Goal: Task Accomplishment & Management: Complete application form

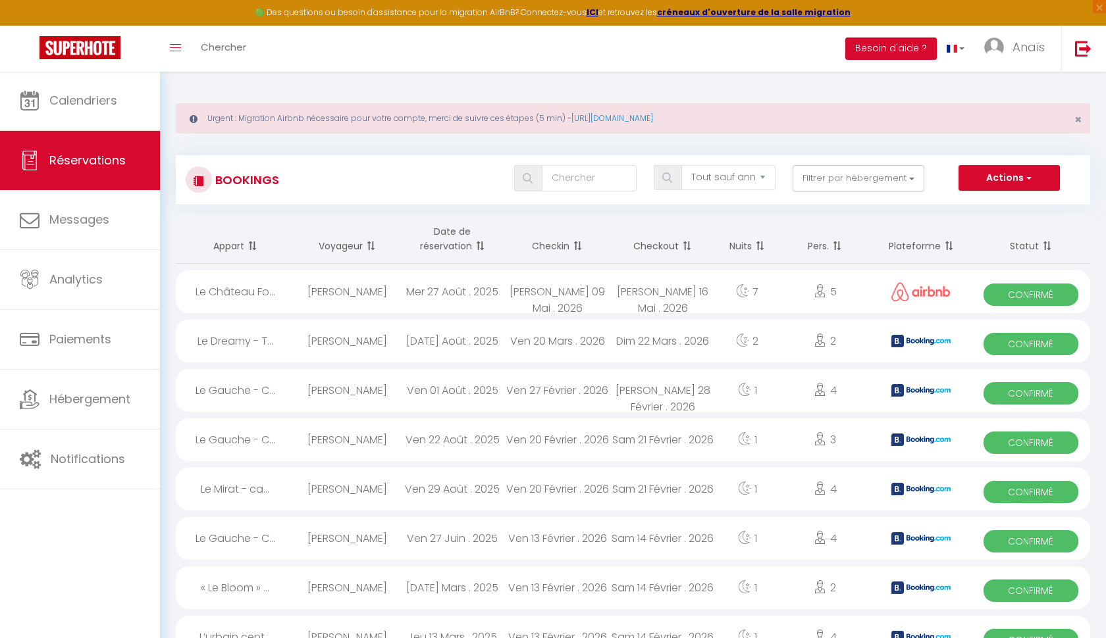
select select "not_cancelled"
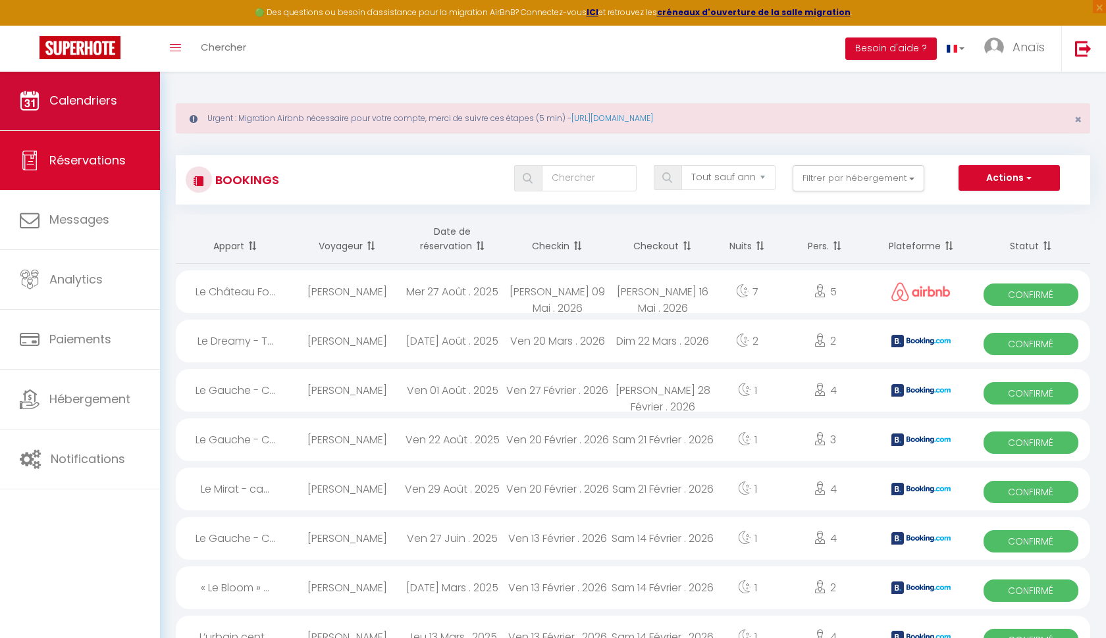
click at [93, 93] on span "Calendriers" at bounding box center [83, 100] width 68 height 16
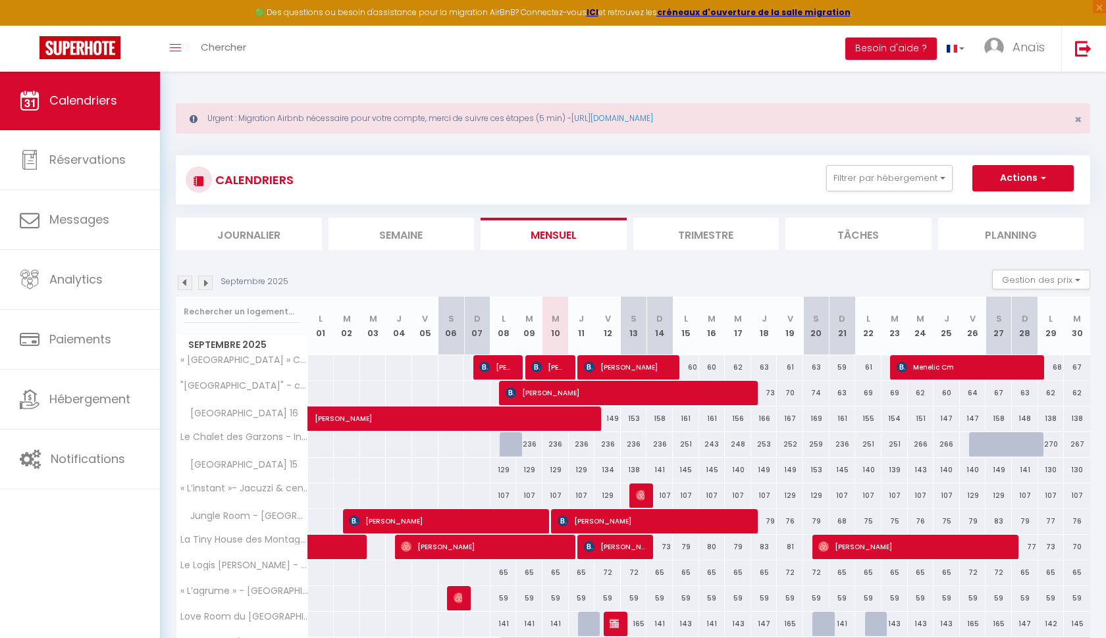
click at [209, 284] on img at bounding box center [205, 283] width 14 height 14
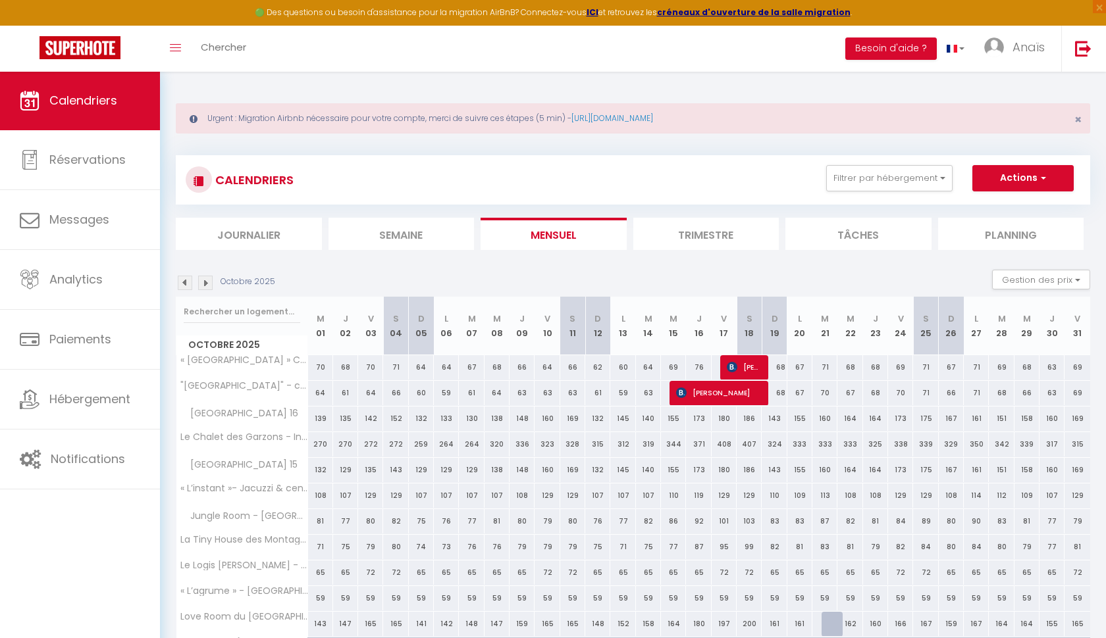
click at [209, 284] on img at bounding box center [205, 283] width 14 height 14
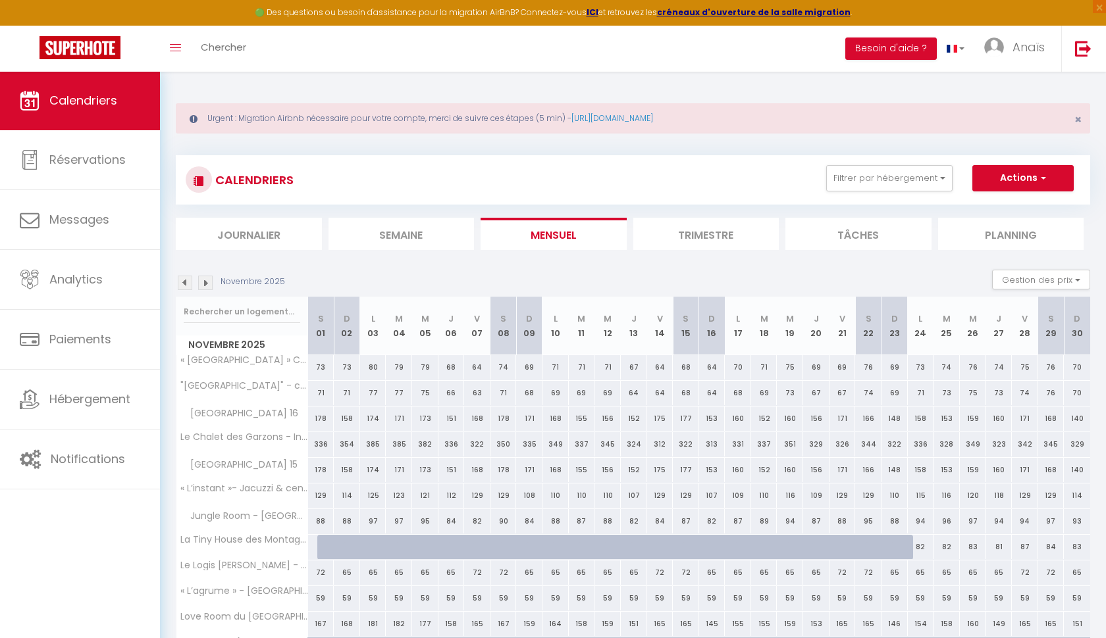
click at [209, 284] on img at bounding box center [205, 283] width 14 height 14
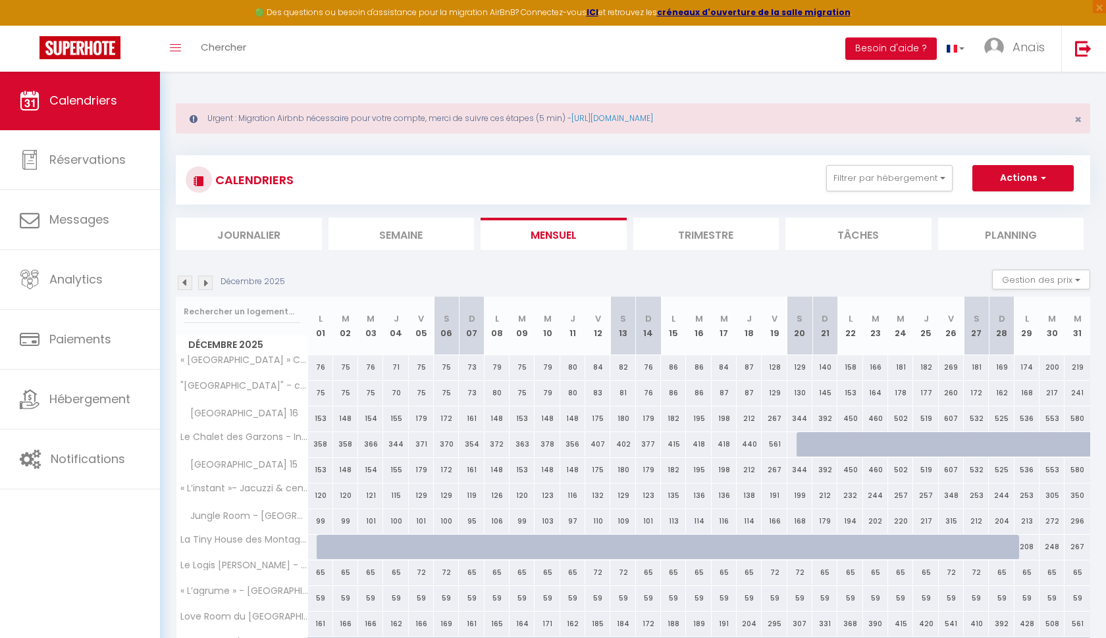
click at [209, 284] on img at bounding box center [205, 283] width 14 height 14
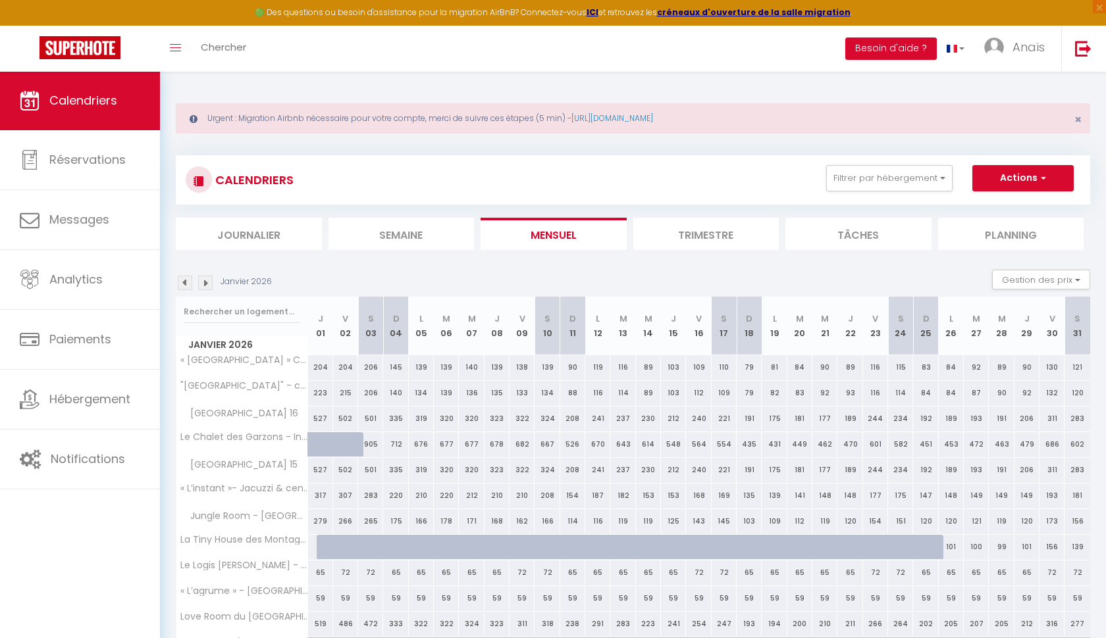
click at [209, 284] on img at bounding box center [205, 283] width 14 height 14
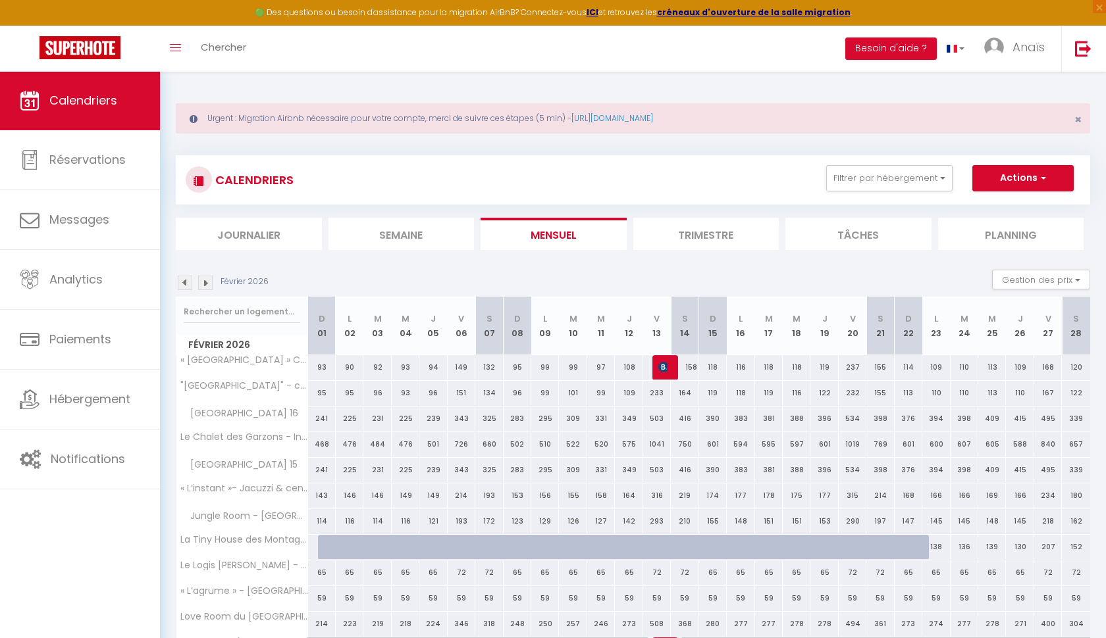
click at [209, 284] on img at bounding box center [205, 283] width 14 height 14
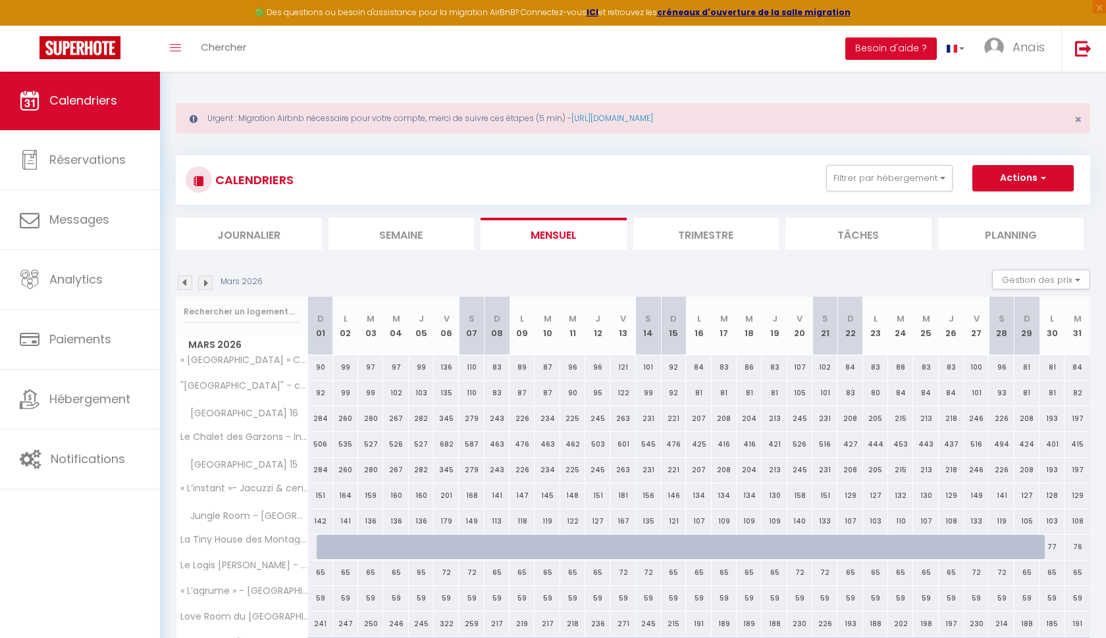
click at [209, 284] on img at bounding box center [205, 283] width 14 height 14
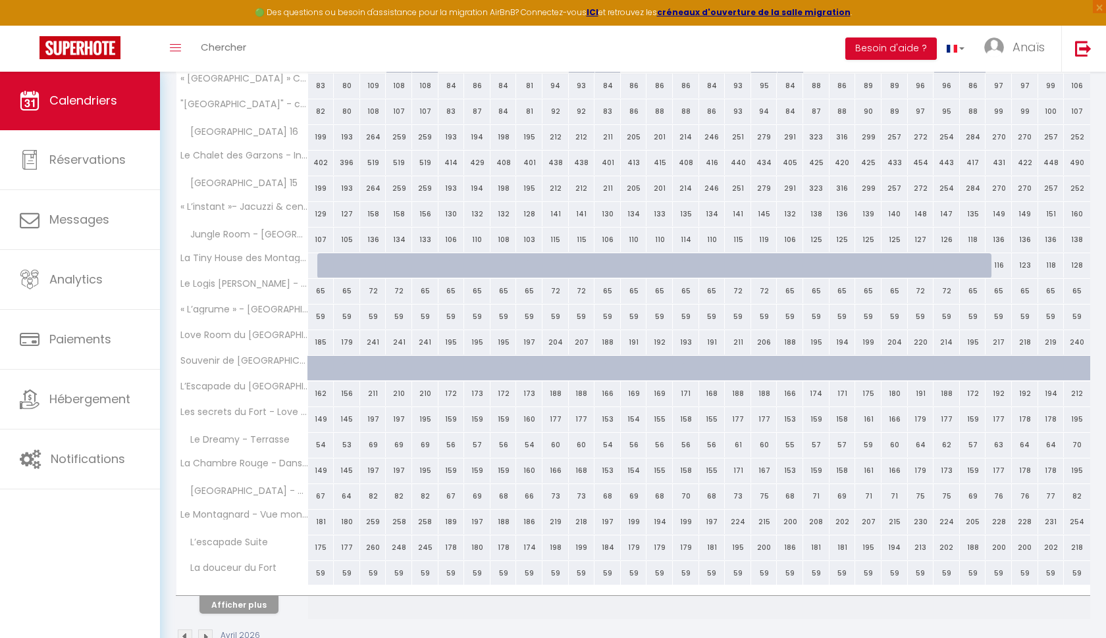
scroll to position [280, 0]
click at [255, 607] on button "Afficher plus" at bounding box center [238, 607] width 79 height 18
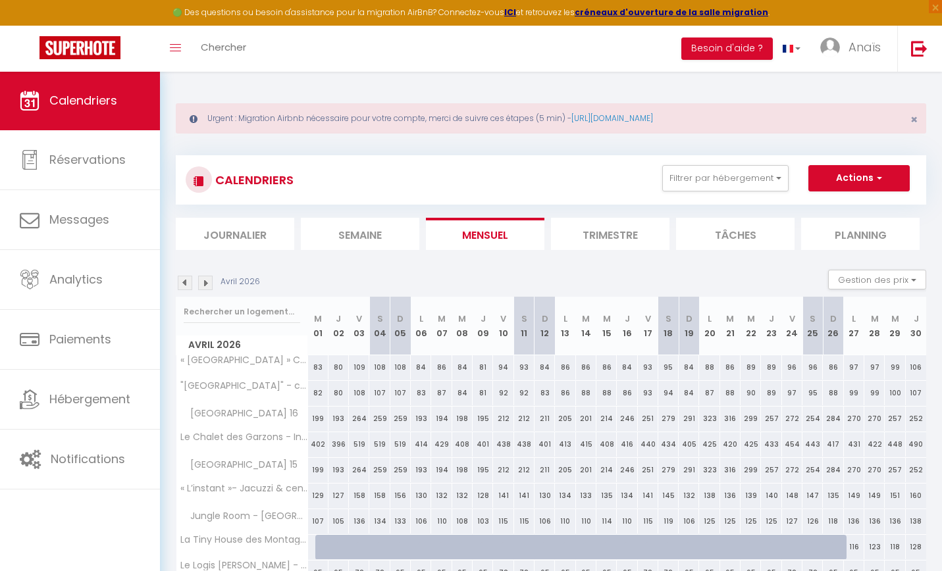
scroll to position [0, 0]
click at [183, 284] on img at bounding box center [185, 283] width 14 height 14
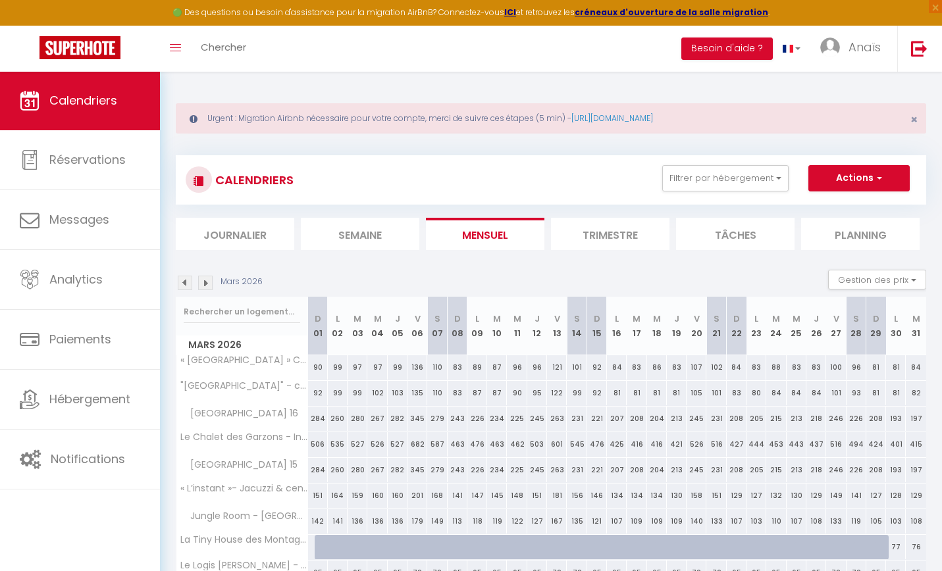
click at [183, 284] on img at bounding box center [185, 283] width 14 height 14
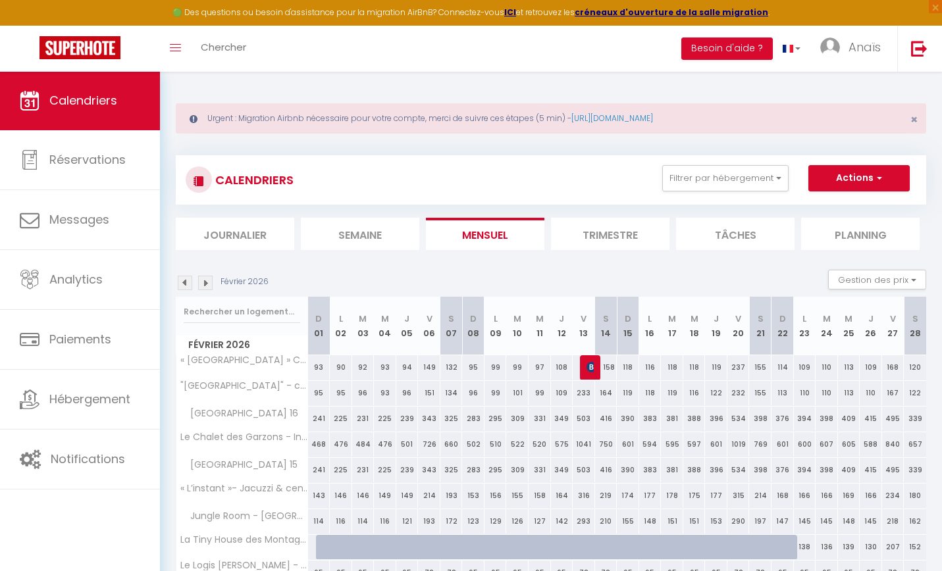
click at [183, 283] on img at bounding box center [185, 283] width 14 height 14
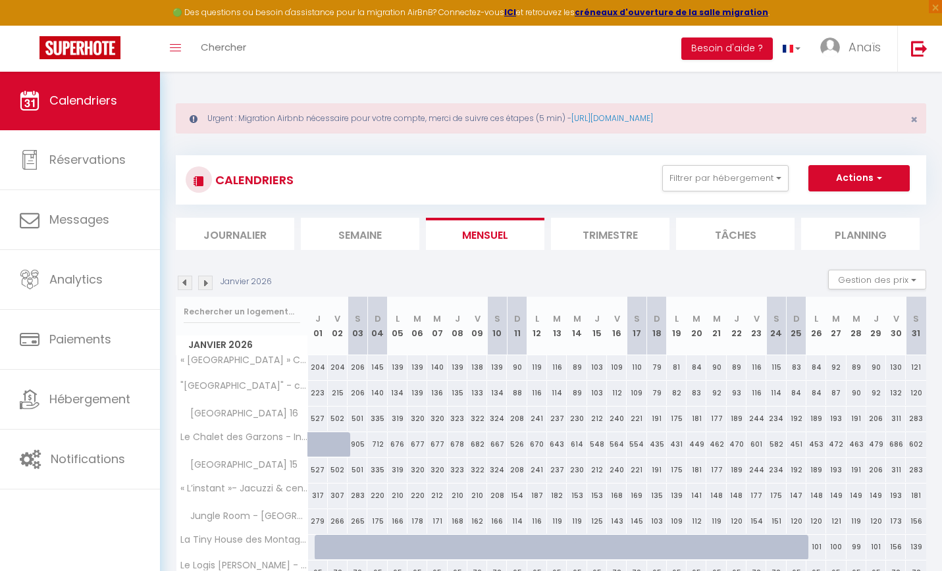
click at [183, 283] on img at bounding box center [185, 283] width 14 height 14
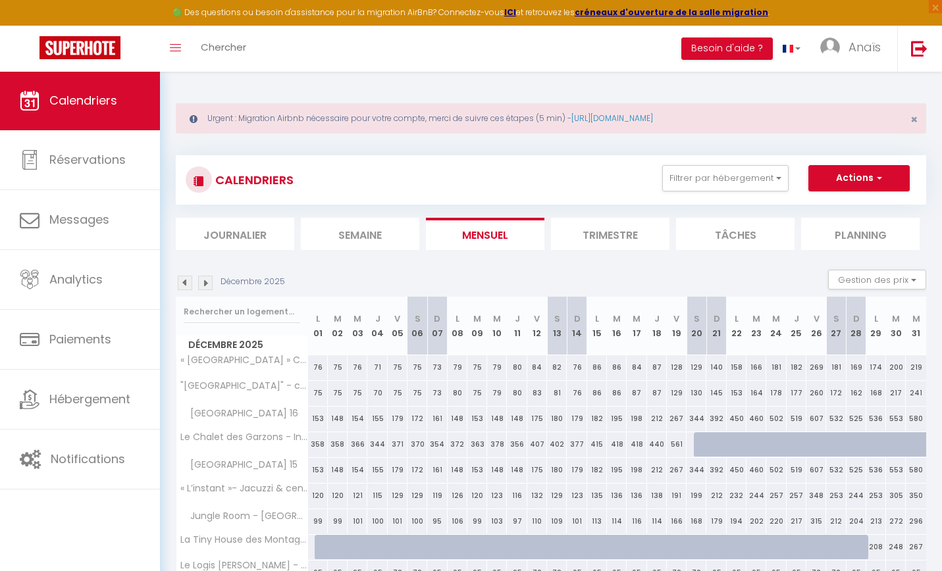
click at [183, 283] on img at bounding box center [185, 283] width 14 height 14
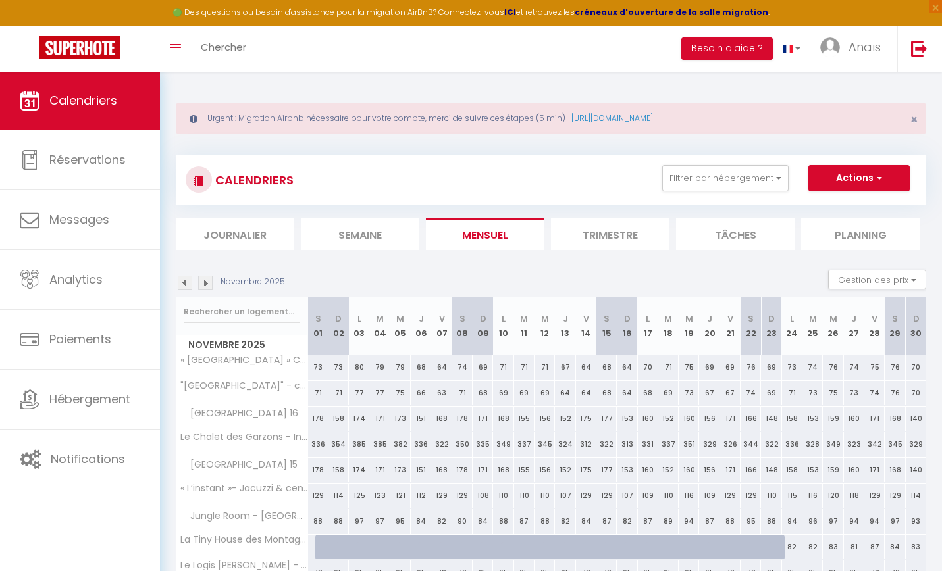
click at [183, 283] on img at bounding box center [185, 283] width 14 height 14
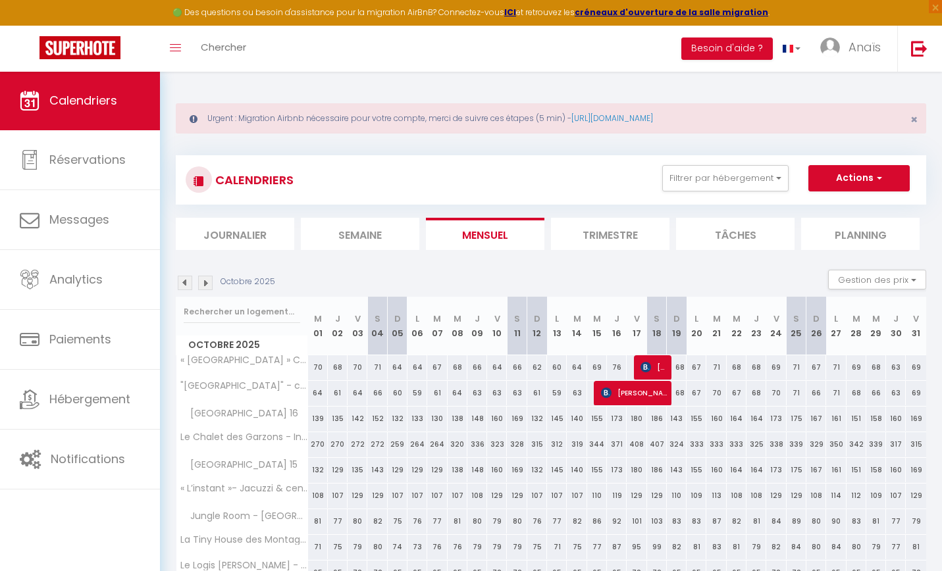
click at [183, 283] on img at bounding box center [185, 283] width 14 height 14
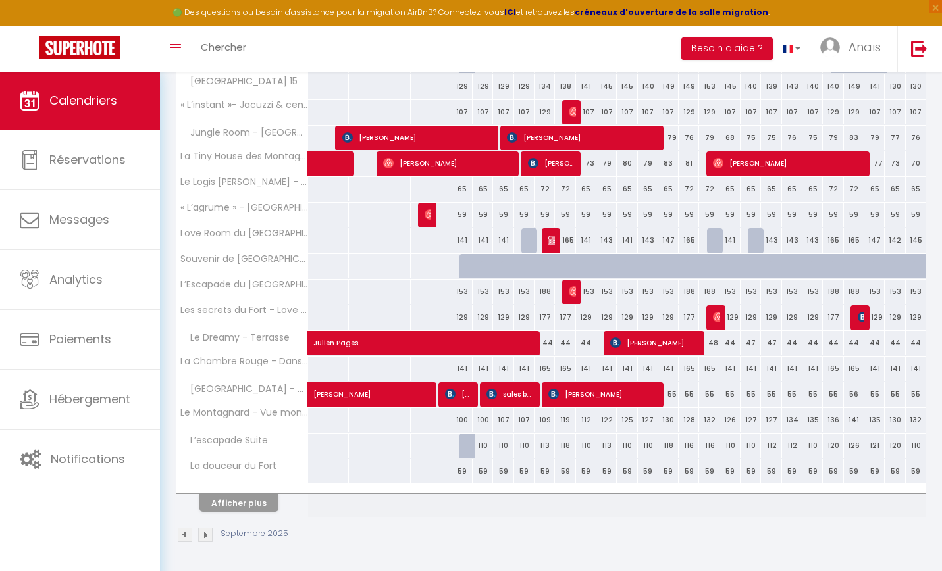
scroll to position [383, 0]
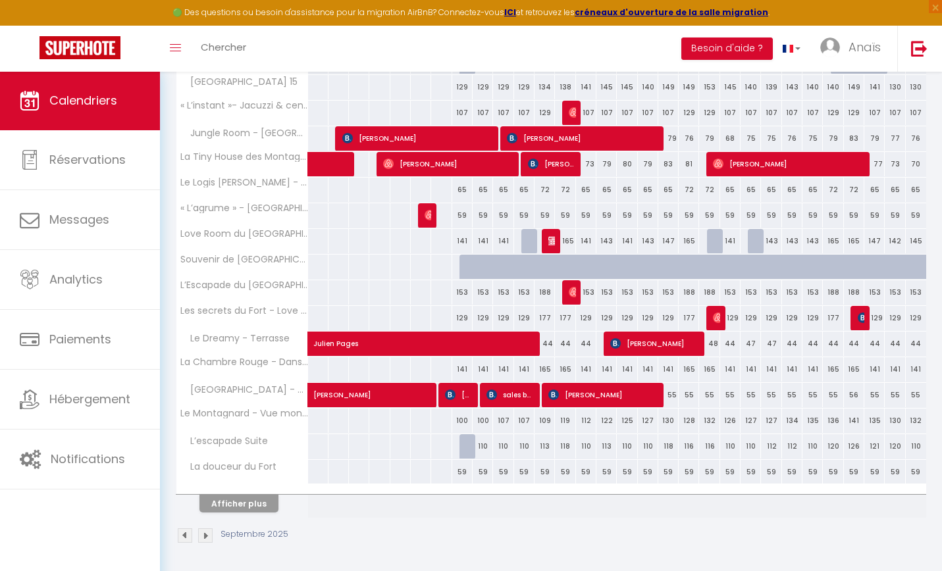
click at [221, 505] on button "Afficher plus" at bounding box center [238, 504] width 79 height 18
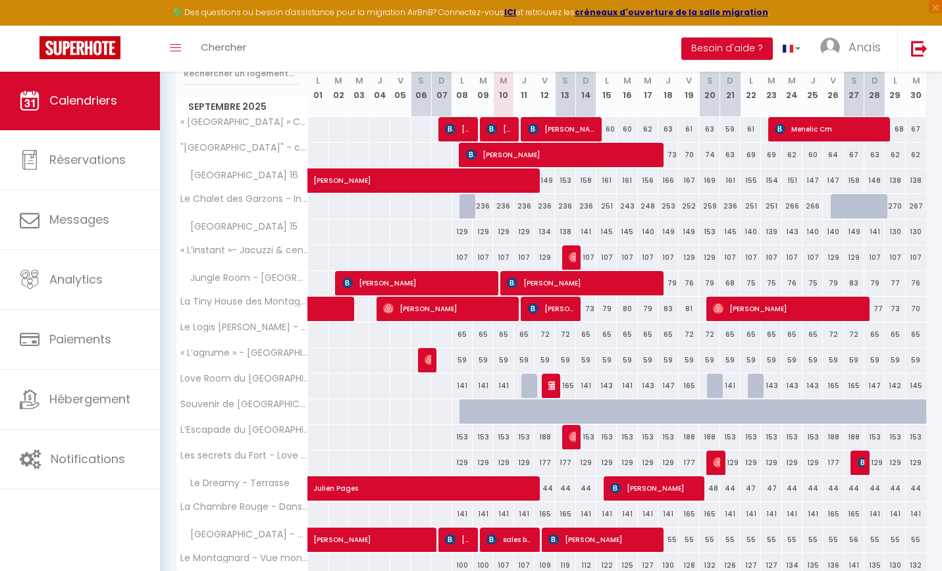
scroll to position [238, 0]
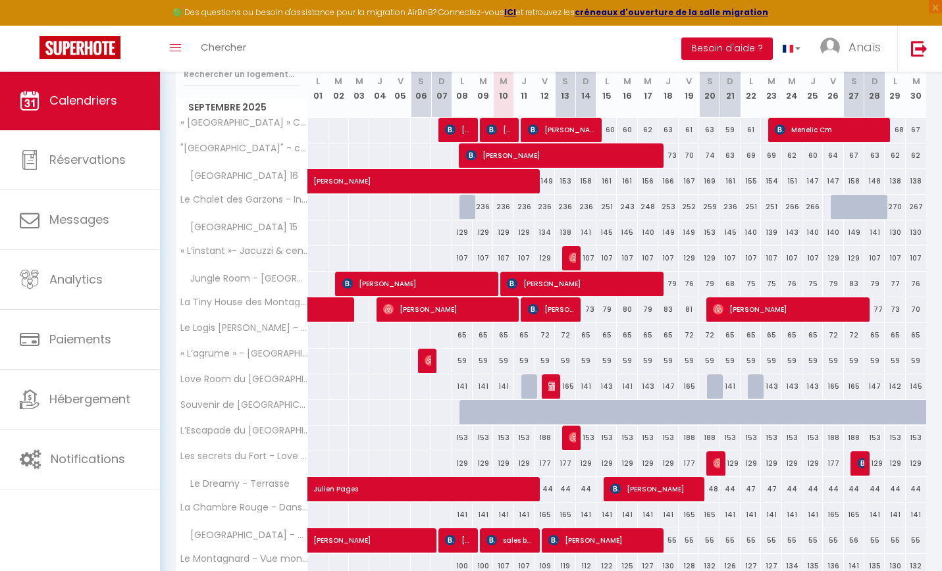
click at [551, 388] on img at bounding box center [553, 386] width 11 height 11
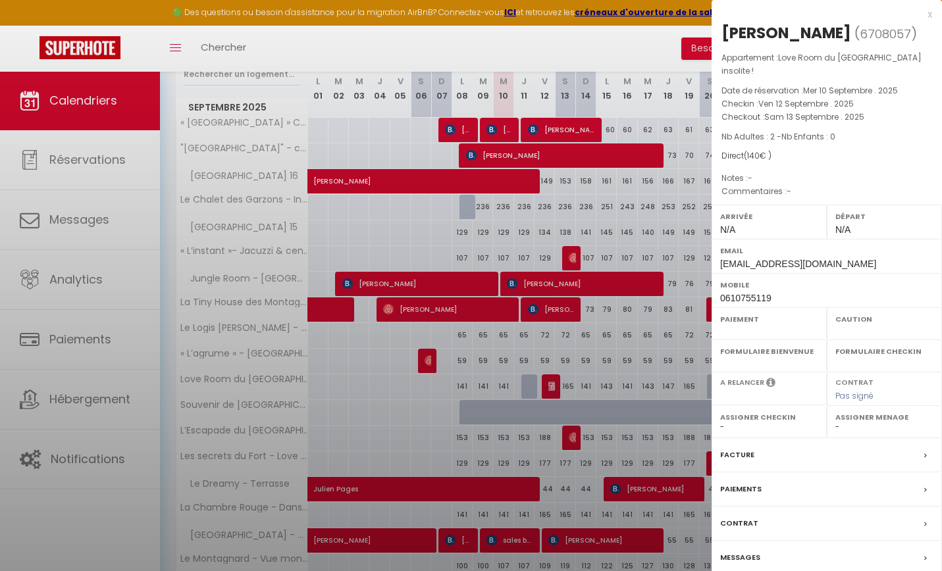
select select "OK"
select select "0"
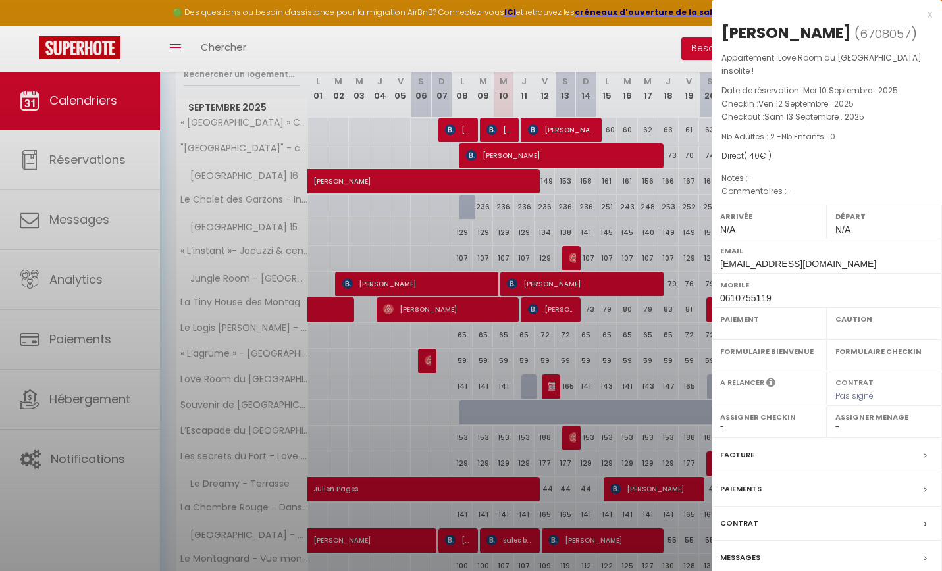
select select
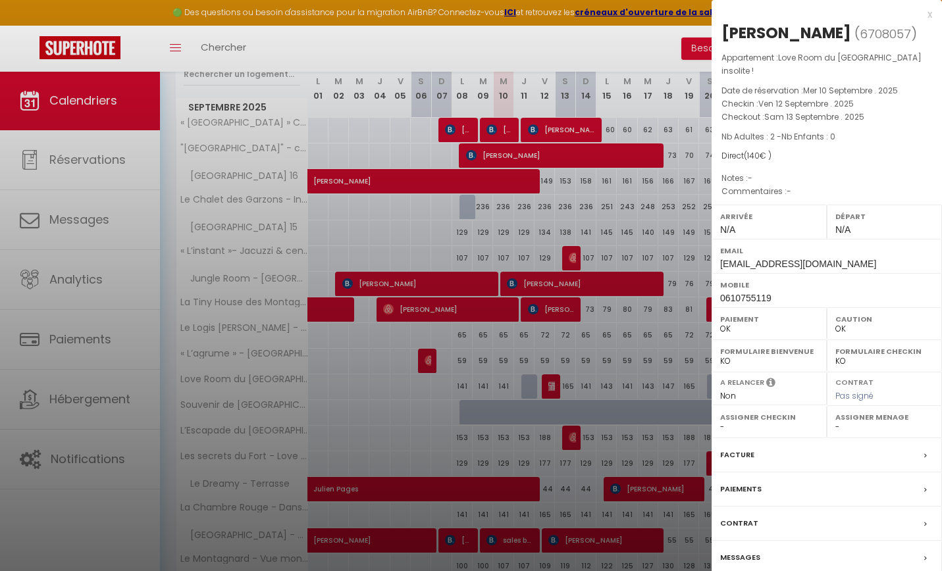
click at [617, 51] on div at bounding box center [471, 285] width 942 height 571
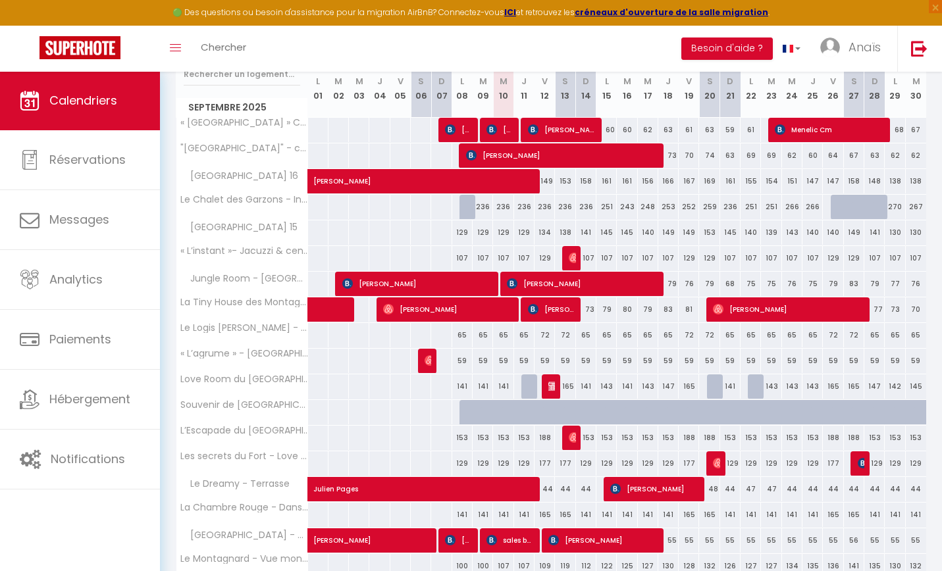
click at [554, 390] on img at bounding box center [553, 386] width 11 height 11
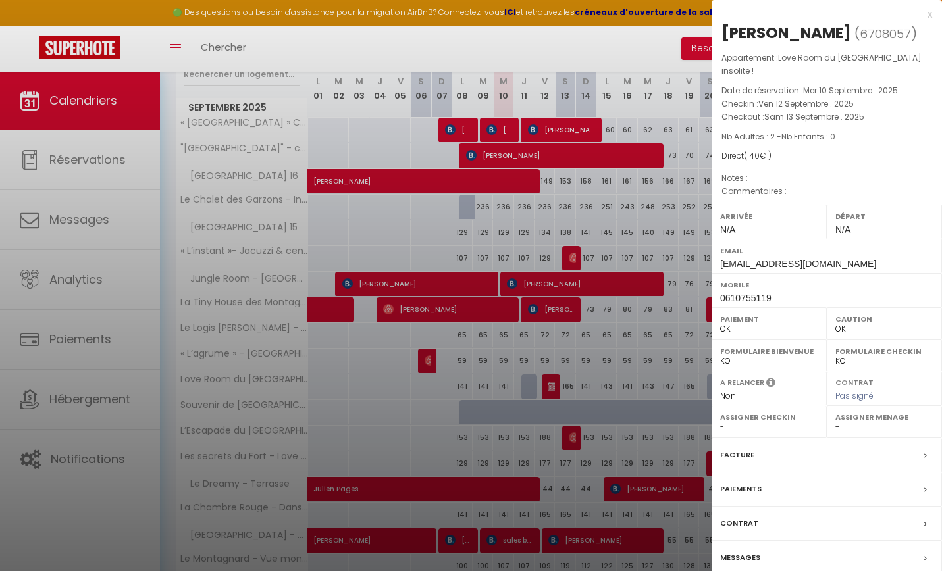
click at [636, 45] on div at bounding box center [471, 285] width 942 height 571
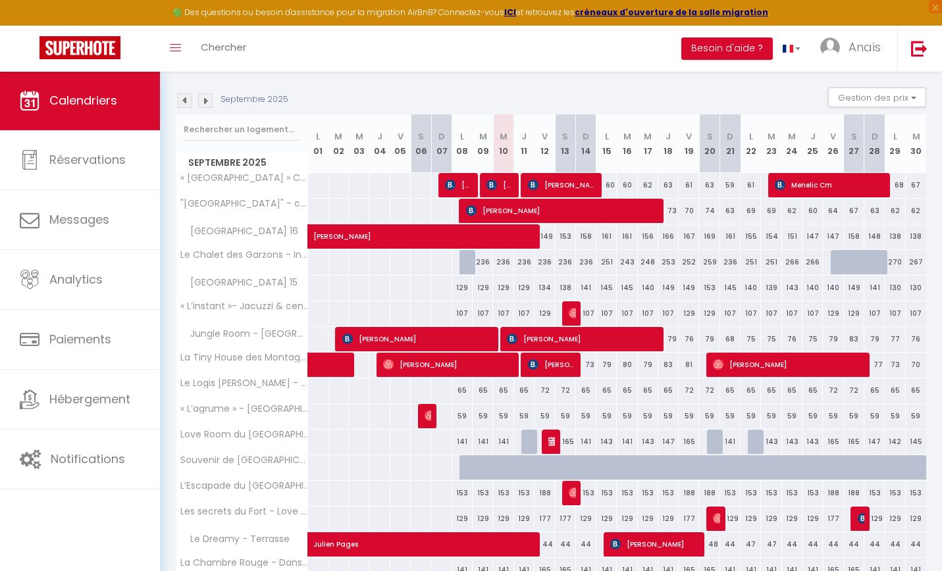
scroll to position [205, 0]
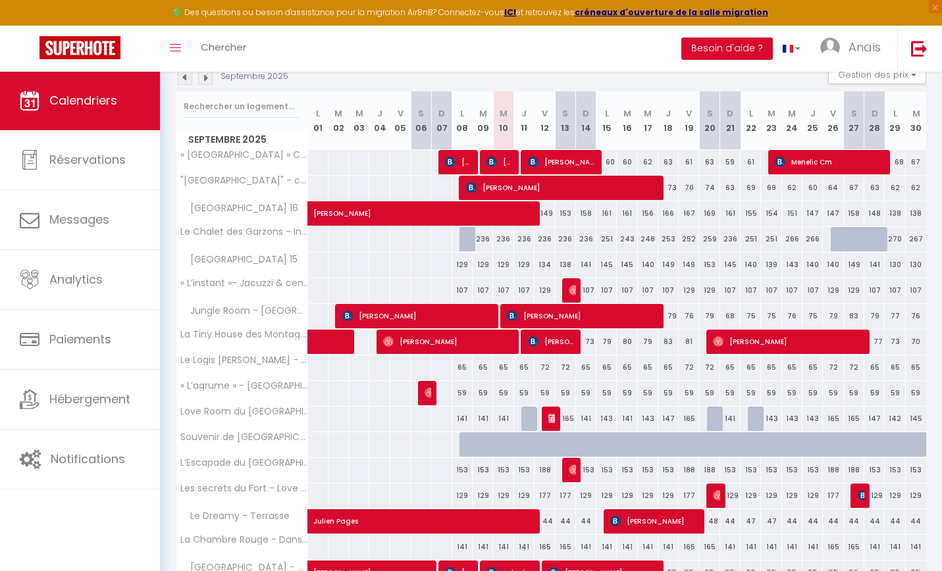
click at [553, 421] on img at bounding box center [553, 418] width 11 height 11
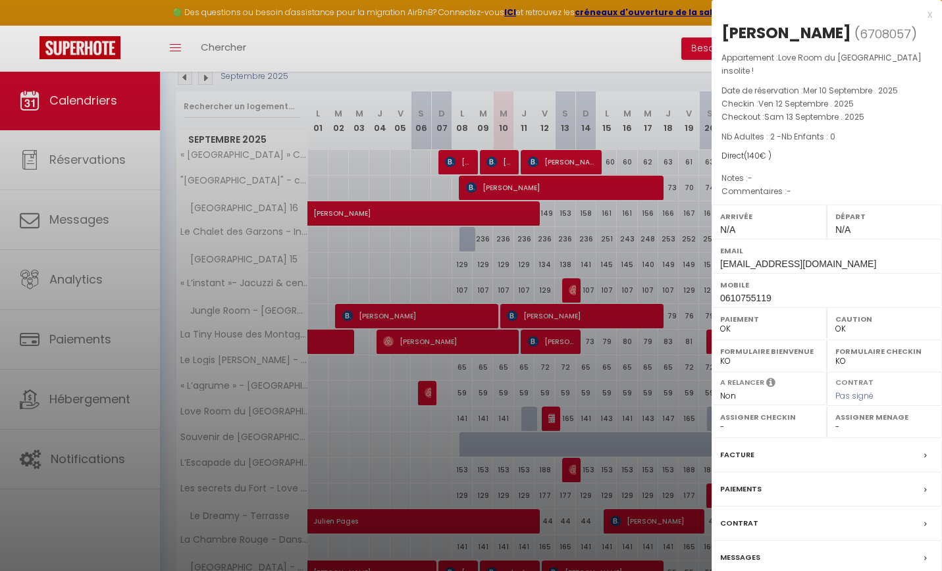
click at [858, 231] on div "Départ N/A" at bounding box center [884, 222] width 115 height 34
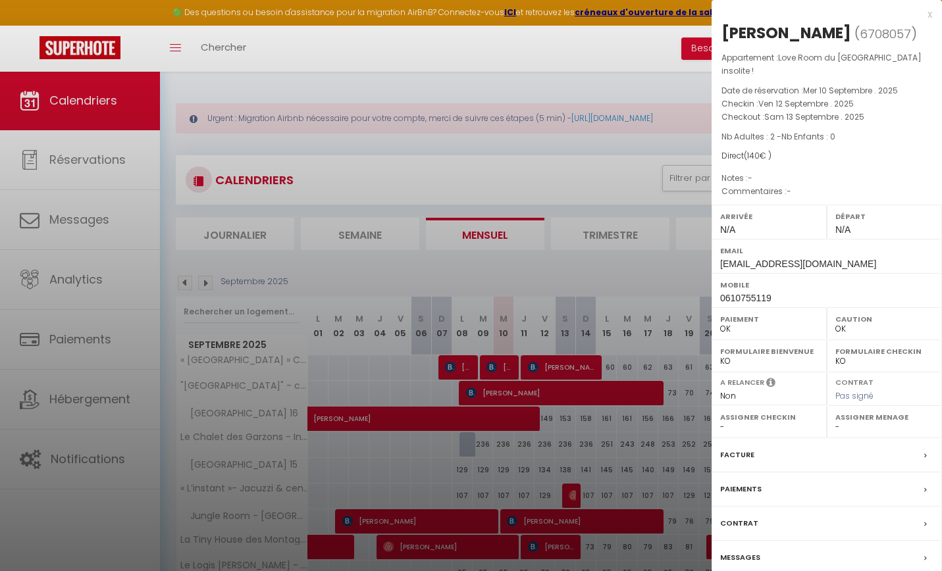
scroll to position [0, 0]
click at [929, 13] on div "x" at bounding box center [822, 15] width 221 height 16
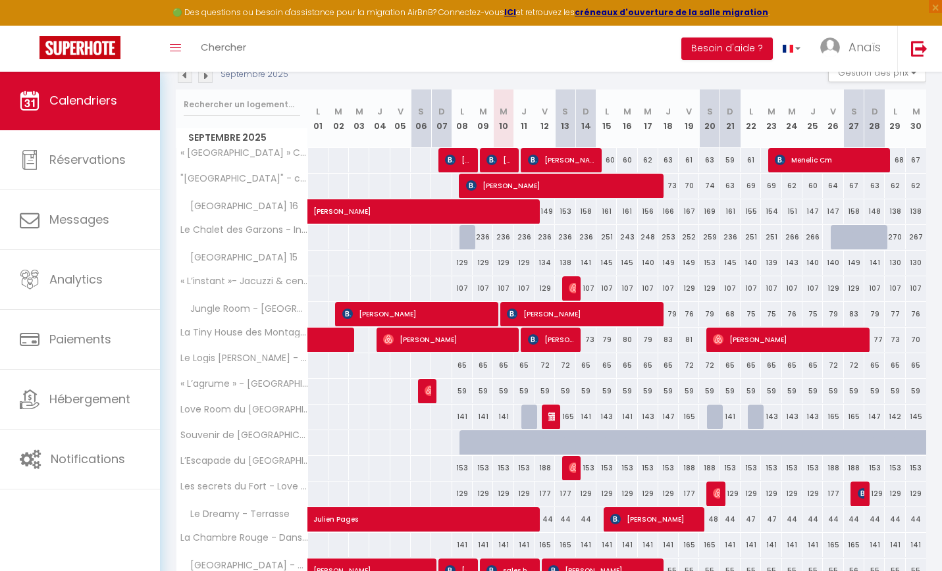
scroll to position [256, 0]
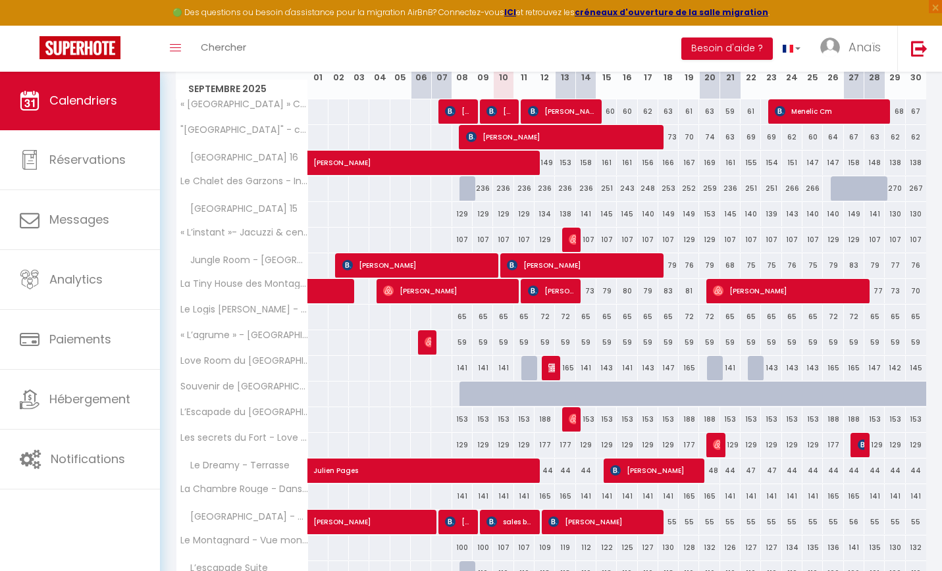
click at [554, 372] on img at bounding box center [553, 368] width 11 height 11
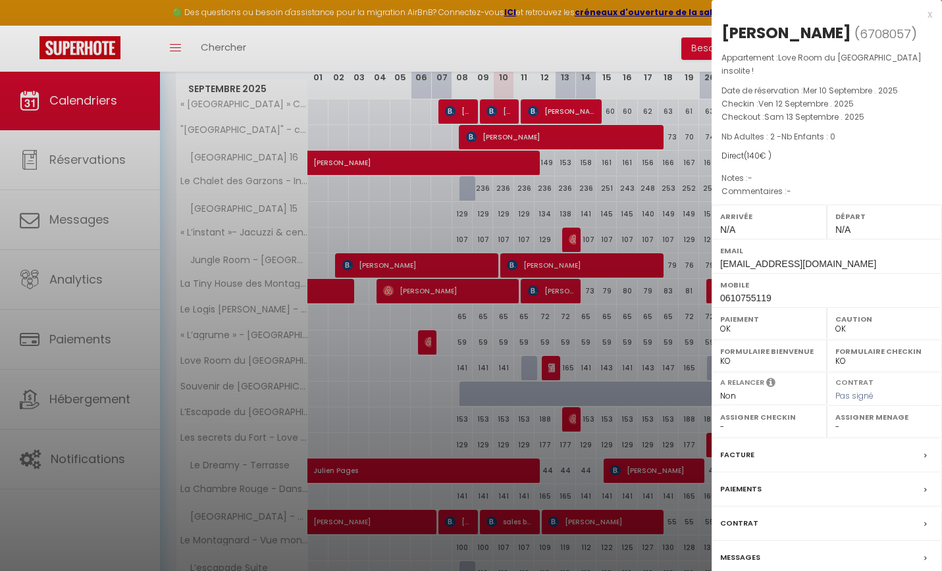
click at [927, 16] on div "x" at bounding box center [822, 15] width 221 height 16
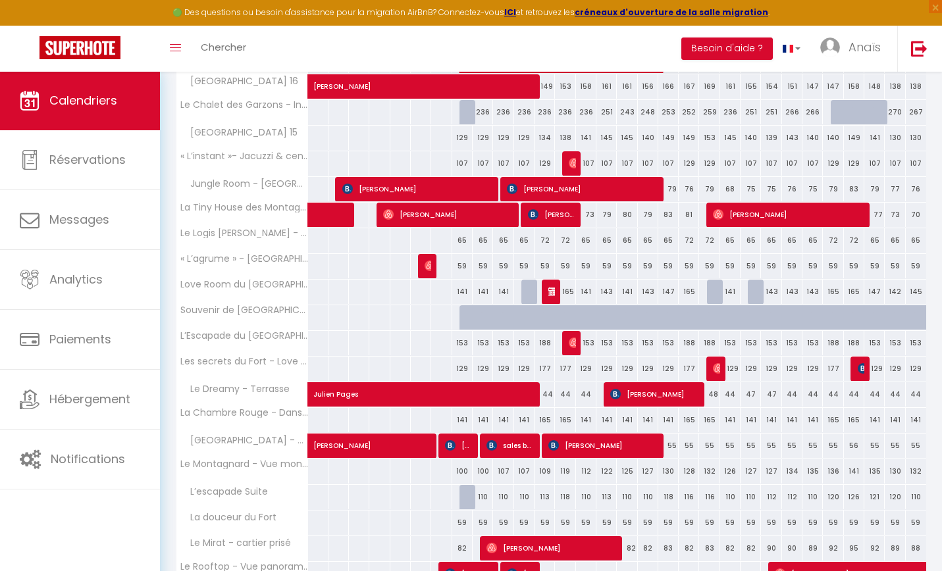
scroll to position [332, 0]
click at [556, 294] on div "165" at bounding box center [565, 292] width 20 height 24
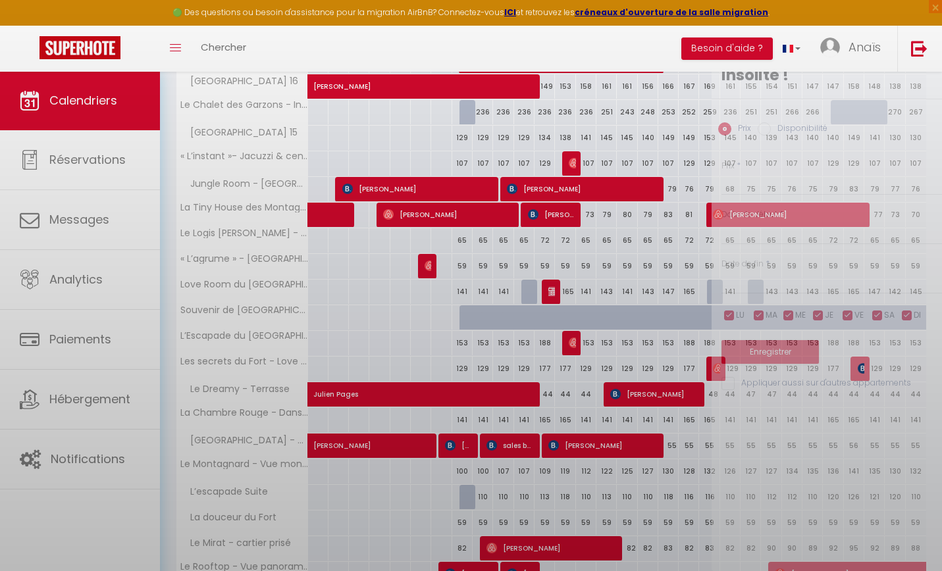
type input "165"
type input "Sam 13 Septembre 2025"
type input "Dim 14 Septembre 2025"
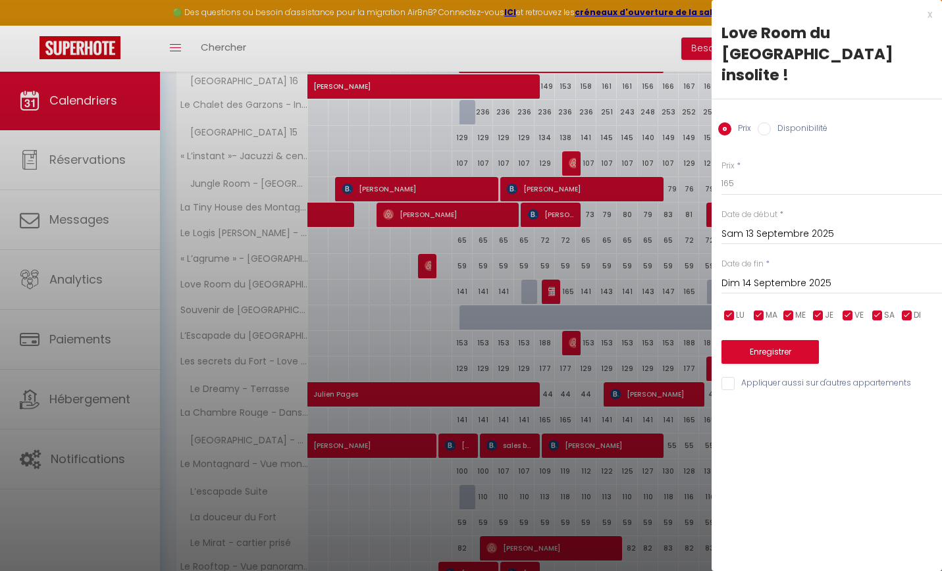
click at [654, 37] on div at bounding box center [471, 285] width 942 height 571
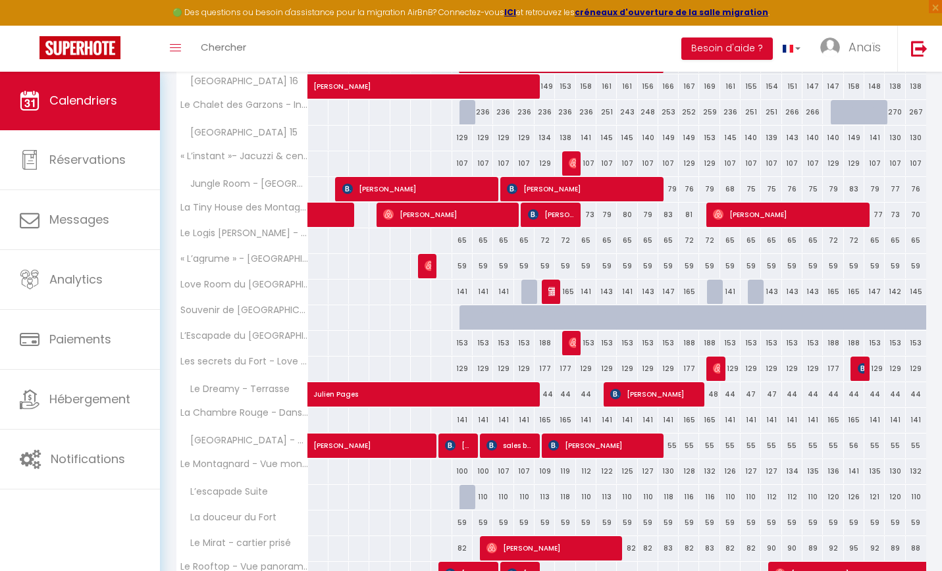
click at [556, 294] on div "165" at bounding box center [565, 292] width 20 height 24
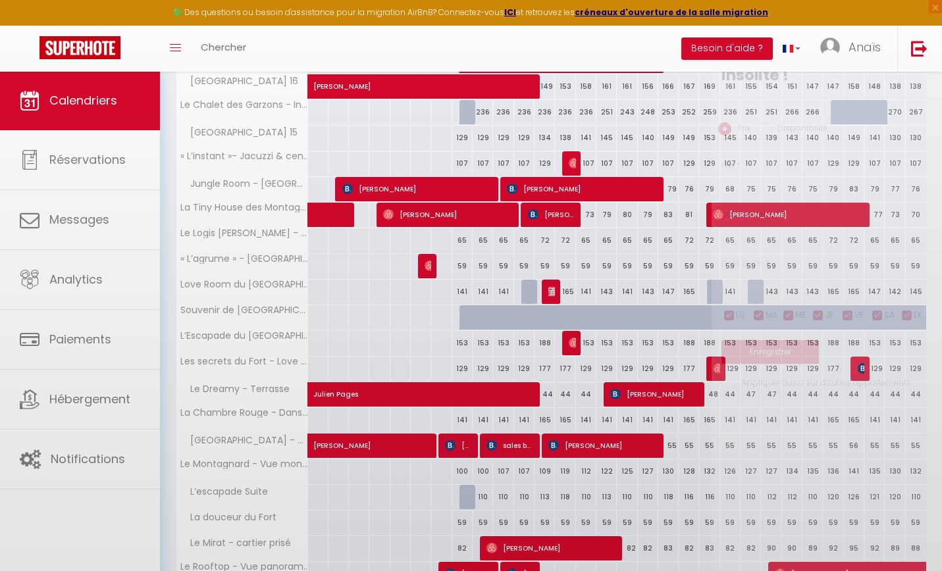
type input "165"
type input "Sam 13 Septembre 2025"
type input "Dim 14 Septembre 2025"
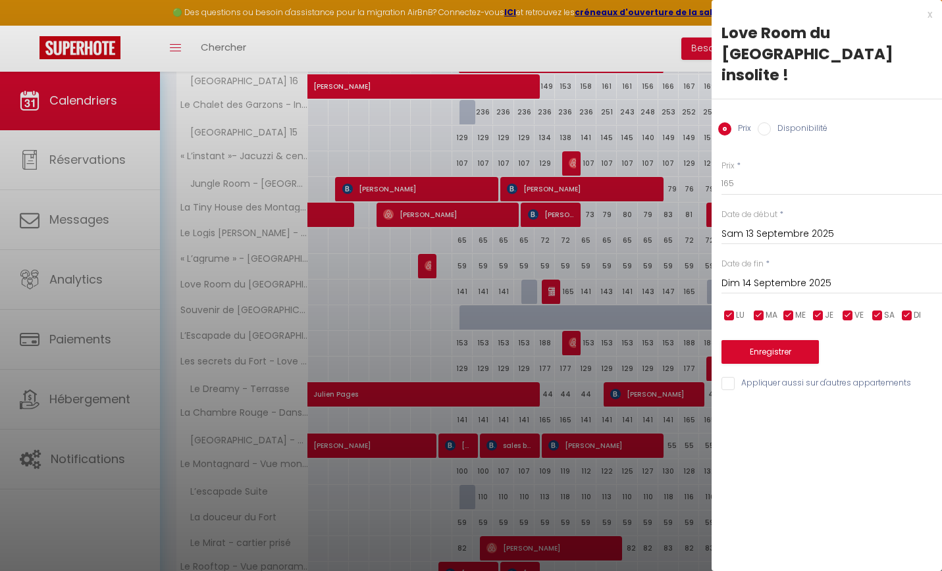
click at [931, 14] on div "x" at bounding box center [822, 15] width 221 height 16
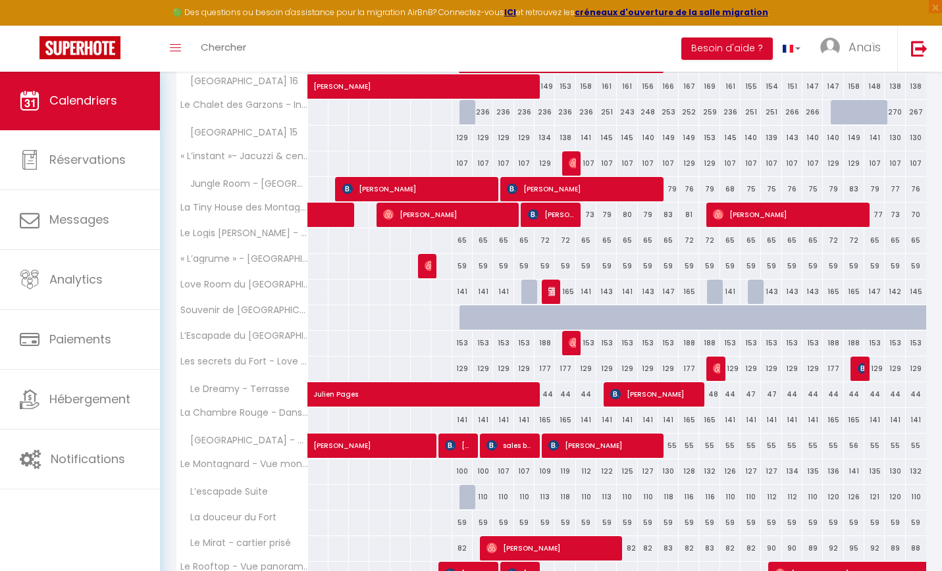
click at [556, 292] on div "165" at bounding box center [565, 292] width 20 height 24
type input "165"
type input "Sam 13 Septembre 2025"
type input "Dim 14 Septembre 2025"
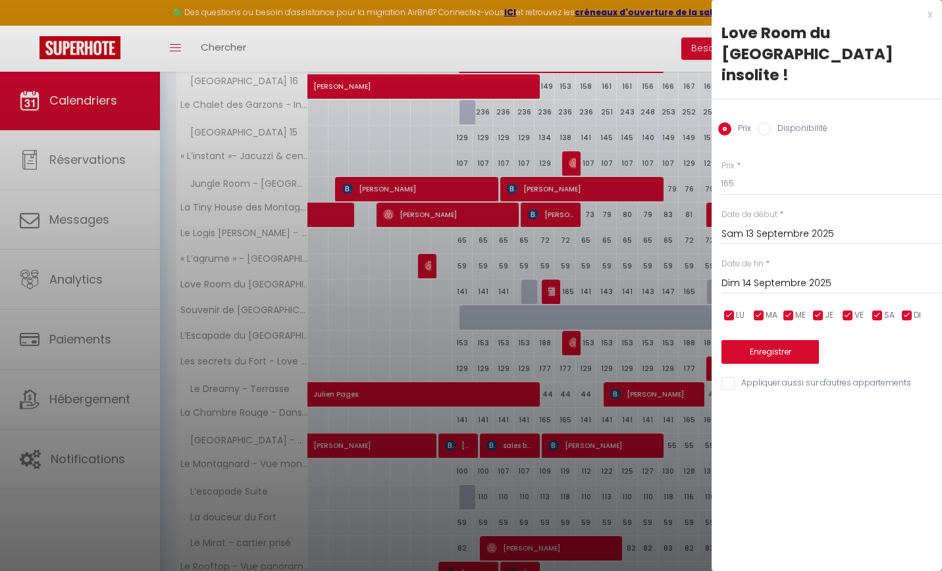
click at [928, 19] on div "x" at bounding box center [822, 15] width 221 height 16
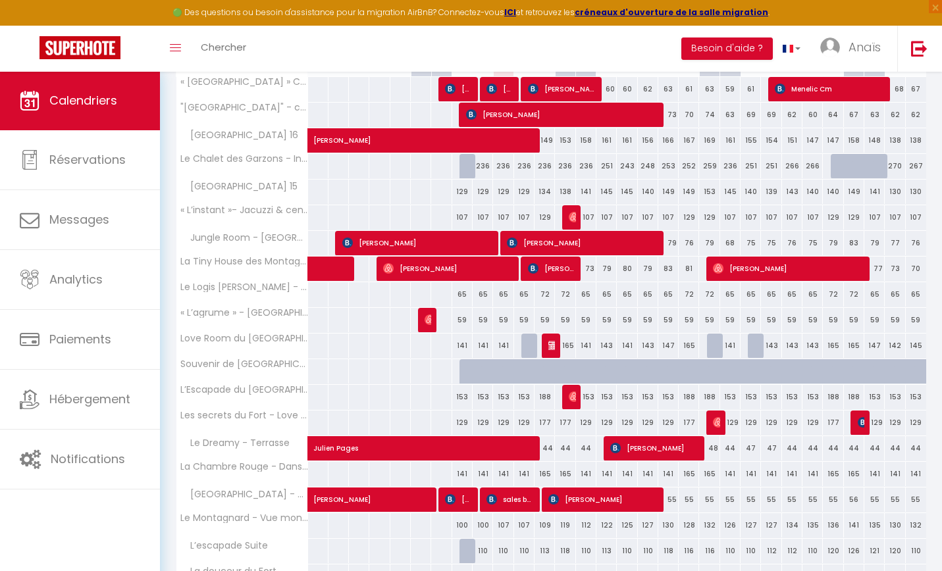
scroll to position [267, 0]
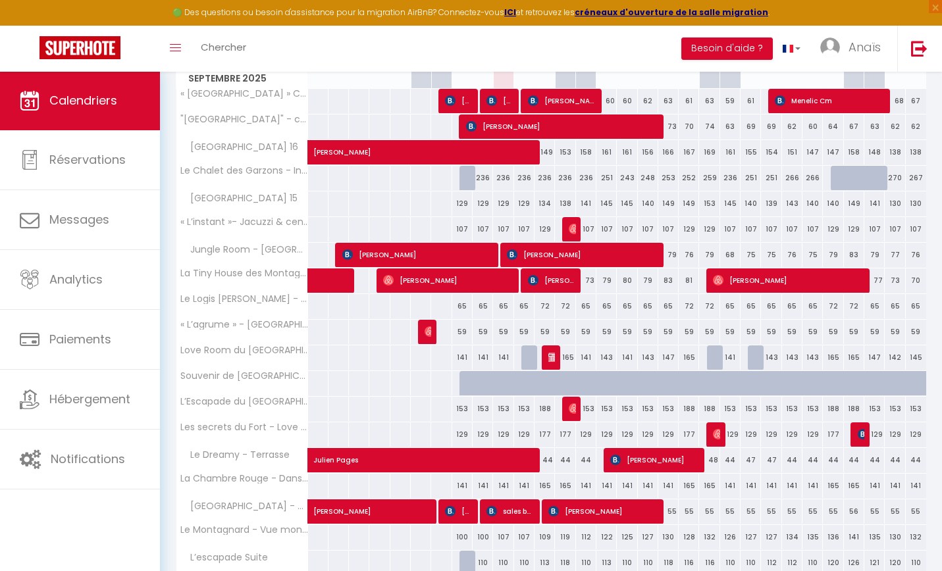
click at [550, 361] on img at bounding box center [553, 357] width 11 height 11
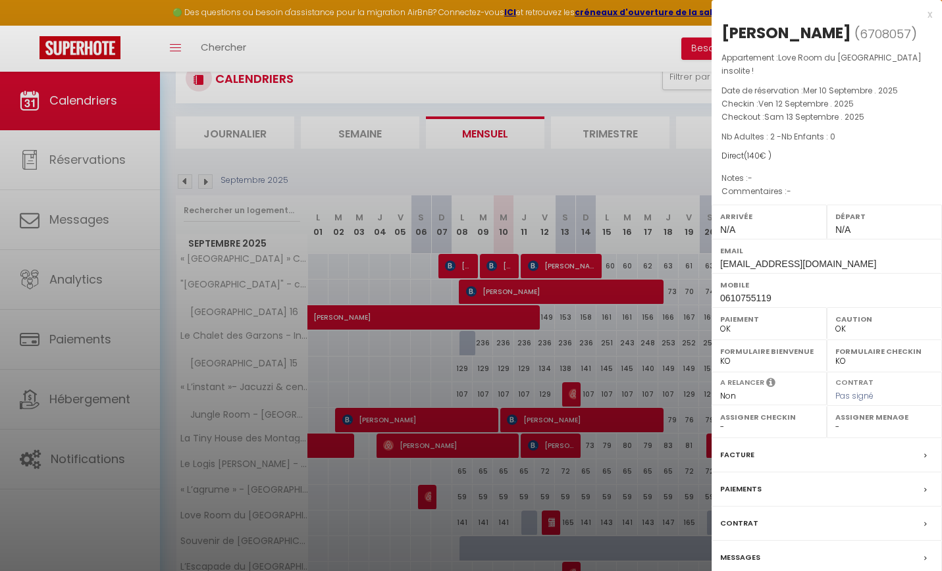
scroll to position [66, 0]
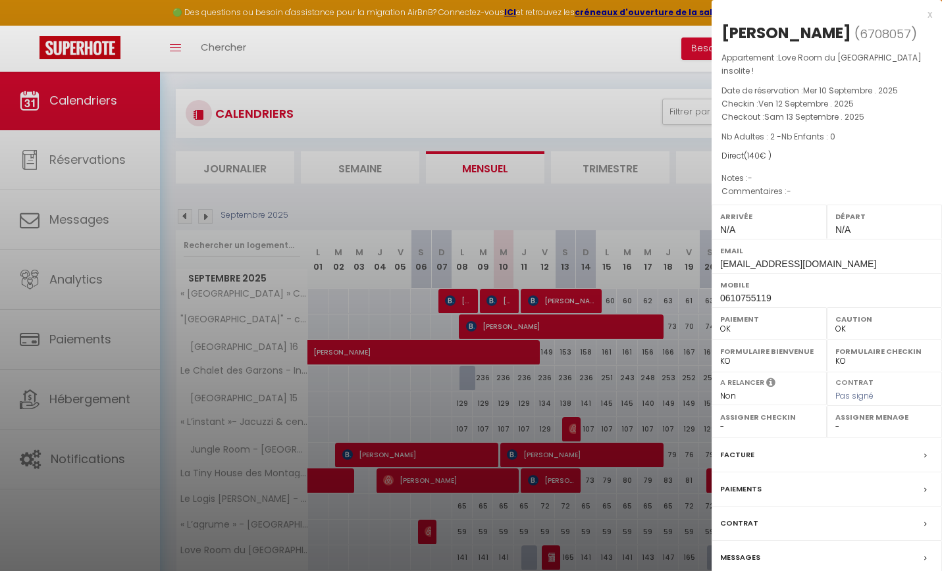
click at [765, 456] on div "Facture" at bounding box center [827, 455] width 230 height 34
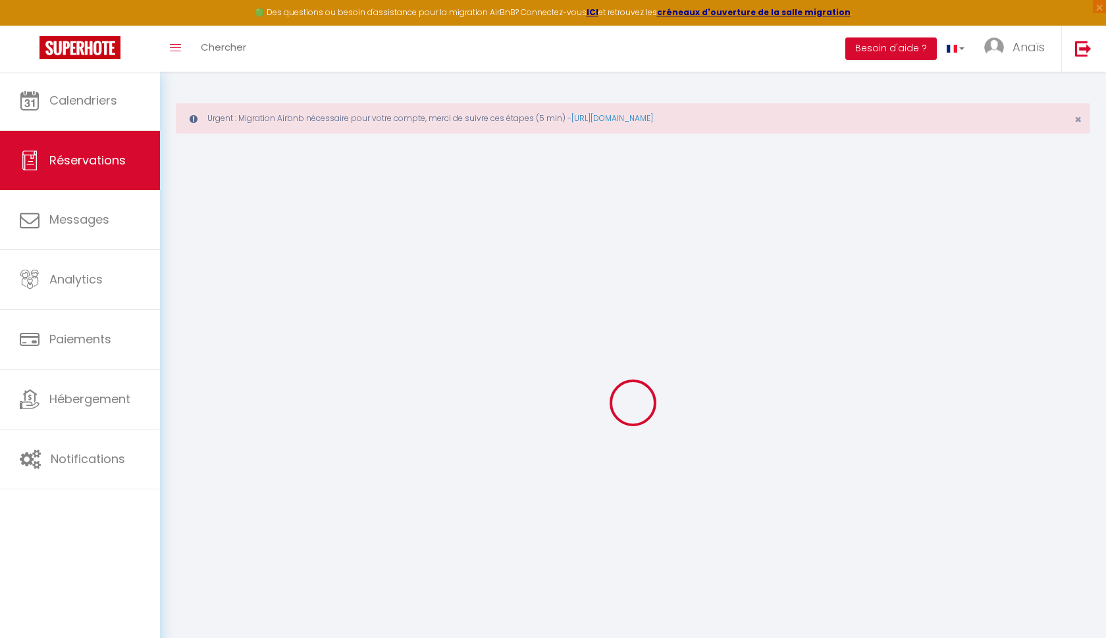
select select
checkbox input "false"
select select
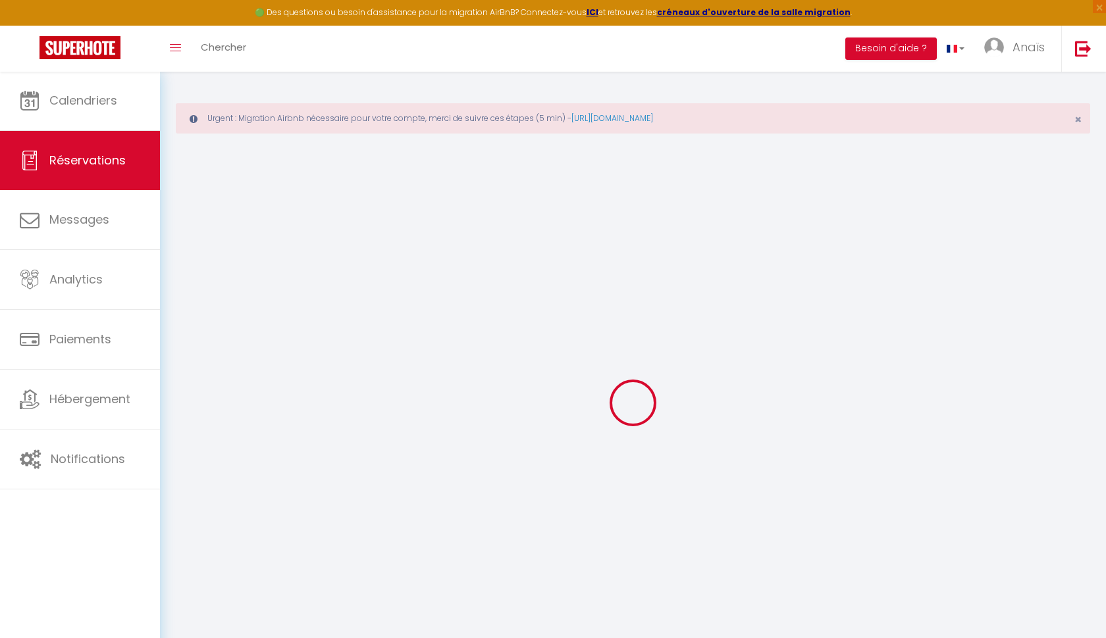
checkbox input "false"
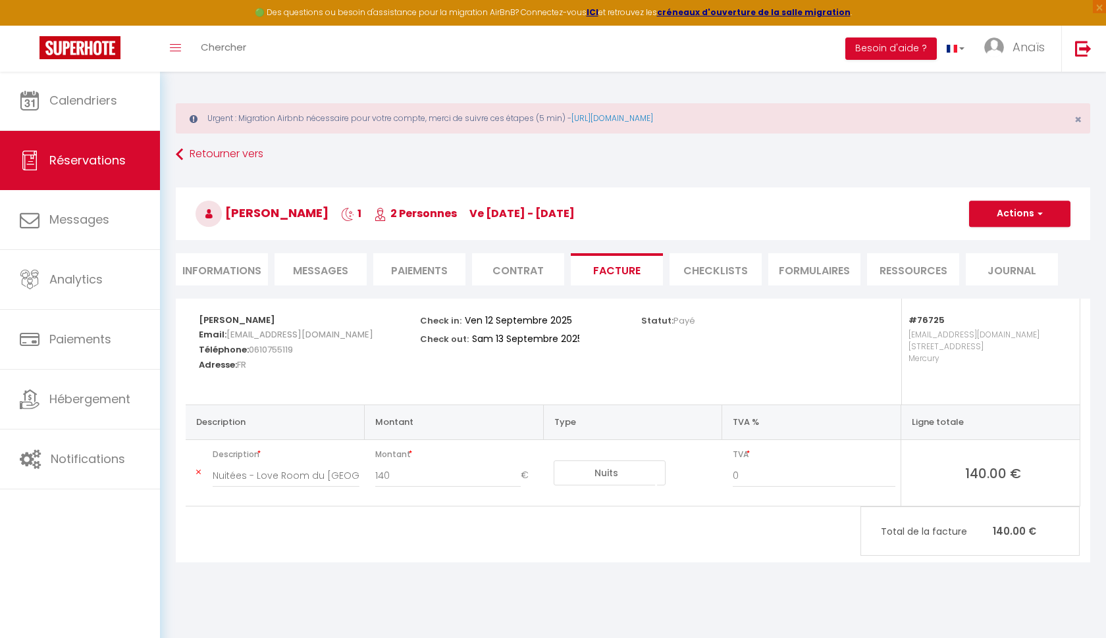
click at [521, 276] on li "Contrat" at bounding box center [518, 269] width 92 height 32
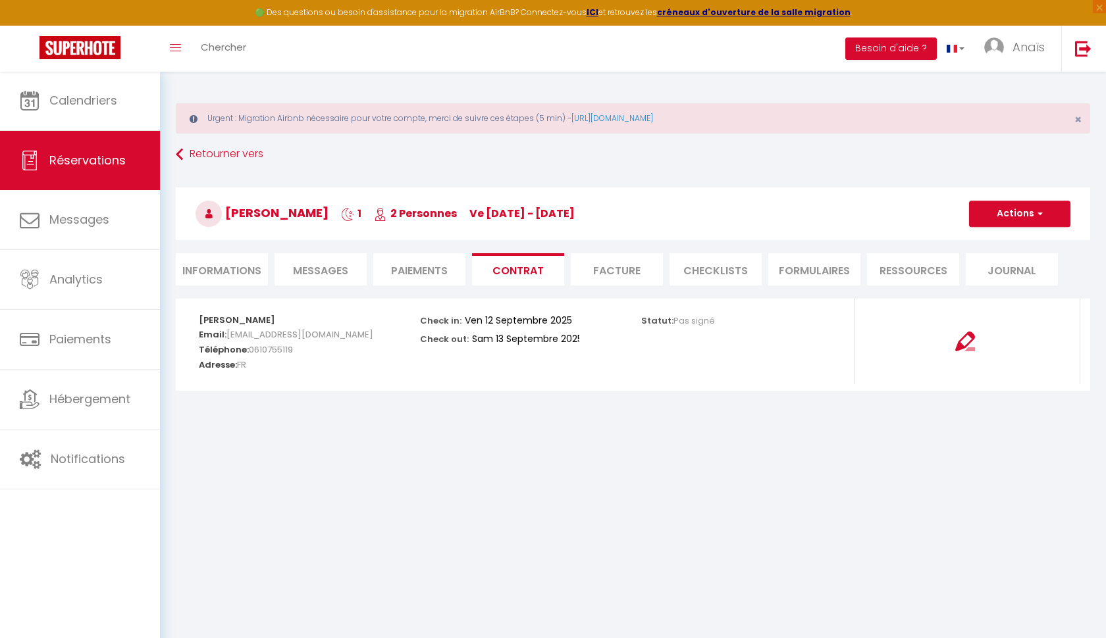
click at [415, 272] on li "Paiements" at bounding box center [419, 269] width 92 height 32
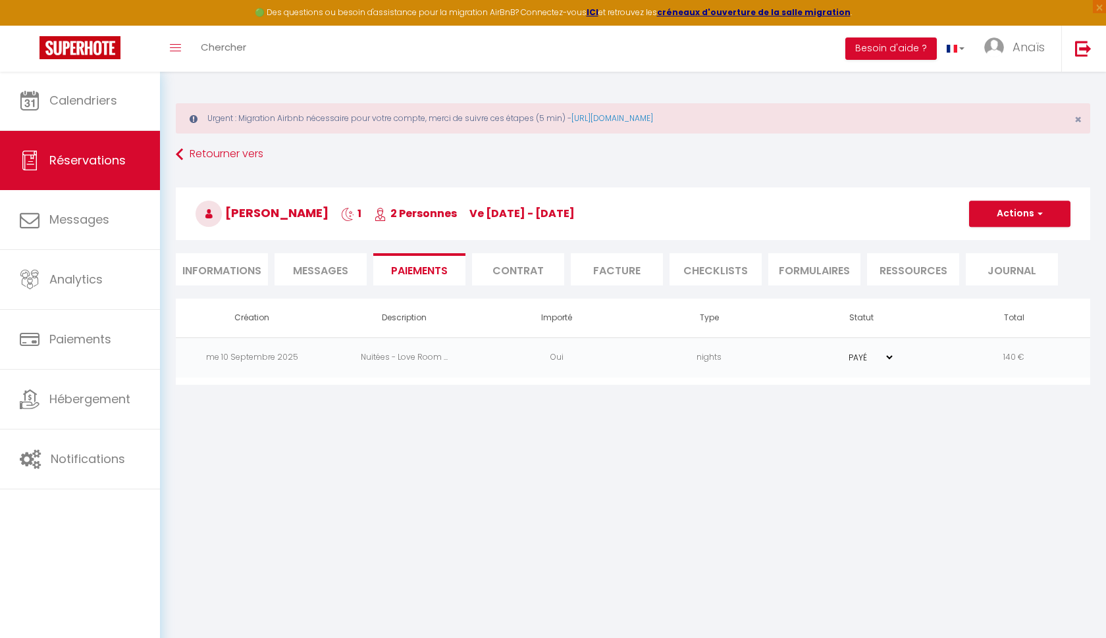
click at [344, 269] on span "Messages" at bounding box center [320, 270] width 55 height 15
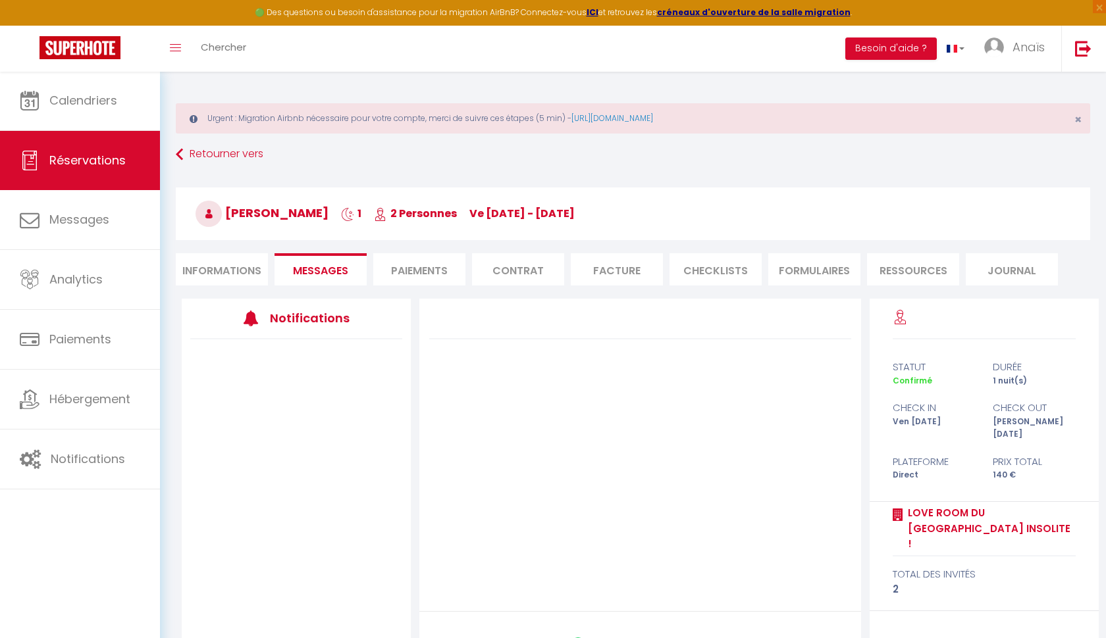
click at [437, 271] on li "Paiements" at bounding box center [419, 269] width 92 height 32
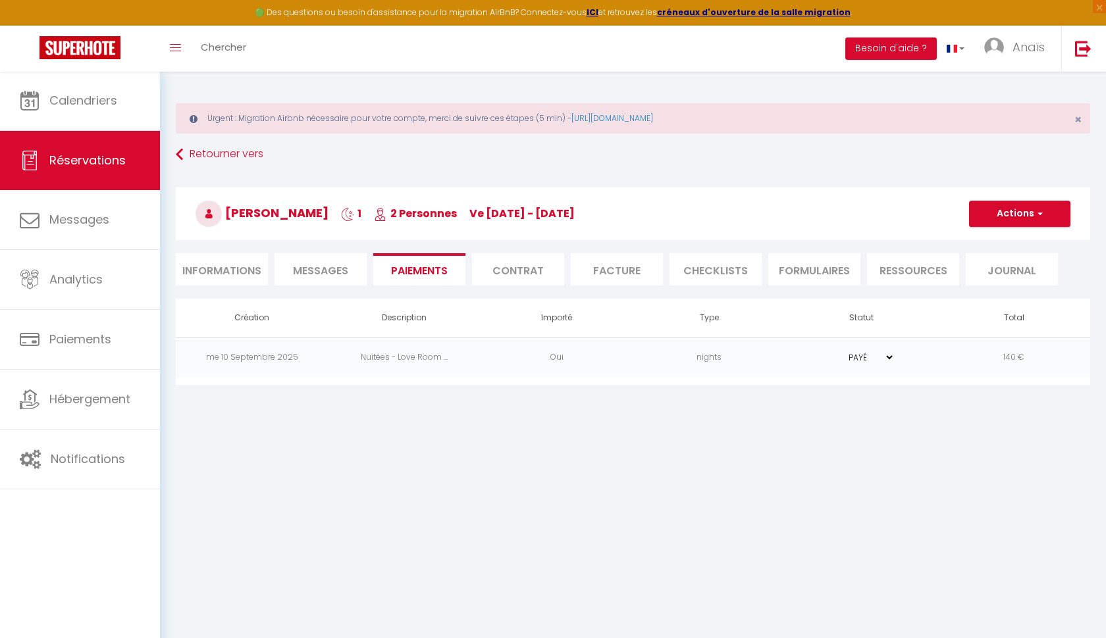
click at [489, 275] on li "Contrat" at bounding box center [518, 269] width 92 height 32
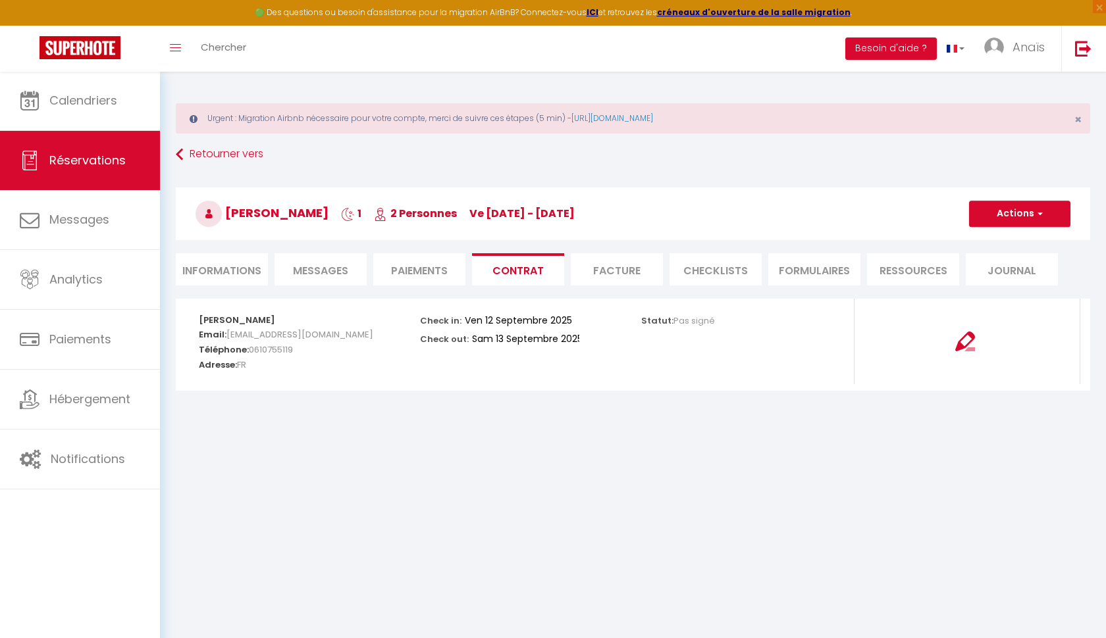
click at [428, 265] on li "Paiements" at bounding box center [419, 269] width 92 height 32
select select
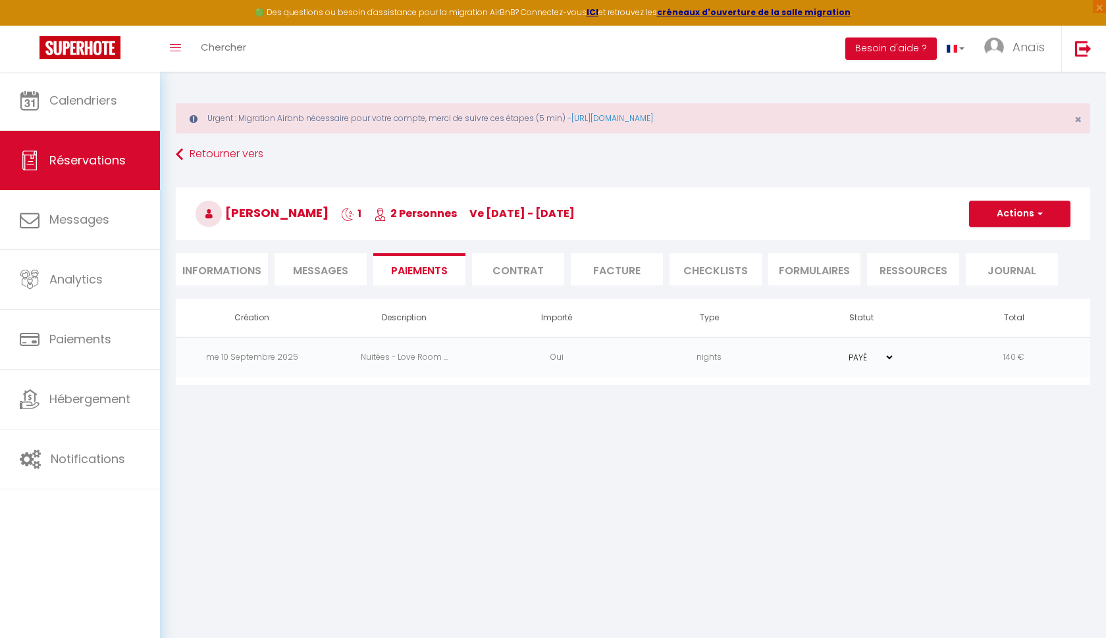
click at [319, 270] on span "Messages" at bounding box center [320, 270] width 55 height 15
select select
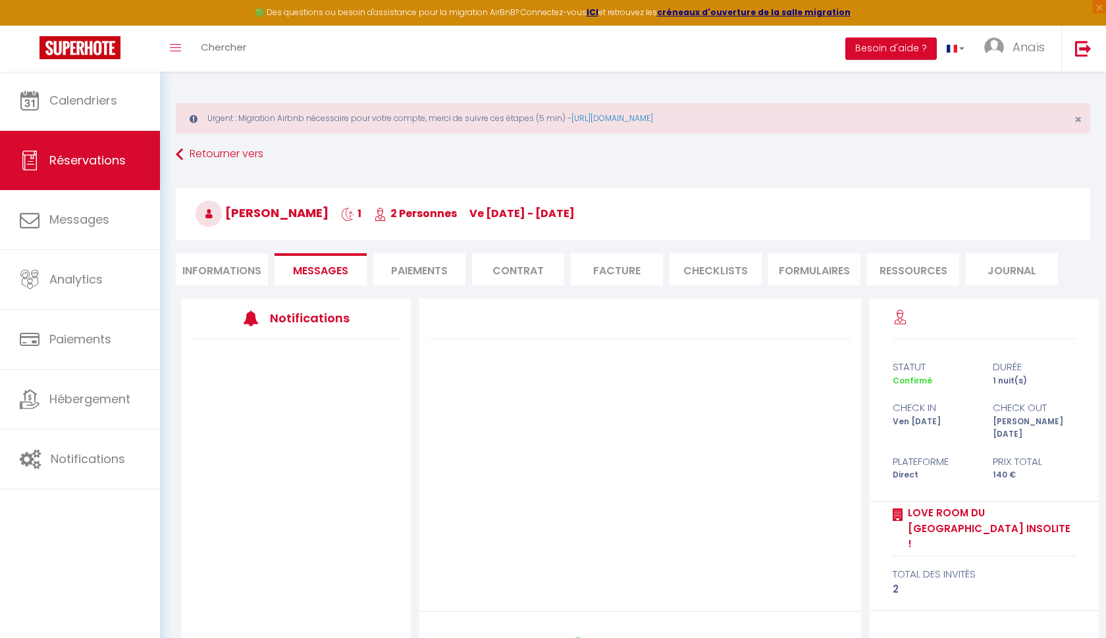
click at [245, 278] on li "Informations" at bounding box center [222, 269] width 92 height 32
select select
select select "0"
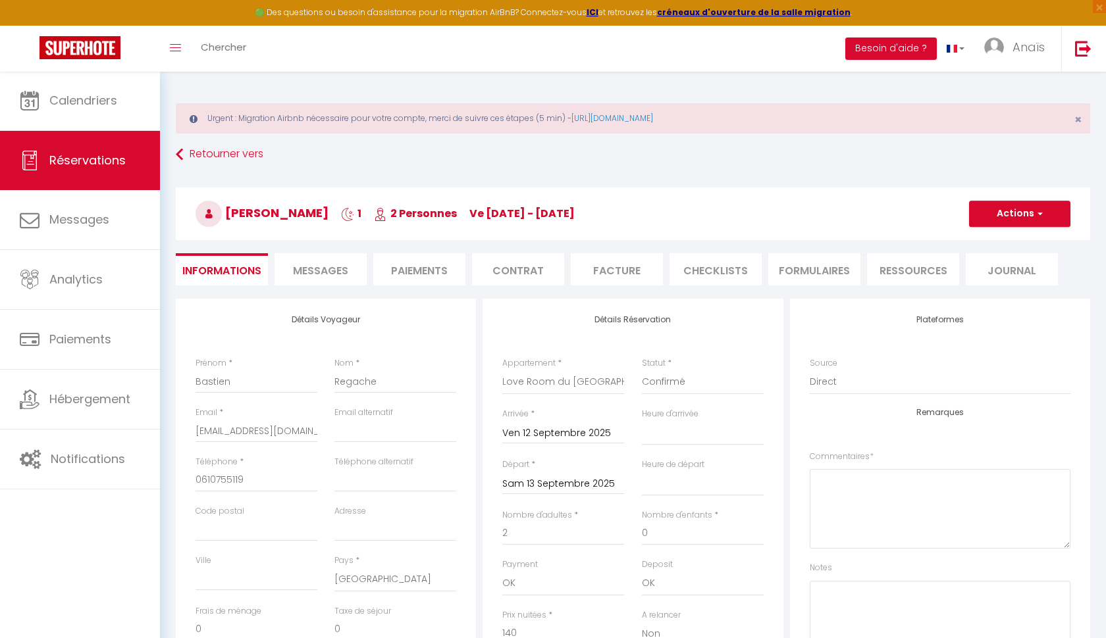
click at [339, 269] on span "Messages" at bounding box center [320, 270] width 55 height 15
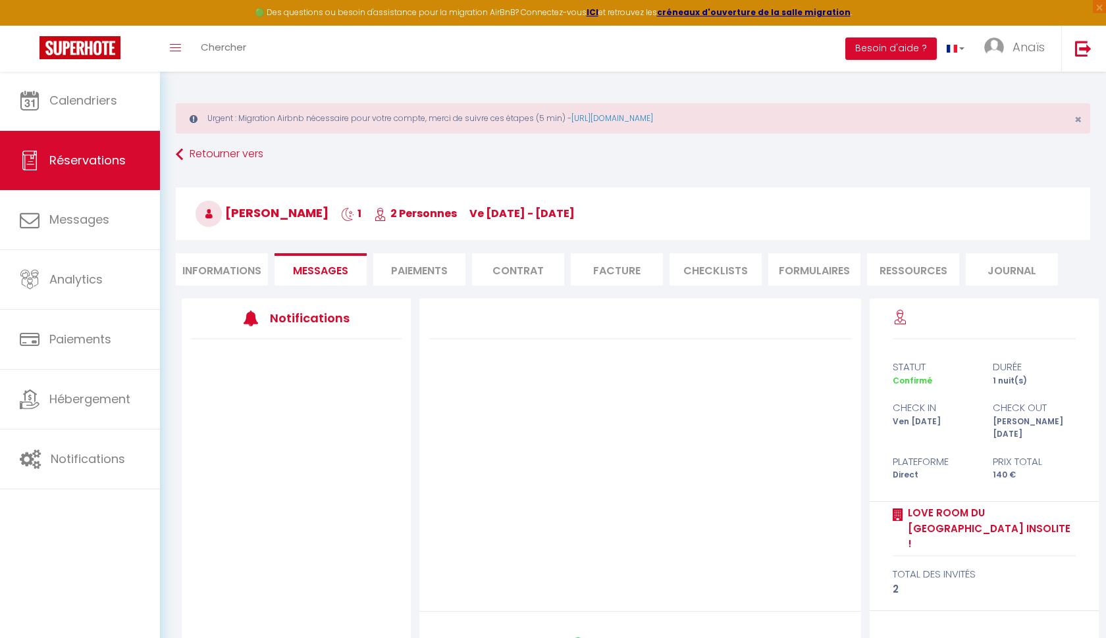
click at [406, 278] on li "Paiements" at bounding box center [419, 269] width 92 height 32
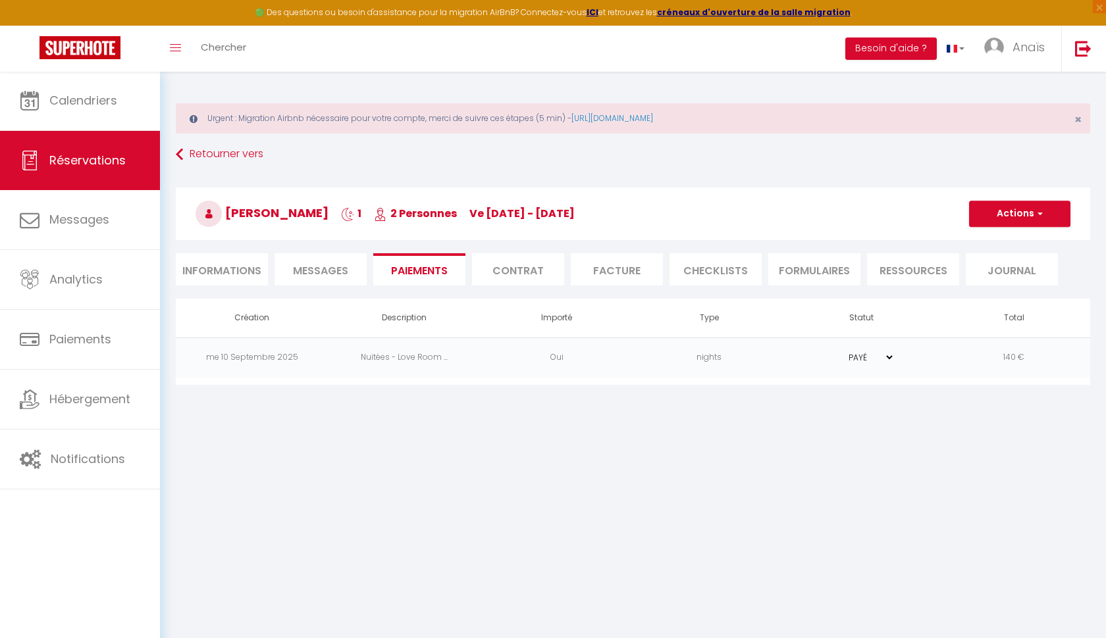
click at [488, 273] on li "Contrat" at bounding box center [518, 269] width 92 height 32
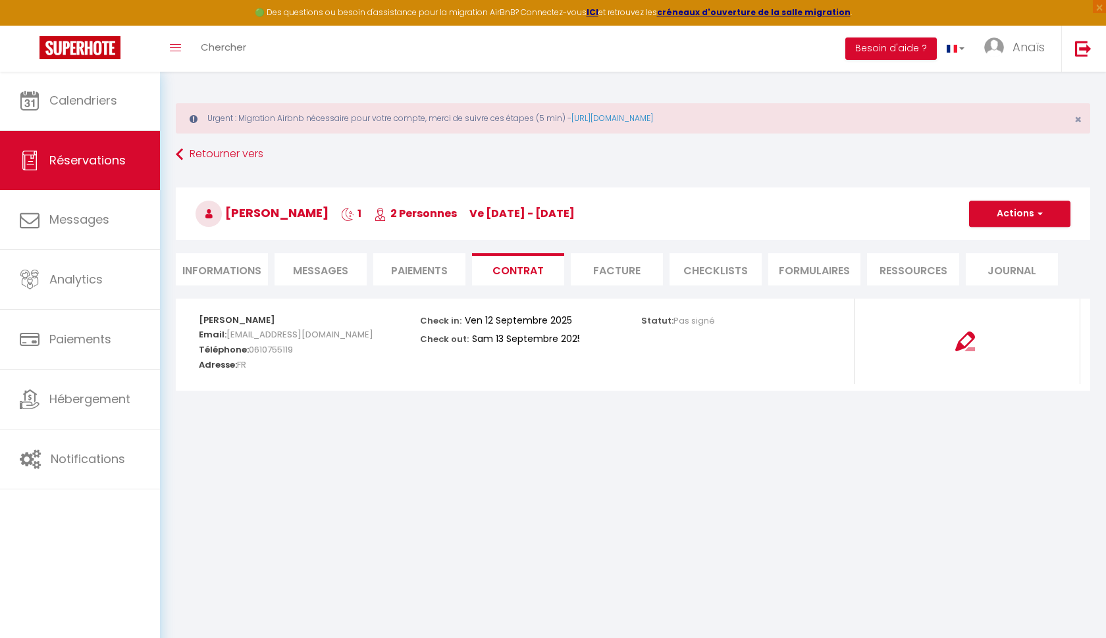
click at [619, 278] on li "Facture" at bounding box center [617, 269] width 92 height 32
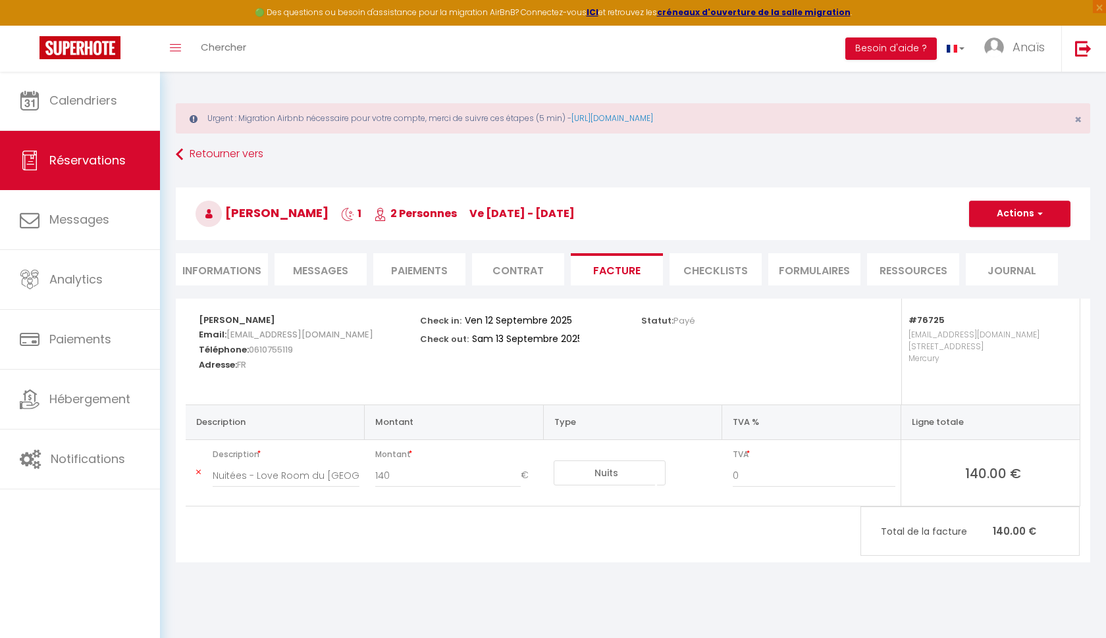
click at [689, 272] on li "CHECKLISTS" at bounding box center [715, 269] width 92 height 32
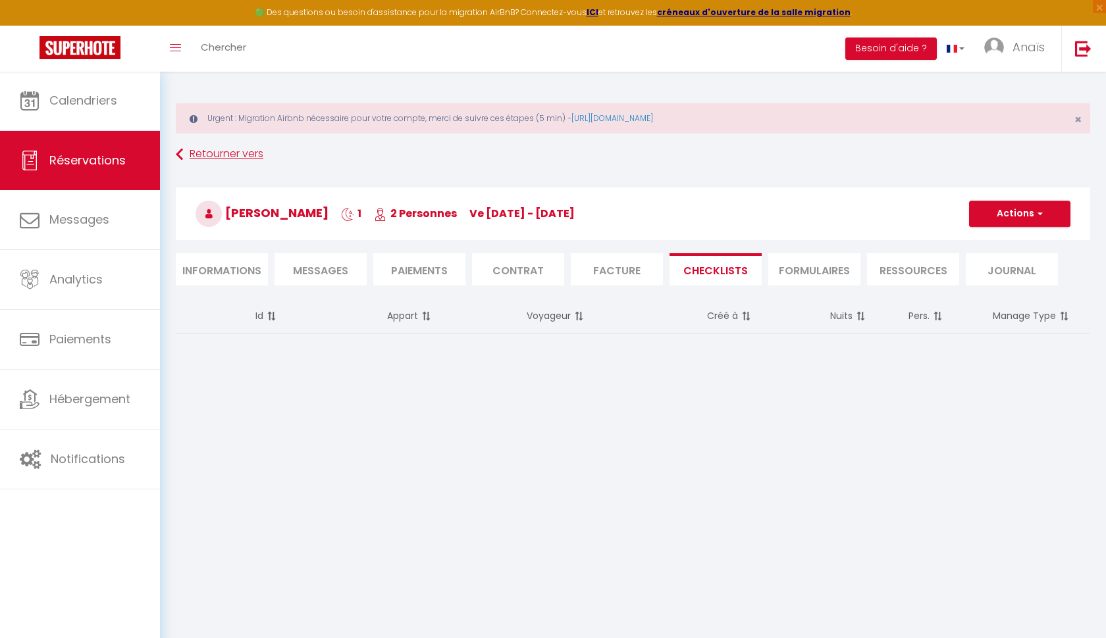
click at [208, 153] on link "Retourner vers" at bounding box center [633, 155] width 914 height 24
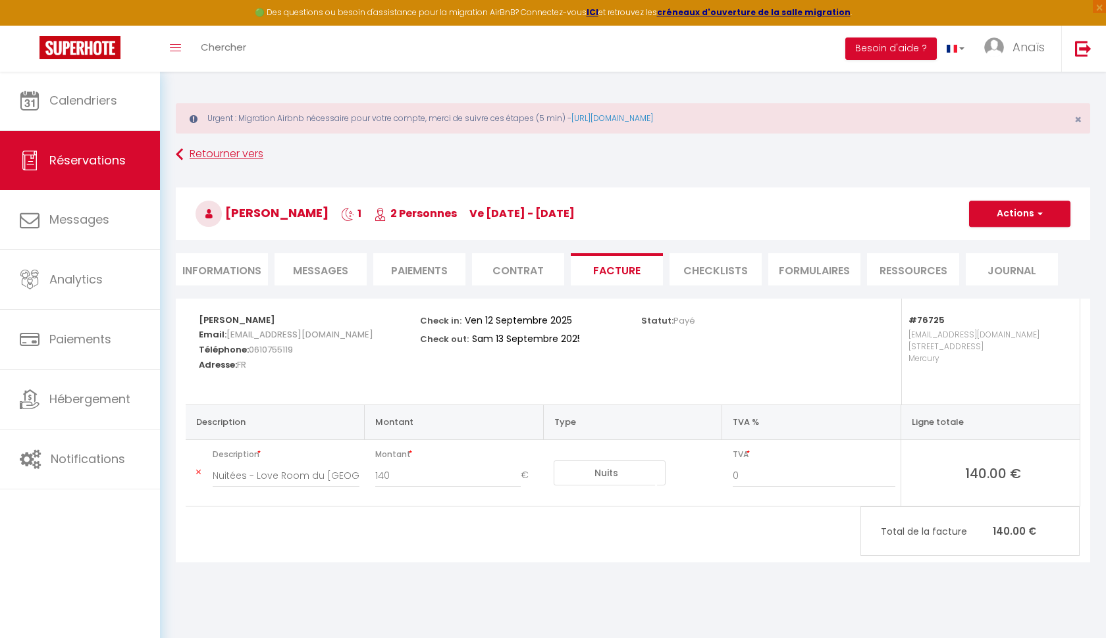
click at [185, 155] on link "Retourner vers" at bounding box center [633, 155] width 914 height 24
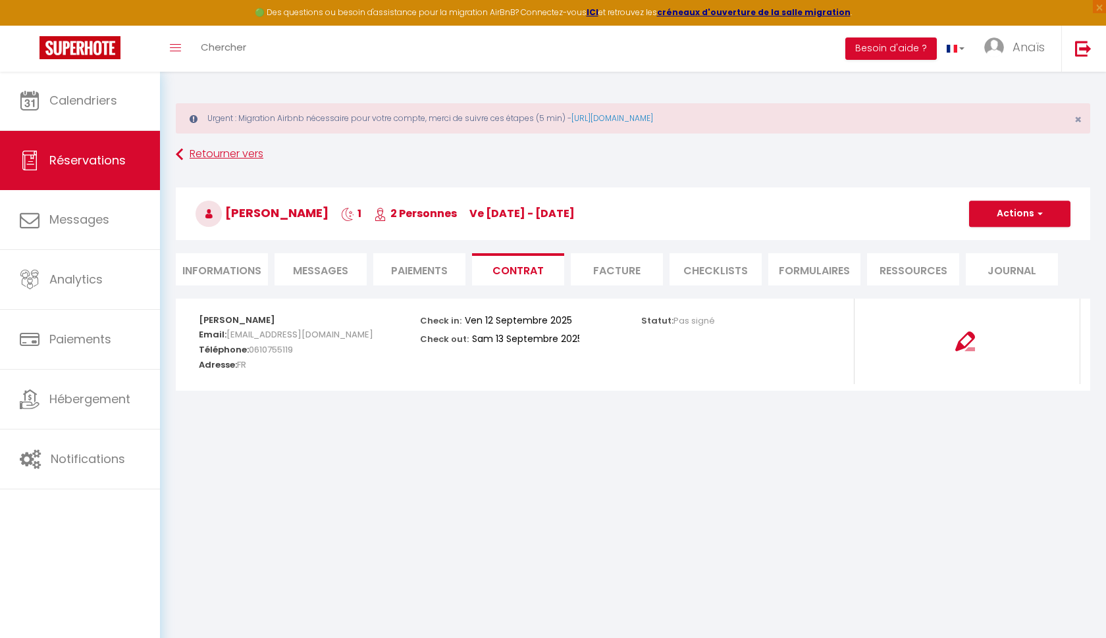
click at [203, 155] on link "Retourner vers" at bounding box center [633, 155] width 914 height 24
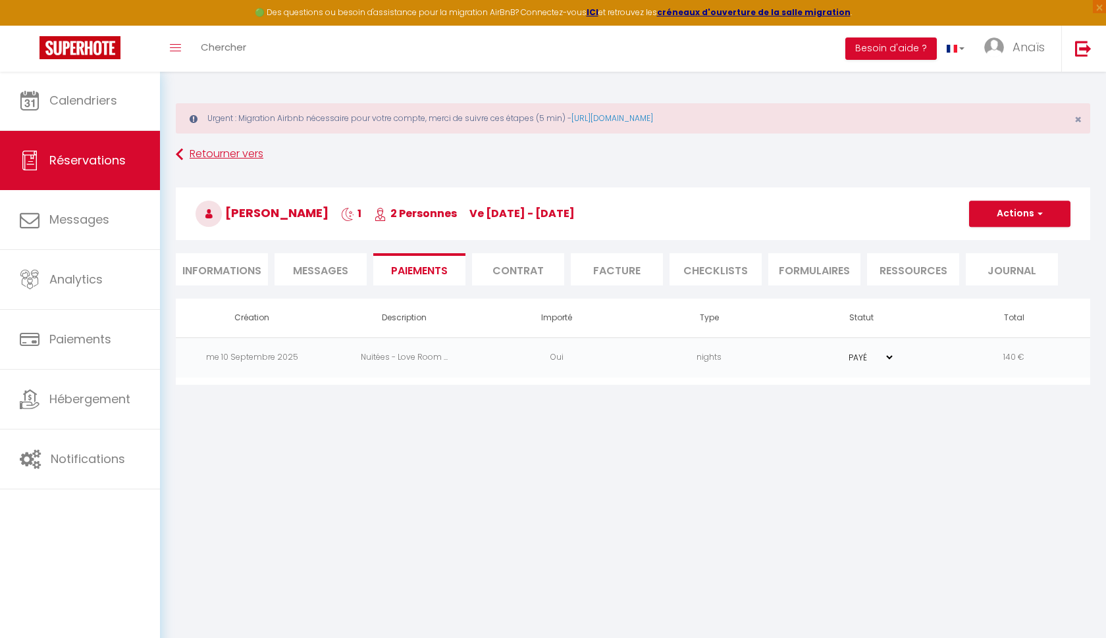
click at [203, 156] on link "Retourner vers" at bounding box center [633, 155] width 914 height 24
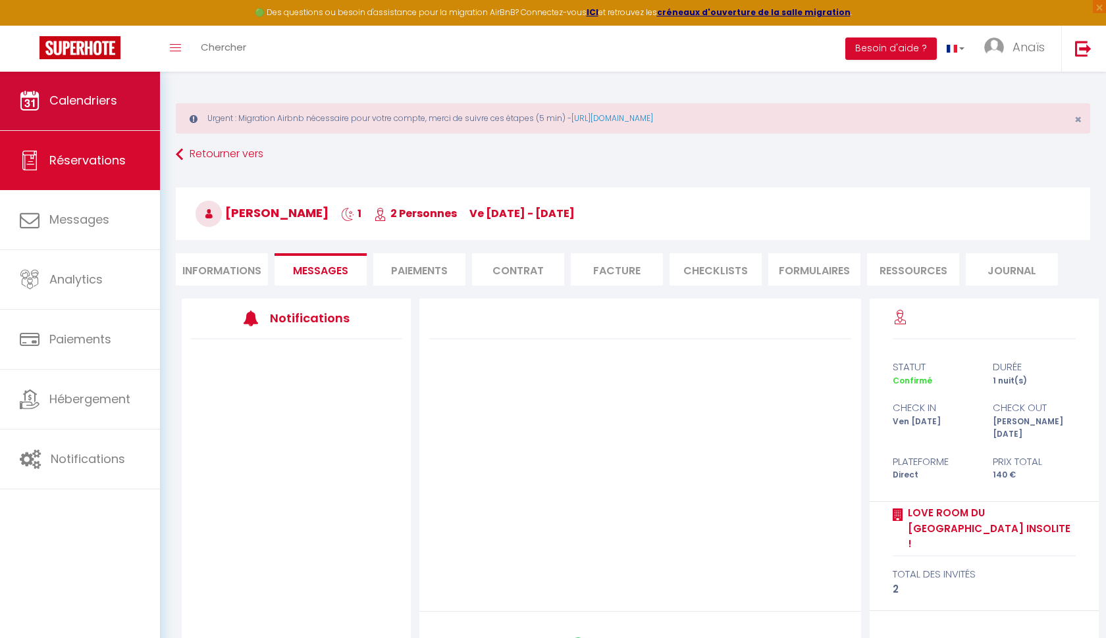
click at [122, 117] on link "Calendriers" at bounding box center [80, 100] width 160 height 59
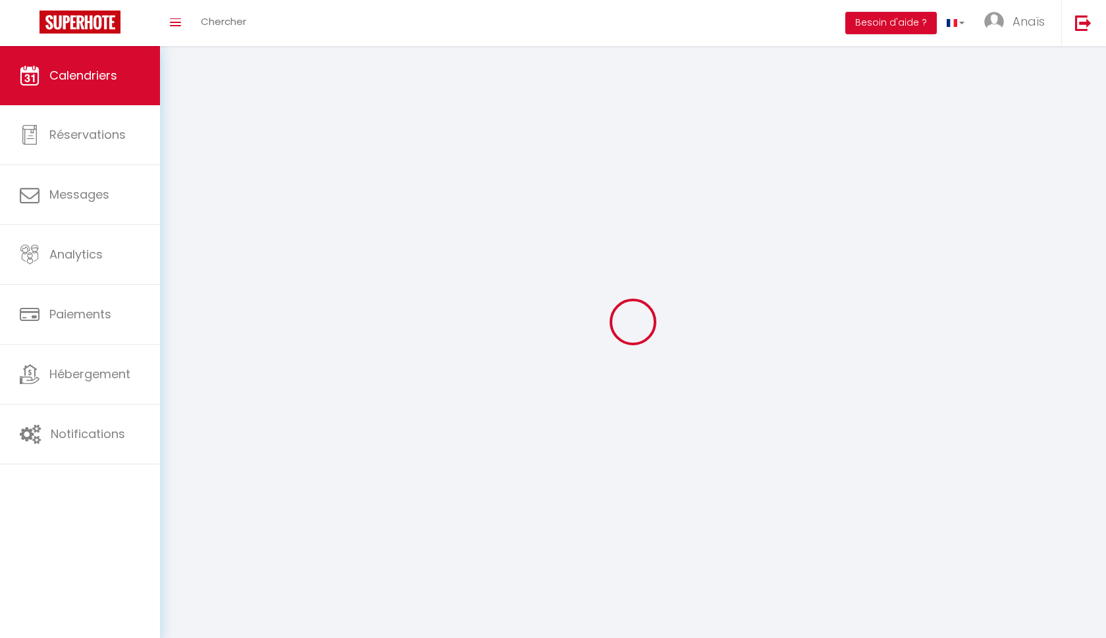
drag, startPoint x: 237, startPoint y: 13, endPoint x: 604, endPoint y: 140, distance: 388.6
click at [604, 140] on div at bounding box center [633, 322] width 914 height 520
click at [99, 28] on img at bounding box center [79, 22] width 81 height 23
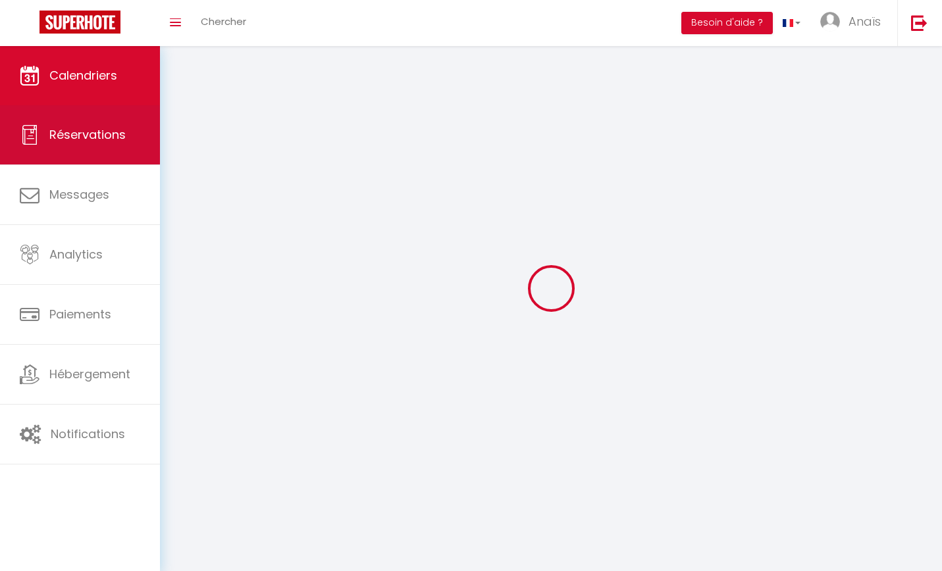
click at [112, 114] on link "Réservations" at bounding box center [80, 134] width 160 height 59
select select "not_cancelled"
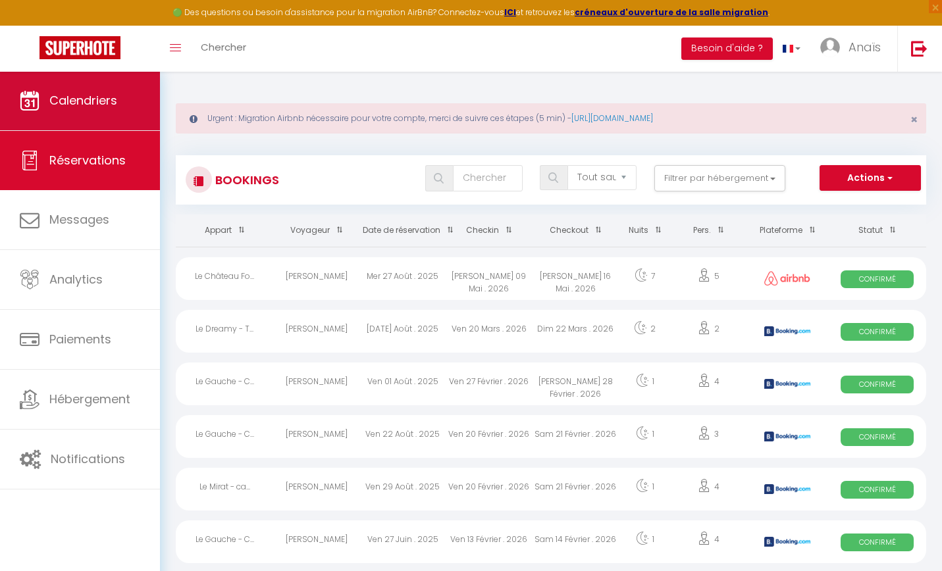
click at [104, 103] on span "Calendriers" at bounding box center [83, 100] width 68 height 16
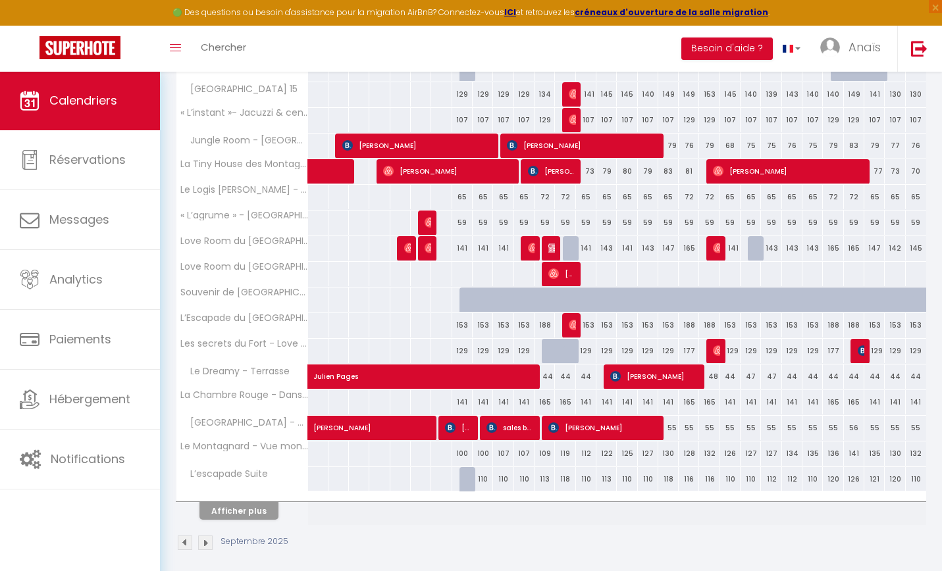
scroll to position [377, 0]
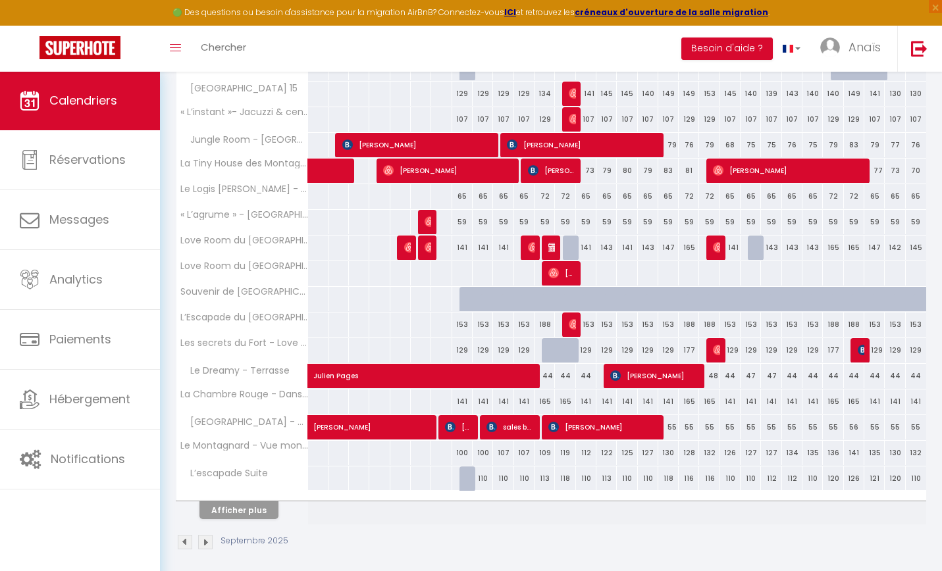
click at [244, 511] on button "Afficher plus" at bounding box center [238, 511] width 79 height 18
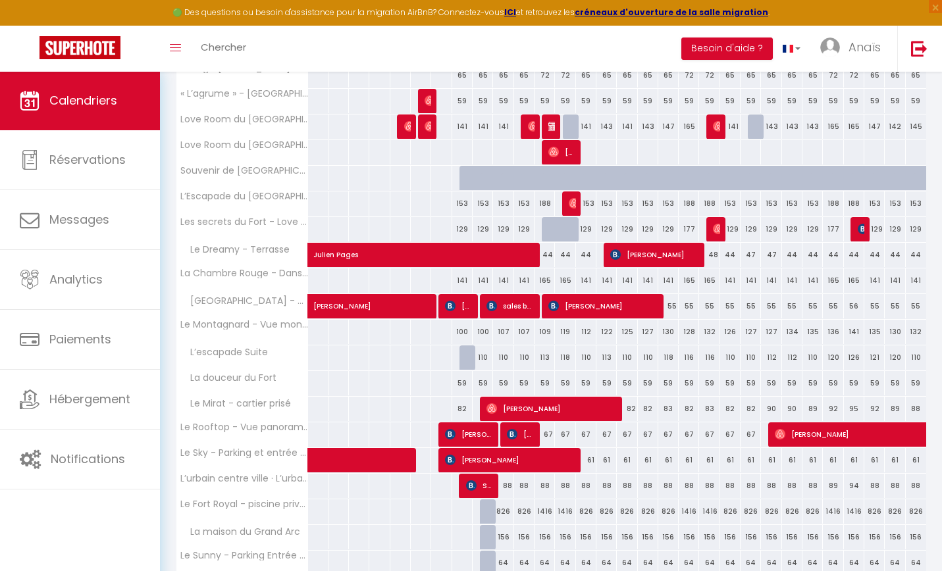
scroll to position [498, 0]
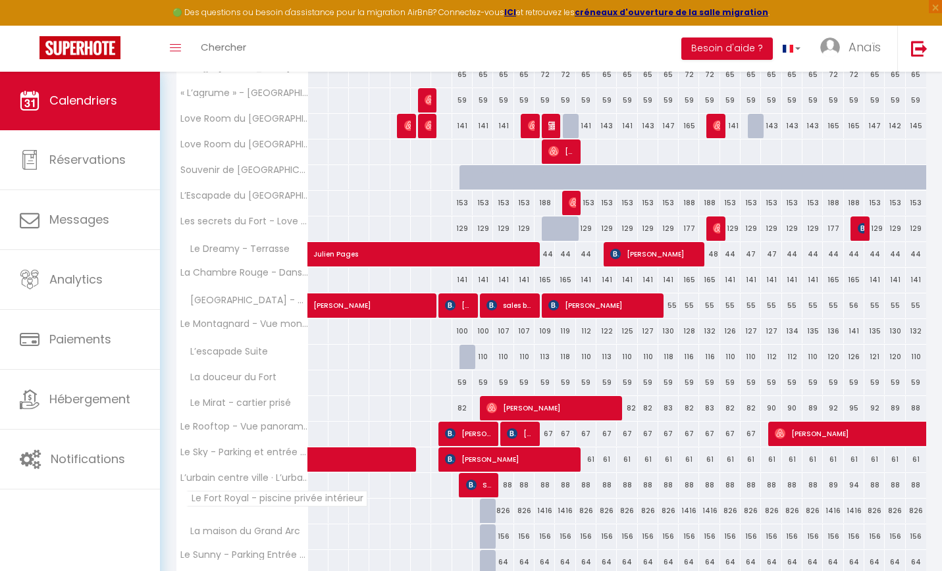
click at [249, 502] on span "Le Fort Royal - piscine privée intérieur" at bounding box center [276, 499] width 181 height 16
click at [218, 503] on span "Le Fort Royal - piscine privée intérieur" at bounding box center [276, 499] width 181 height 16
click at [215, 501] on span "Le Fort Royal - piscine privée intérieur" at bounding box center [276, 499] width 181 height 16
click at [217, 496] on span "Le Fort Royal - piscine privée intérieur" at bounding box center [276, 499] width 181 height 16
click at [182, 503] on th "Le Fort Royal - piscine privée intérieur" at bounding box center [242, 511] width 132 height 25
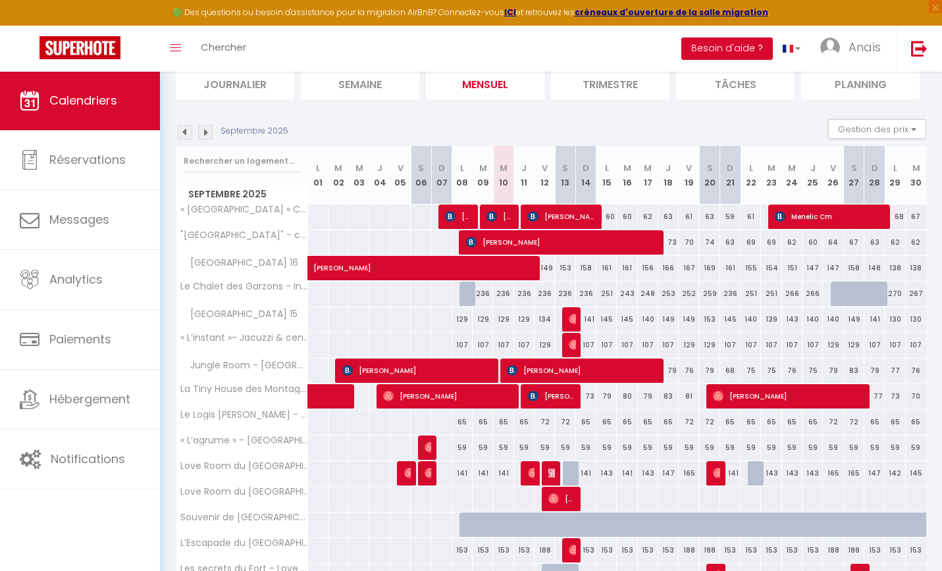
scroll to position [127, 0]
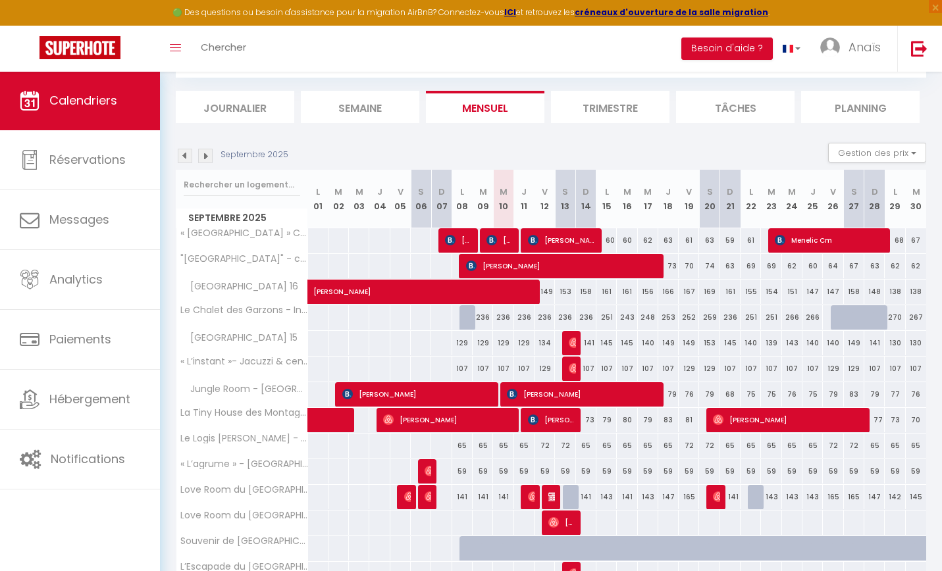
click at [209, 153] on img at bounding box center [205, 156] width 14 height 14
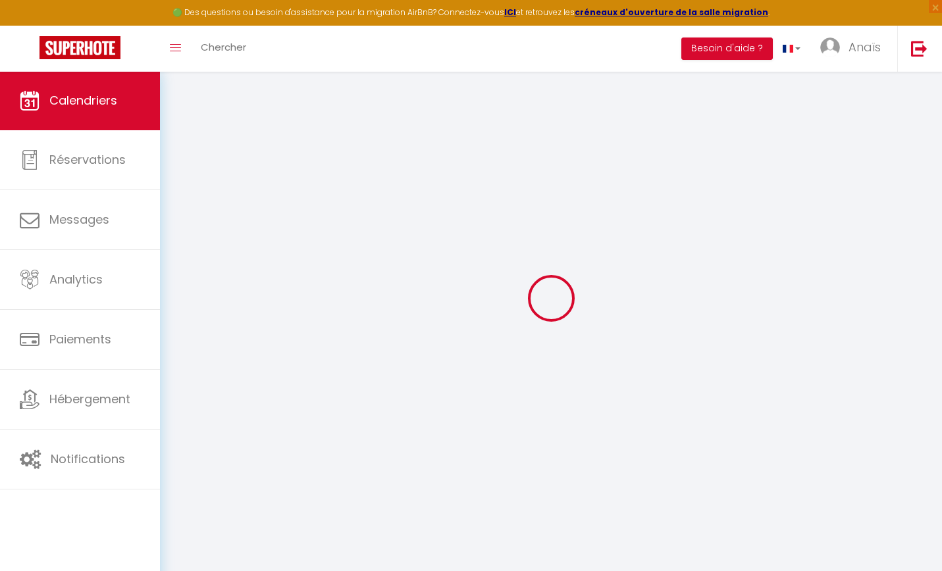
scroll to position [71, 0]
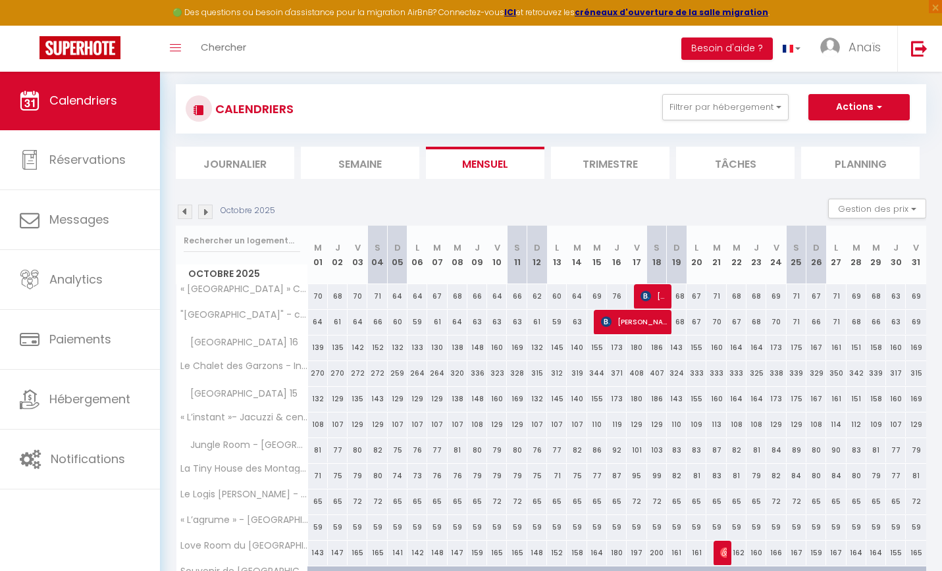
click at [209, 153] on li "Journalier" at bounding box center [235, 163] width 118 height 32
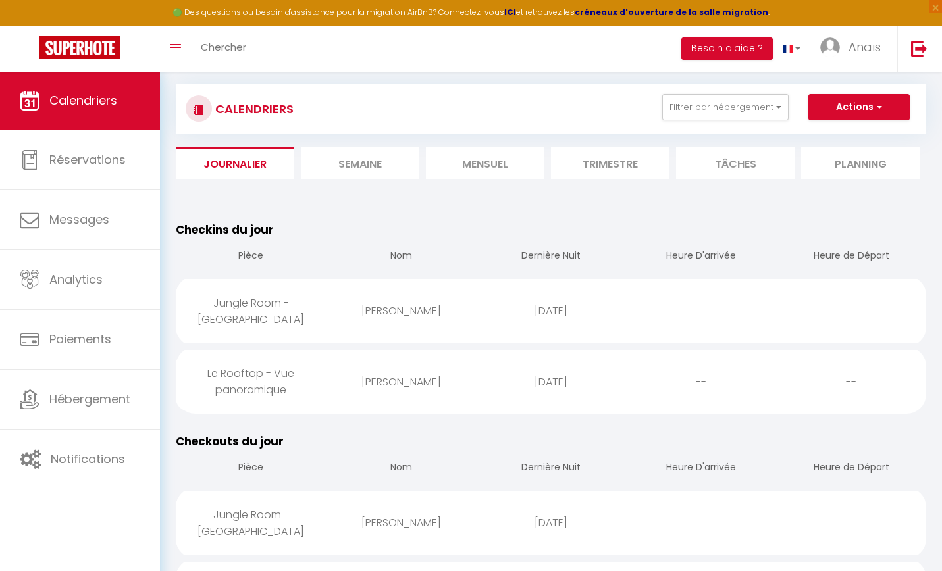
click at [611, 164] on li "Trimestre" at bounding box center [610, 163] width 118 height 32
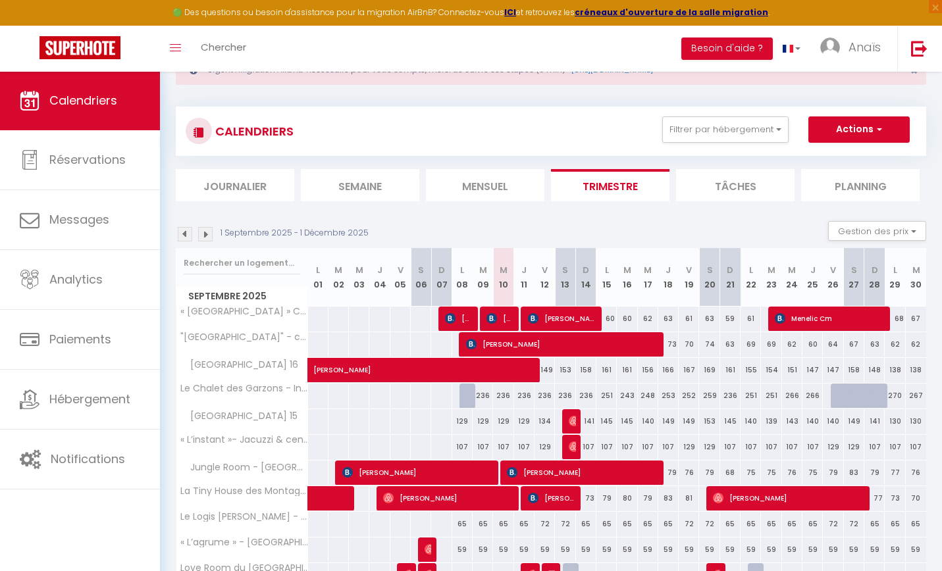
scroll to position [45, 0]
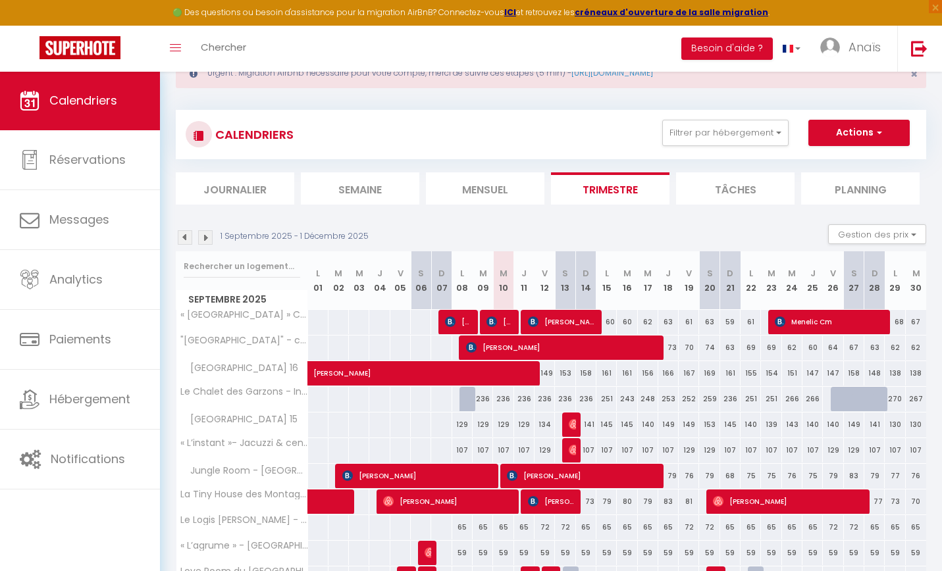
click at [478, 198] on li "Mensuel" at bounding box center [485, 188] width 118 height 32
click at [211, 236] on img at bounding box center [205, 237] width 14 height 14
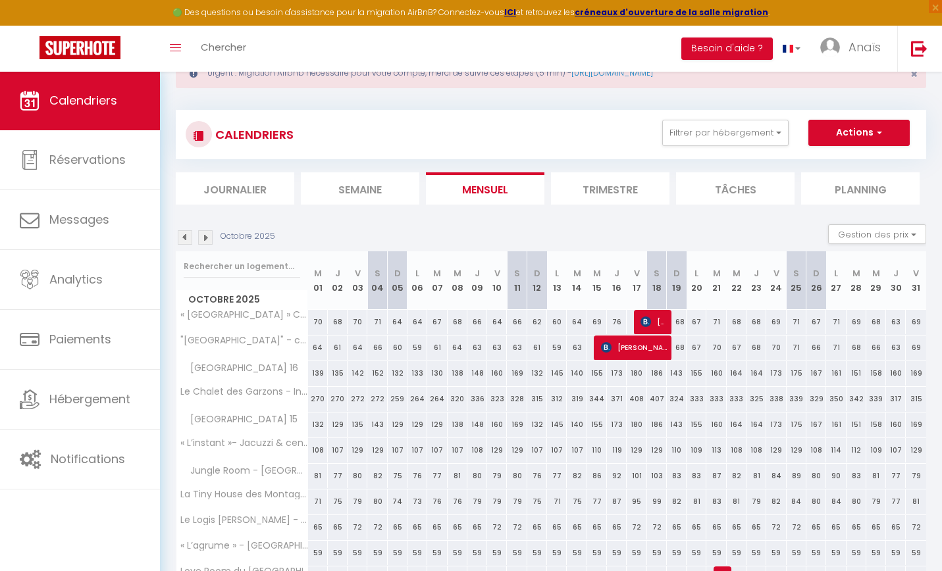
click at [209, 238] on img at bounding box center [205, 237] width 14 height 14
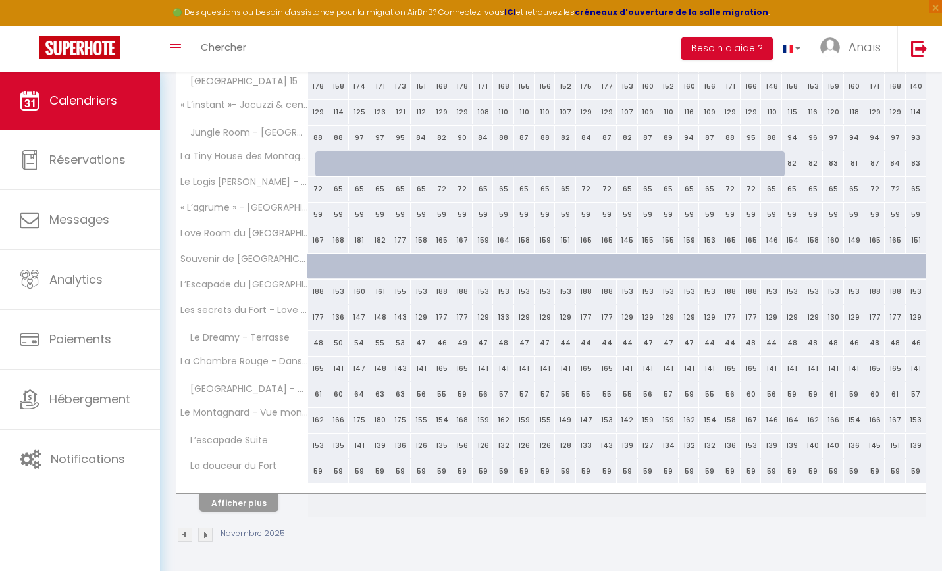
scroll to position [383, 0]
click at [249, 503] on button "Afficher plus" at bounding box center [238, 504] width 79 height 18
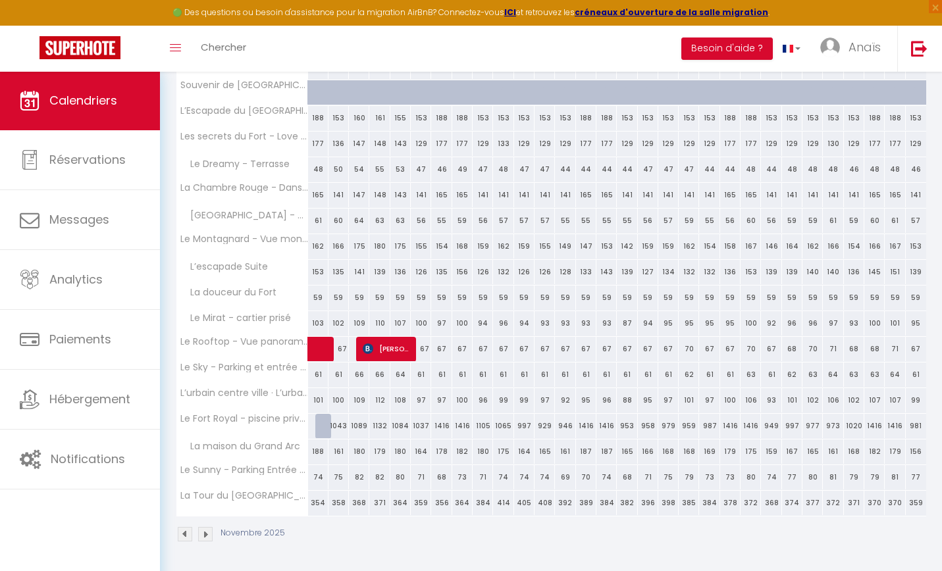
scroll to position [556, 0]
click at [324, 428] on div at bounding box center [325, 427] width 20 height 25
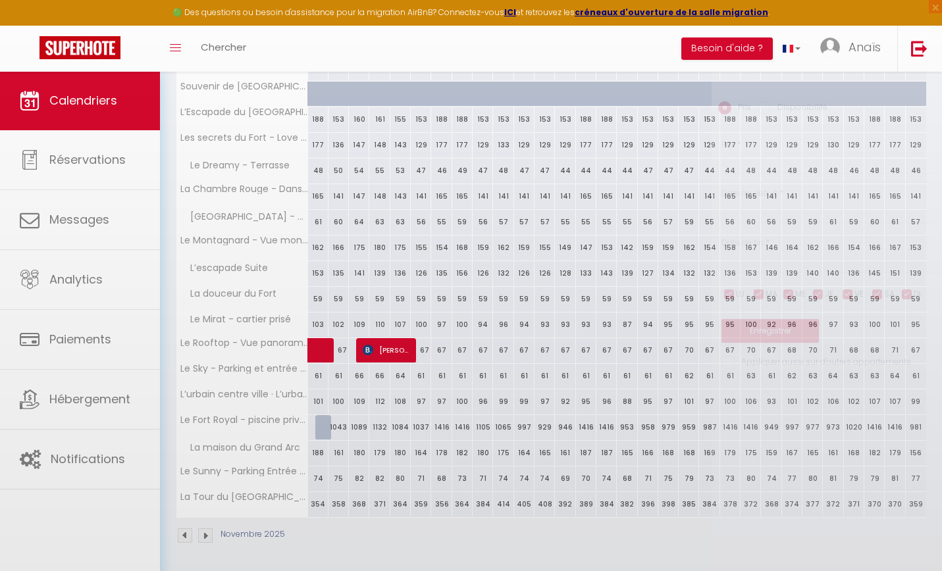
type input "1416"
type input "[PERSON_NAME] 01 Novembre 2025"
type input "Dim 02 Novembre 2025"
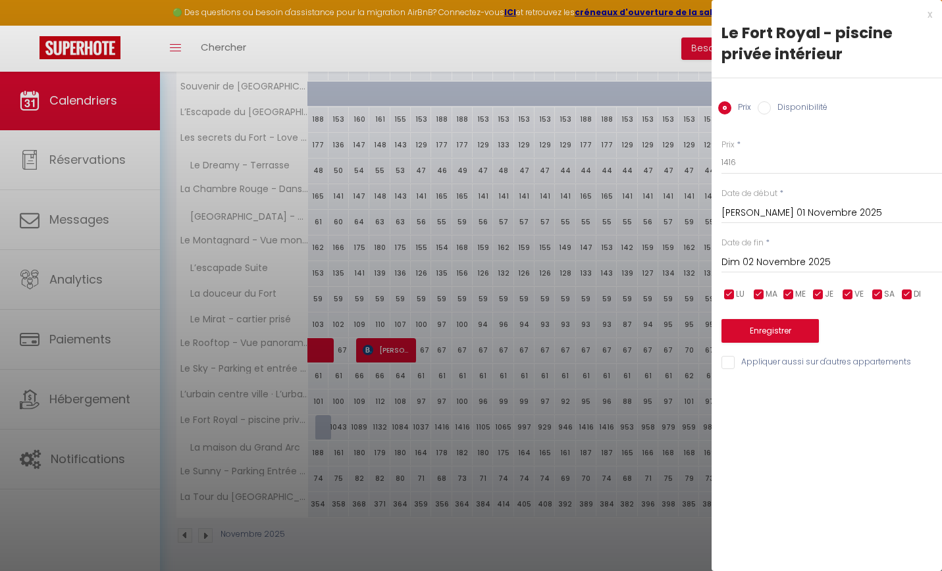
click at [933, 16] on div "x Le Fort Royal - piscine privée intérieur Prix Disponibilité Prix * 1416 Statu…" at bounding box center [827, 192] width 230 height 384
click at [931, 16] on div "x" at bounding box center [822, 15] width 221 height 16
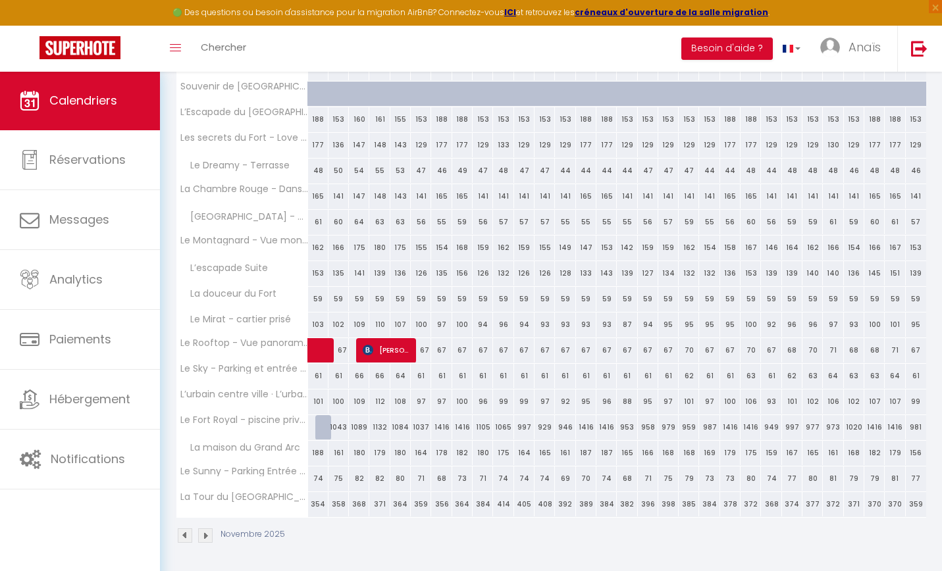
click at [571, 54] on div "Toggle menubar Chercher BUTTON Besoin d'aide ? Anaïs Paramètres Équipe" at bounding box center [513, 49] width 837 height 46
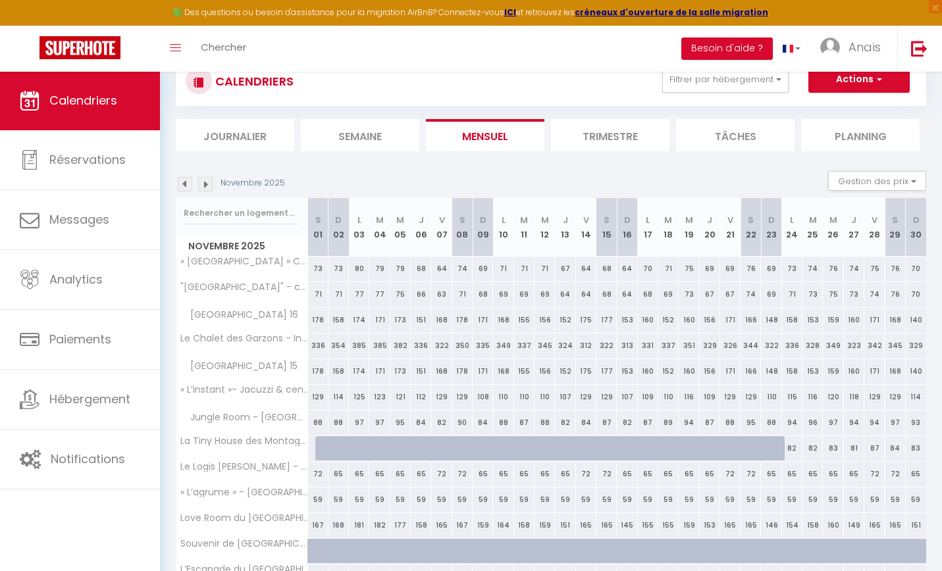
scroll to position [95, 0]
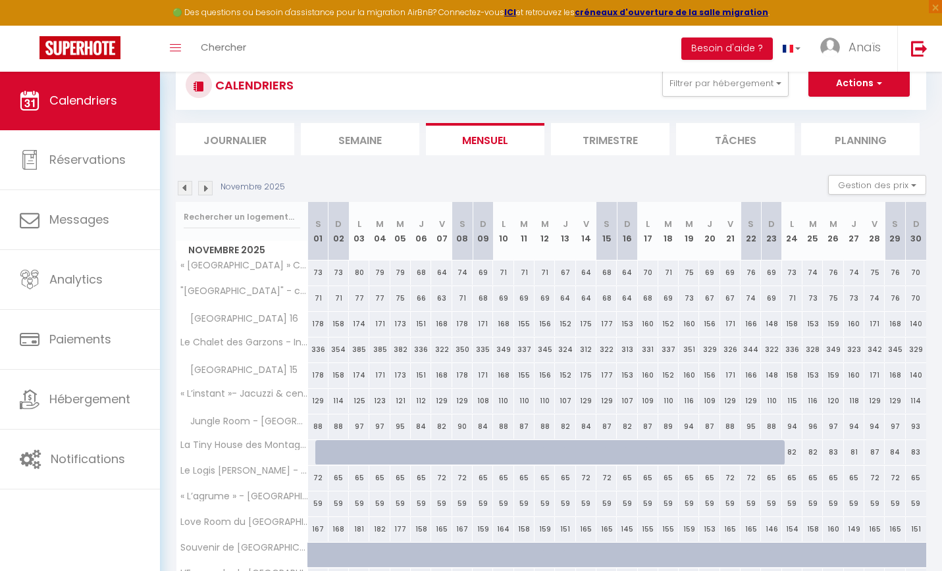
click at [863, 80] on button "Actions" at bounding box center [858, 83] width 101 height 26
click at [854, 111] on link "Nouvelle réservation" at bounding box center [845, 114] width 115 height 20
select select
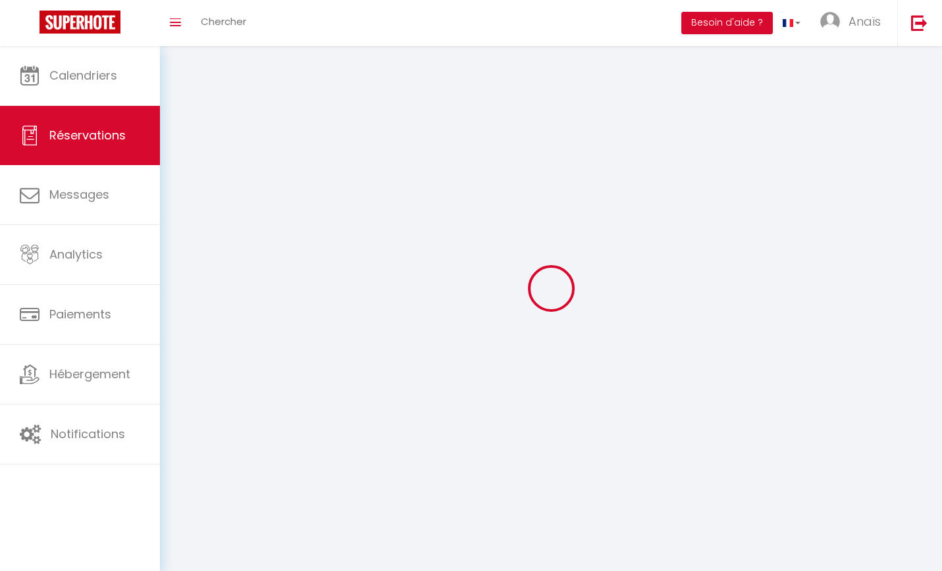
select select
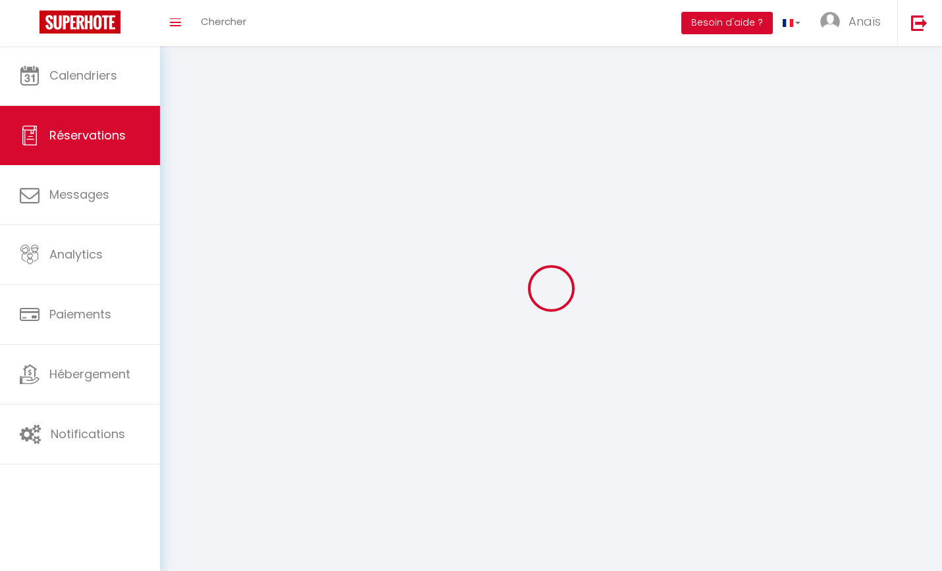
select select
checkbox input "false"
select select
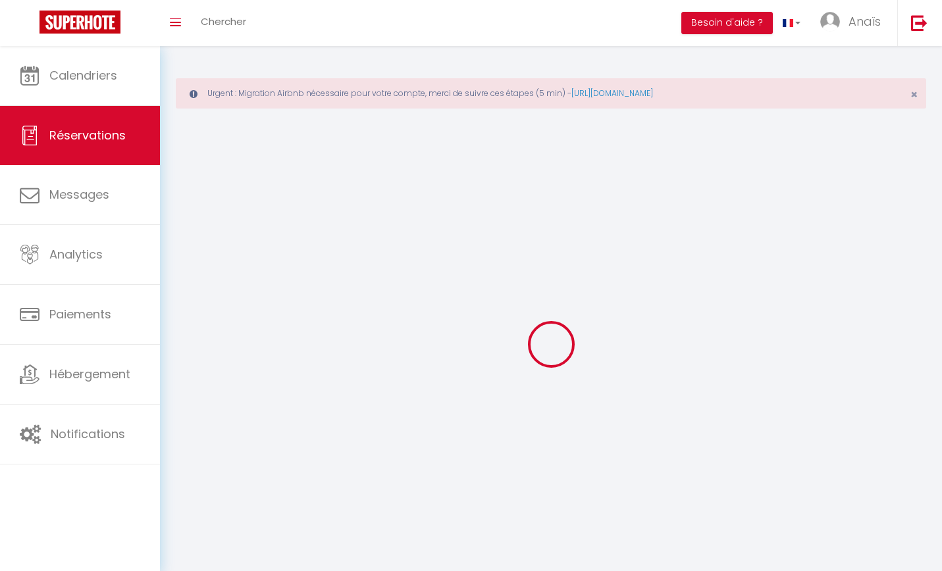
select select
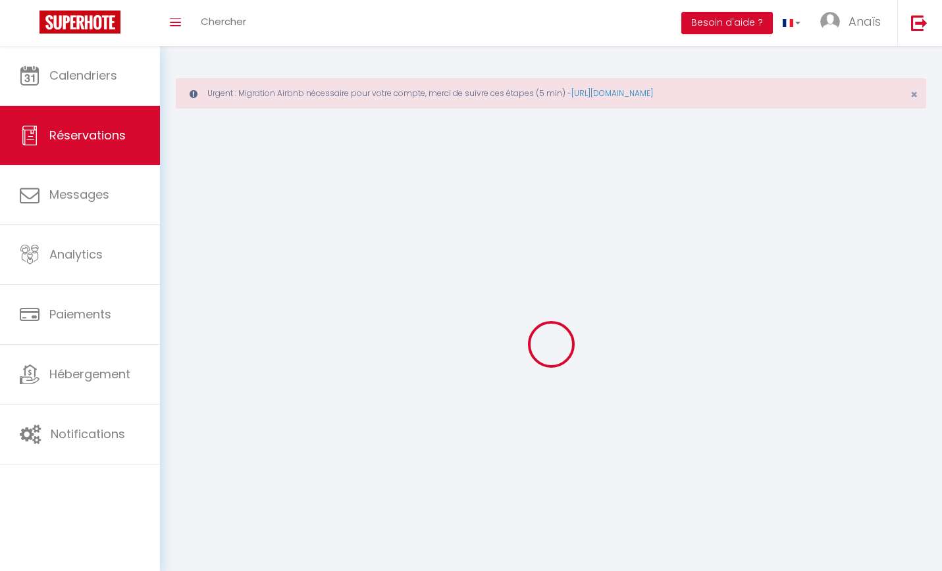
select select
checkbox input "false"
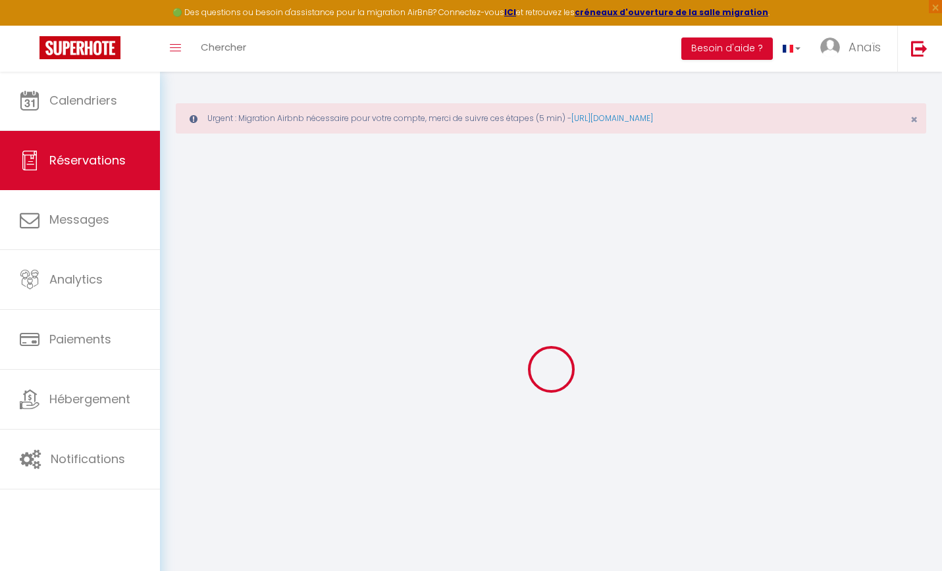
select select
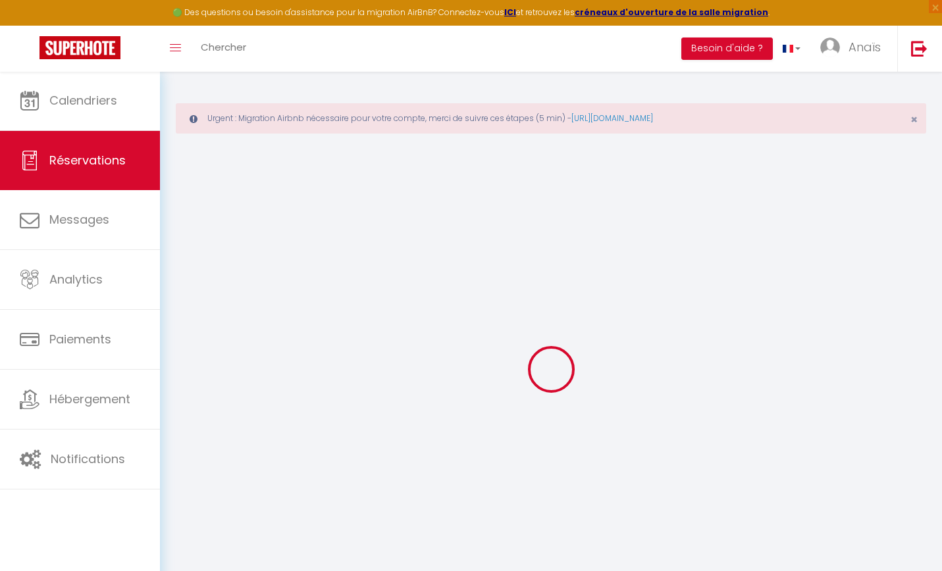
select select
checkbox input "false"
select select
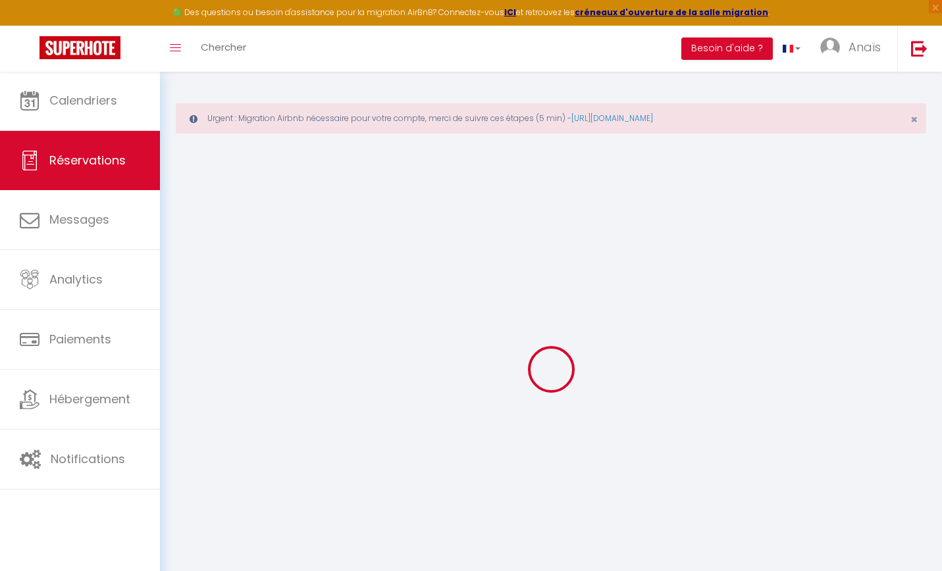
select select
checkbox input "false"
select select
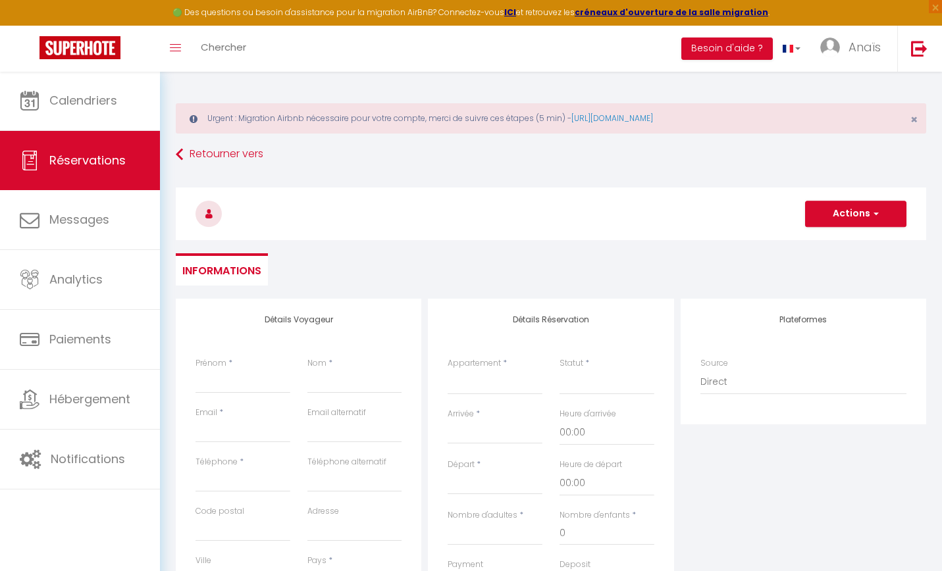
select select
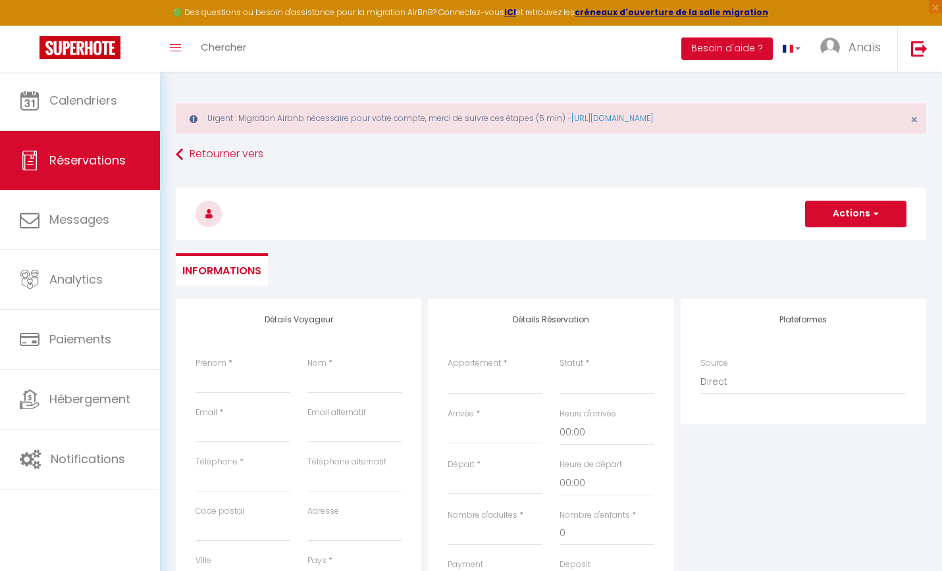
select select
checkbox input "false"
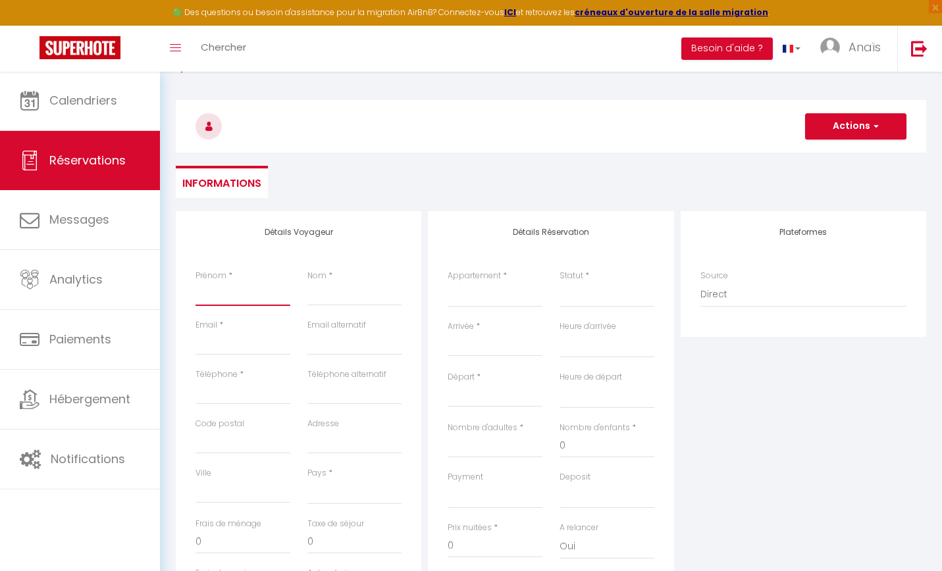
scroll to position [89, 0]
type input "F"
select select
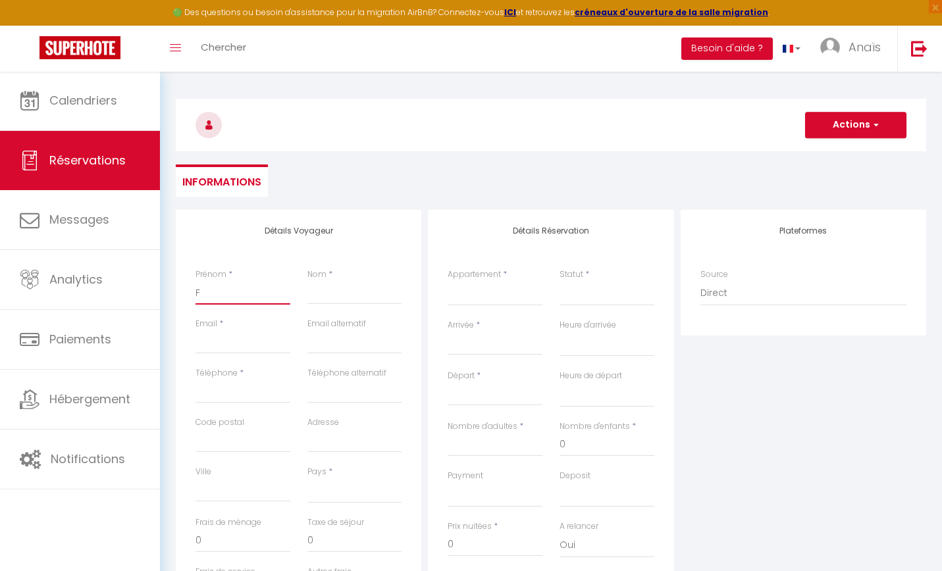
select select
checkbox input "false"
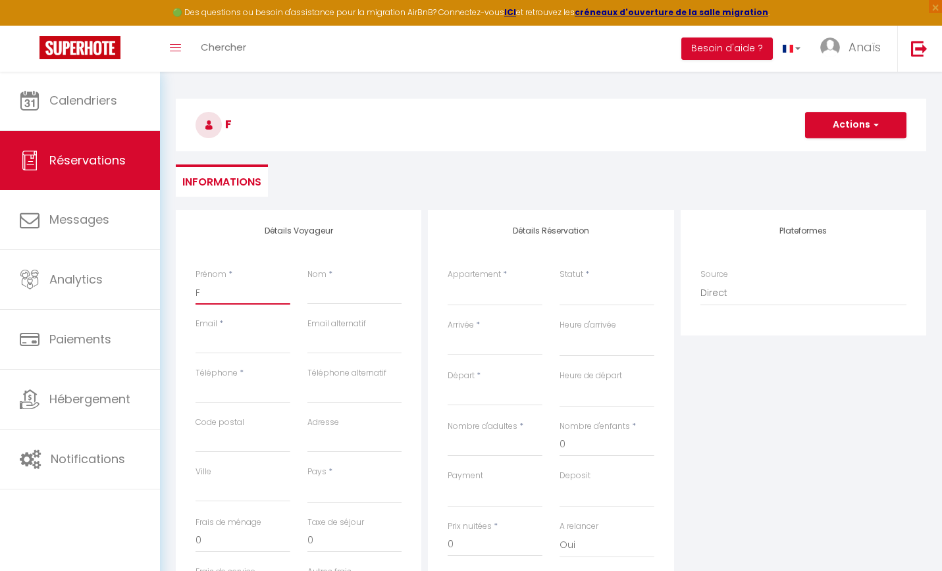
type input "FL"
select select
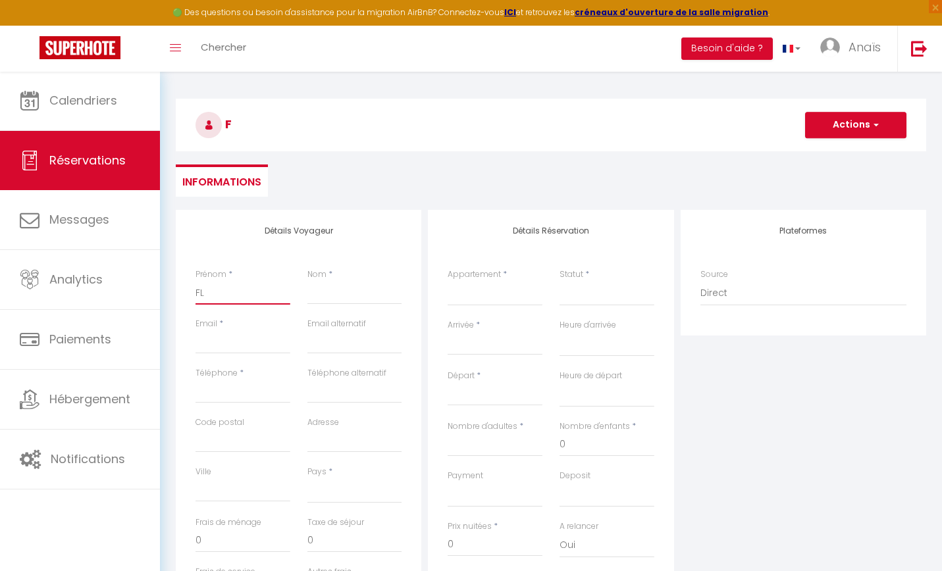
select select
checkbox input "false"
type input "FLA"
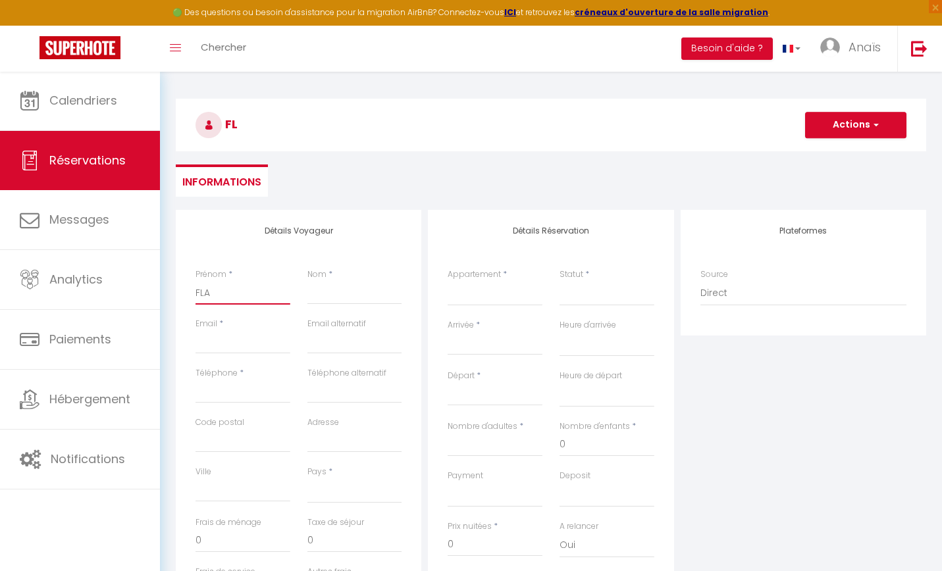
select select
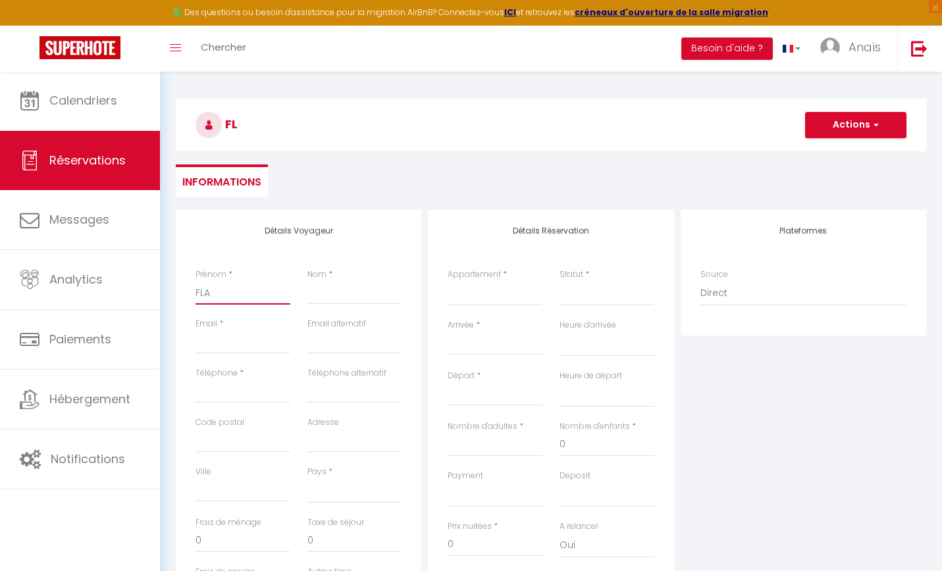
select select
checkbox input "false"
type input "FLAV"
select select
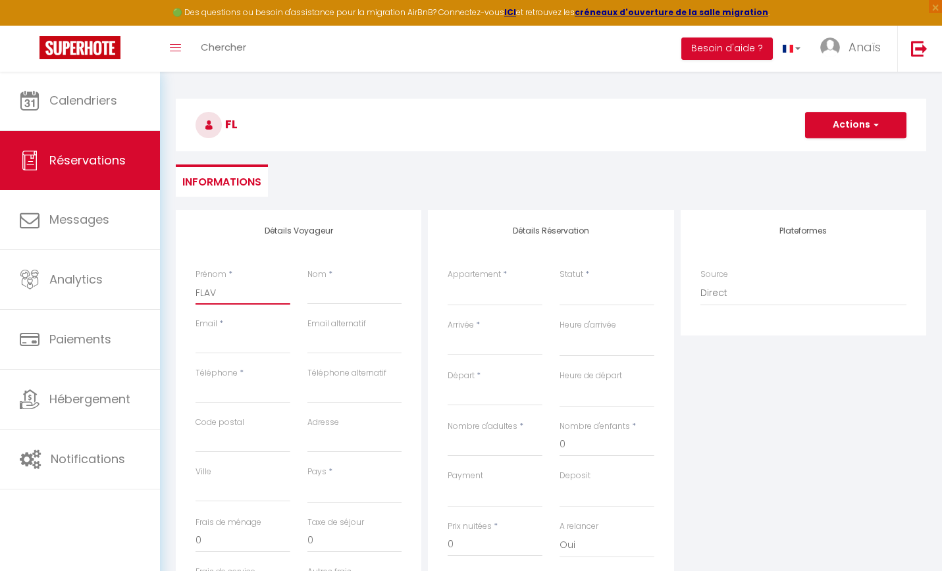
select select
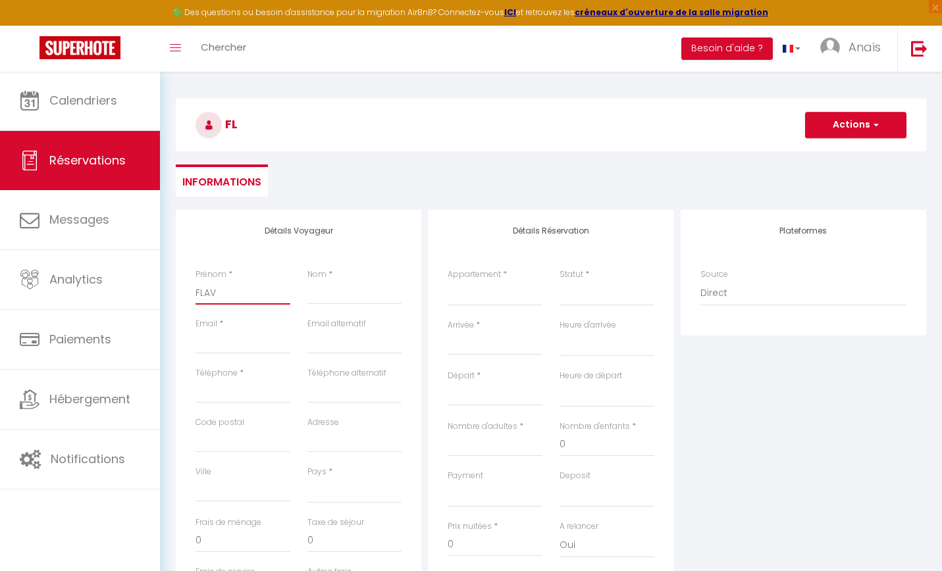
select select
checkbox input "false"
type input "FLAVI"
select select
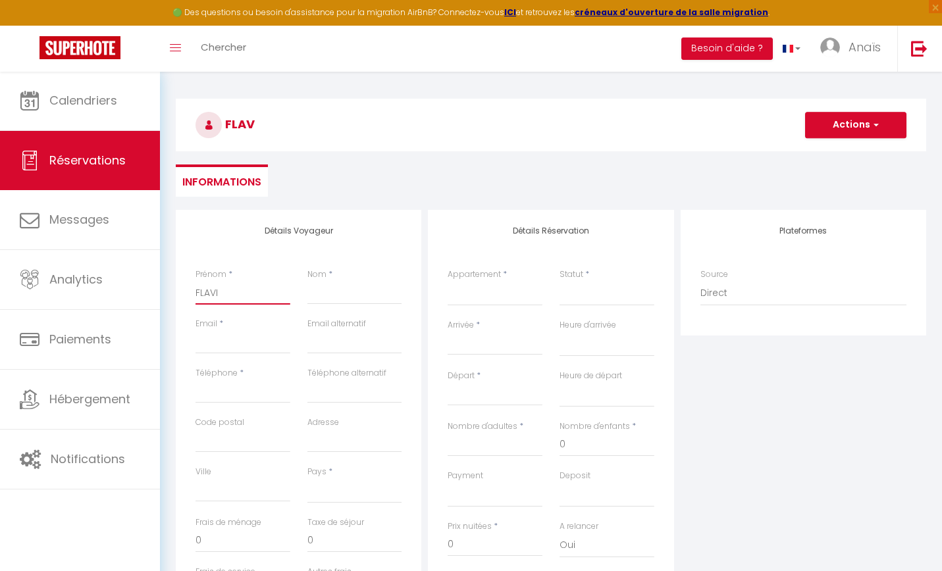
select select
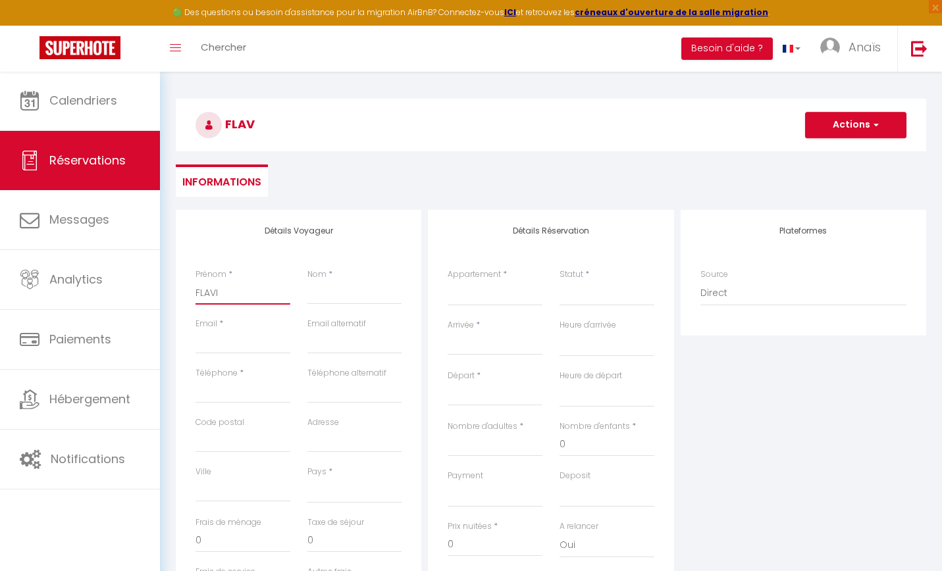
checkbox input "false"
type input "[PERSON_NAME]"
select select
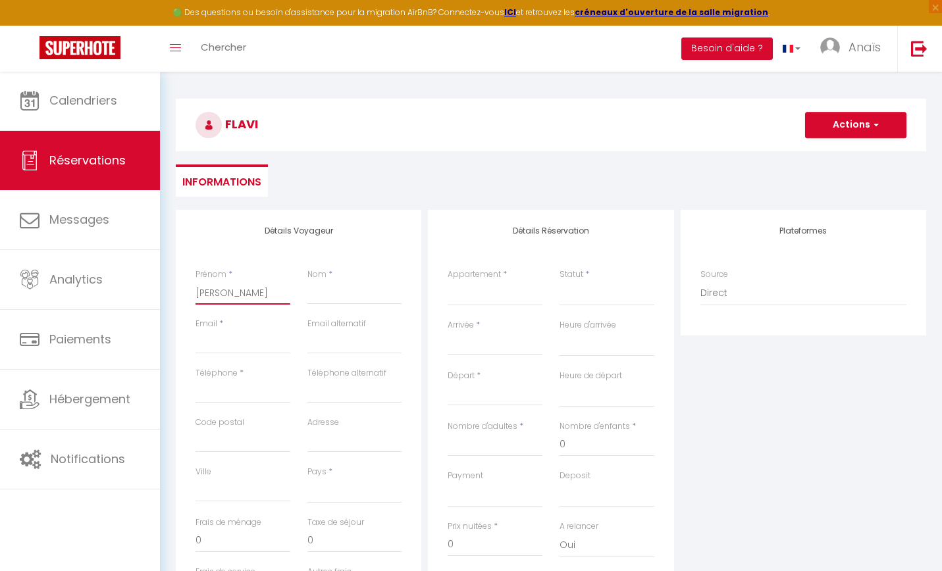
select select
checkbox input "false"
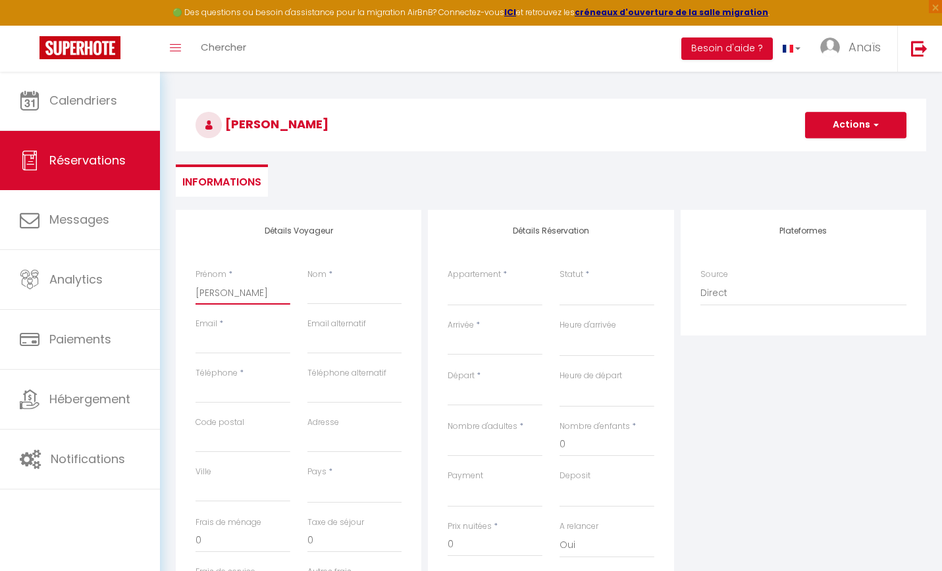
type input "[PERSON_NAME]"
type input "R"
select select
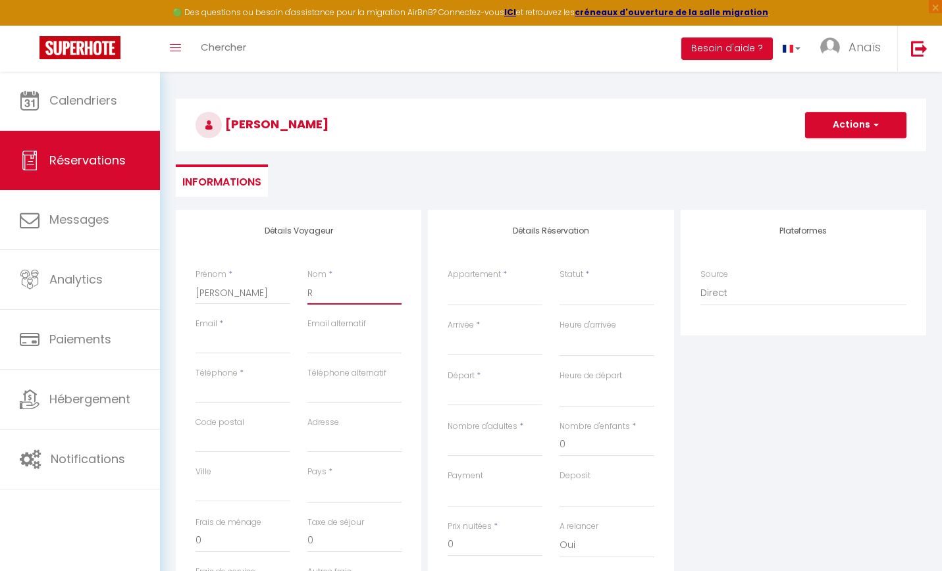
select select
checkbox input "false"
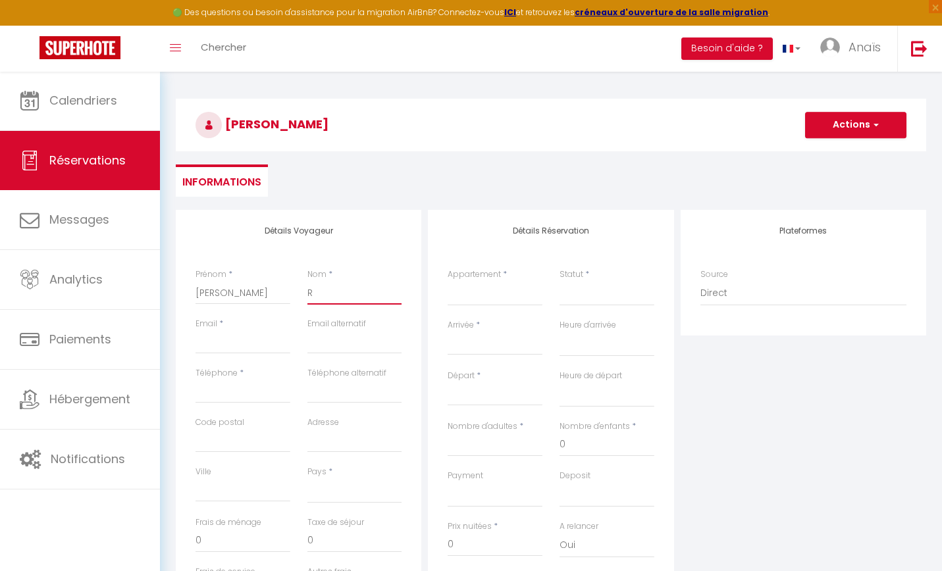
type input "RI"
select select
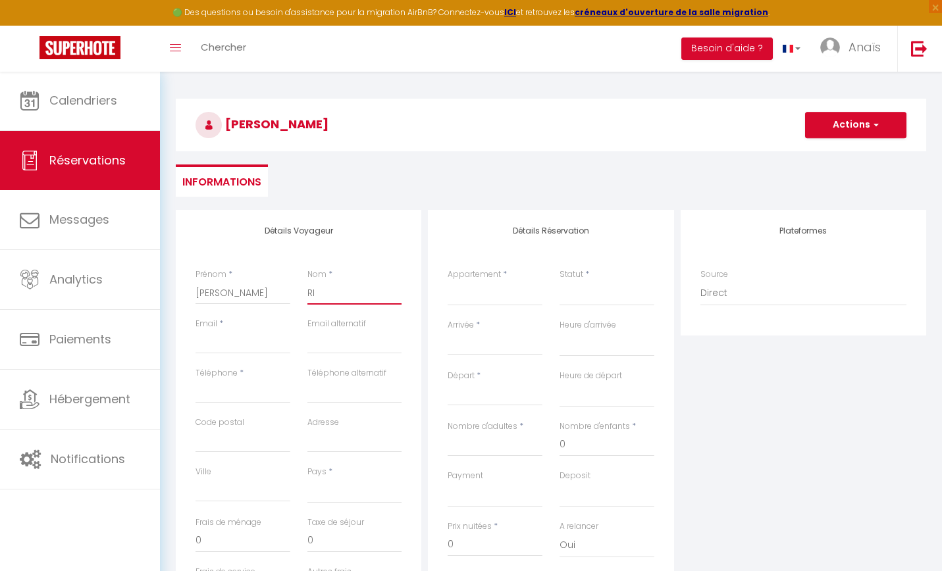
select select
checkbox input "false"
type input "RIB"
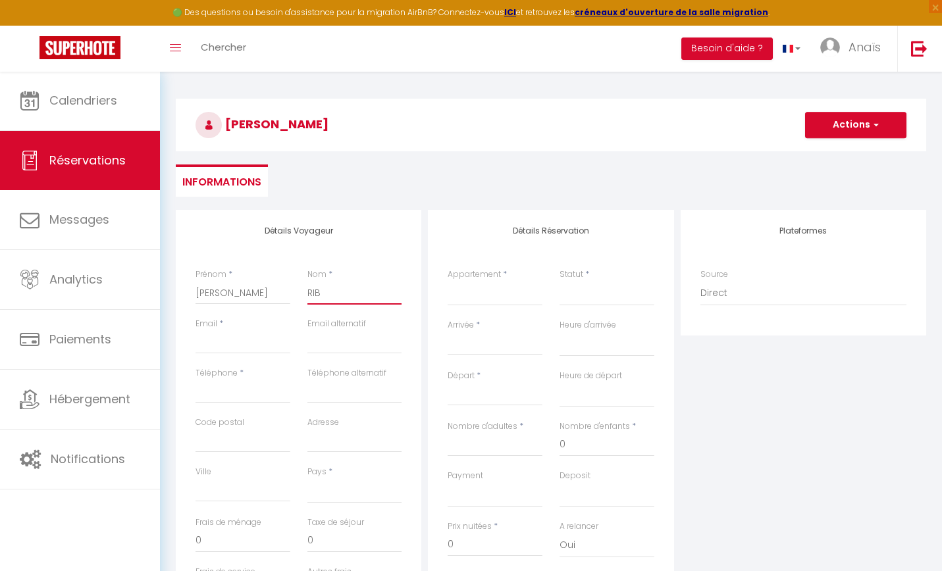
select select
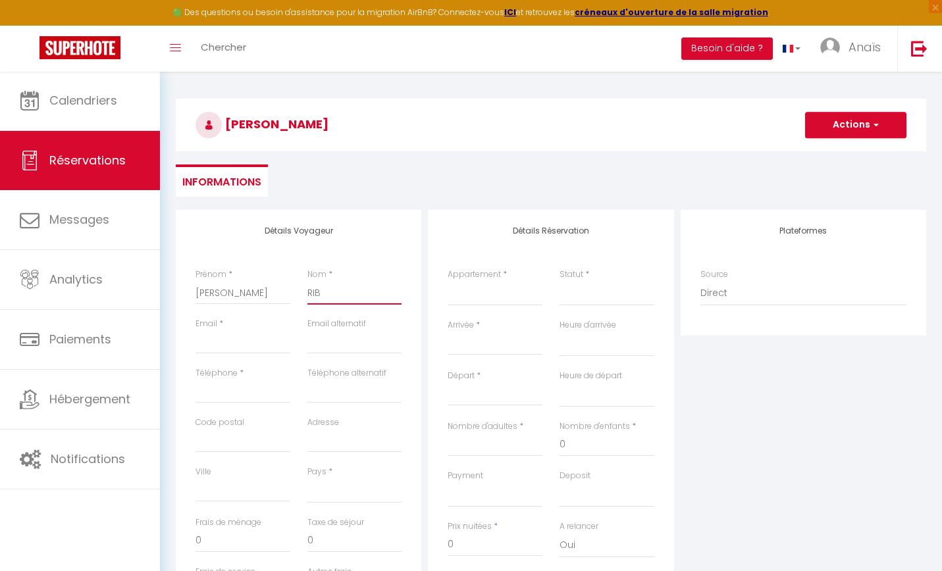
select select
checkbox input "false"
type input "RIBB"
select select
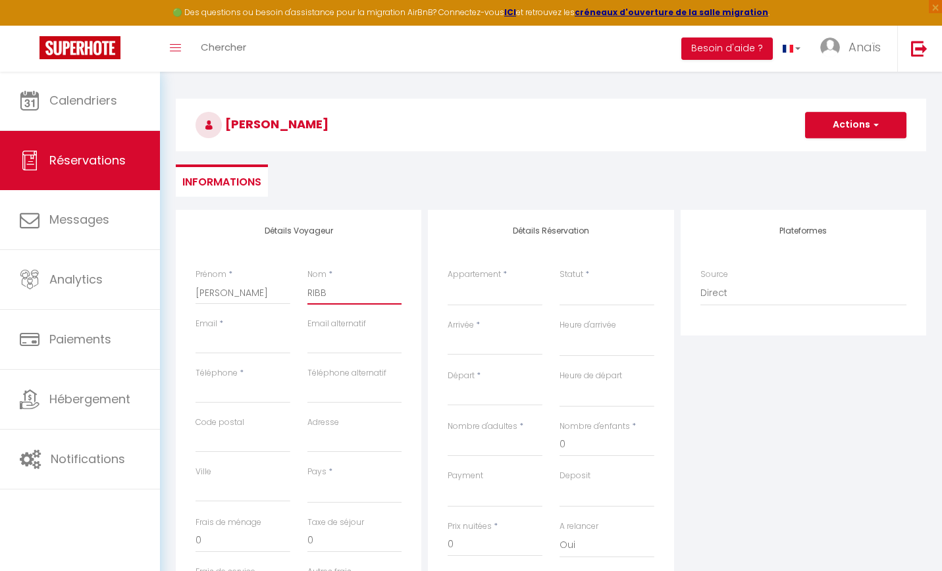
select select
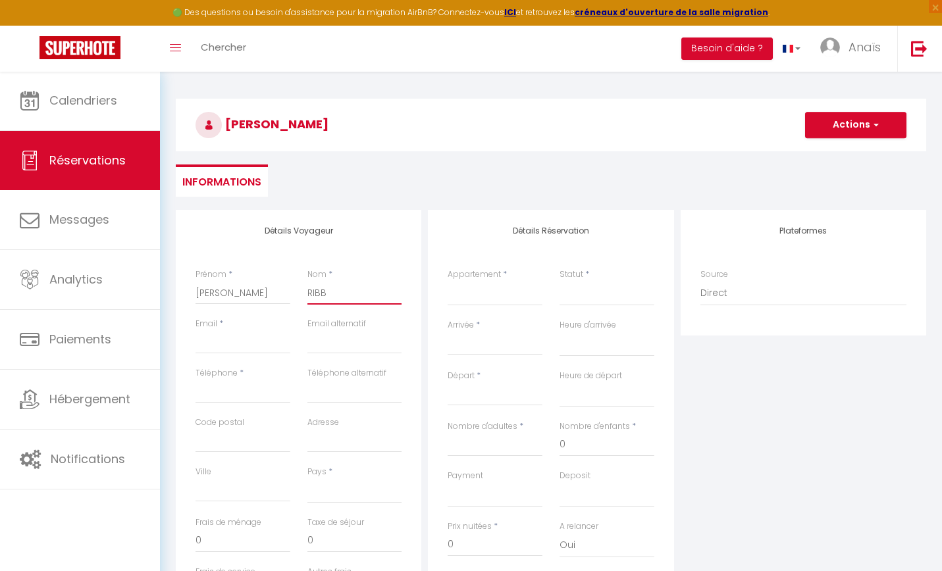
select select
checkbox input "false"
type input "RIBBI"
select select
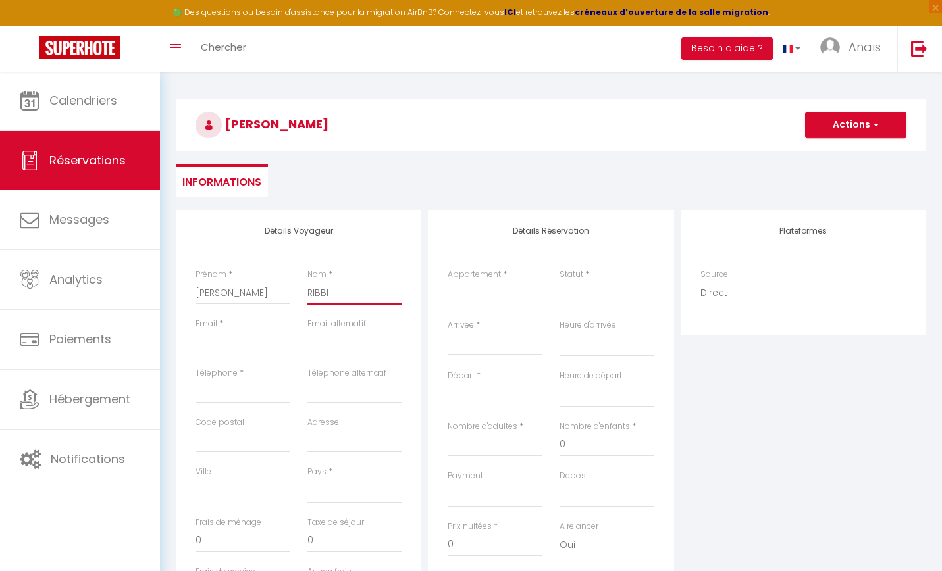
select select
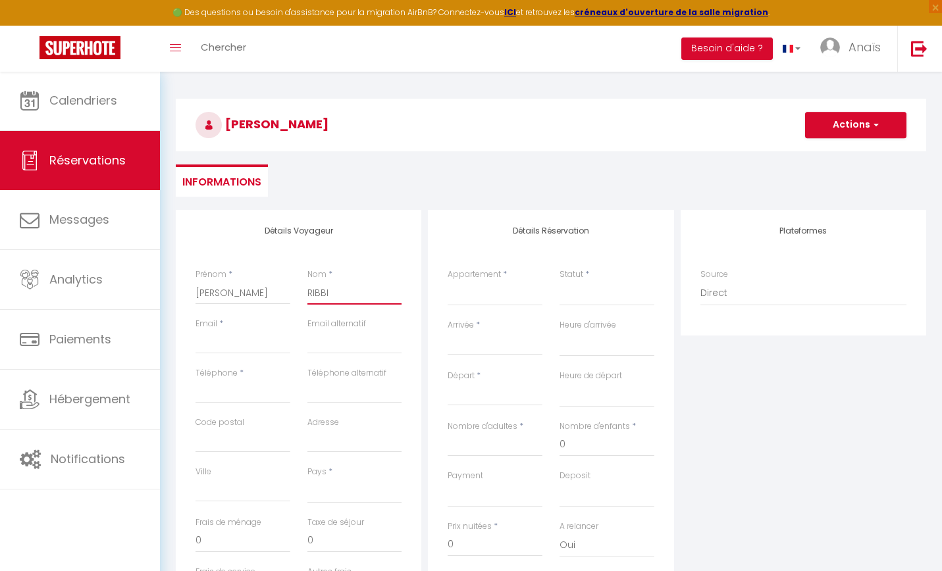
checkbox input "false"
type input "RIBBI"
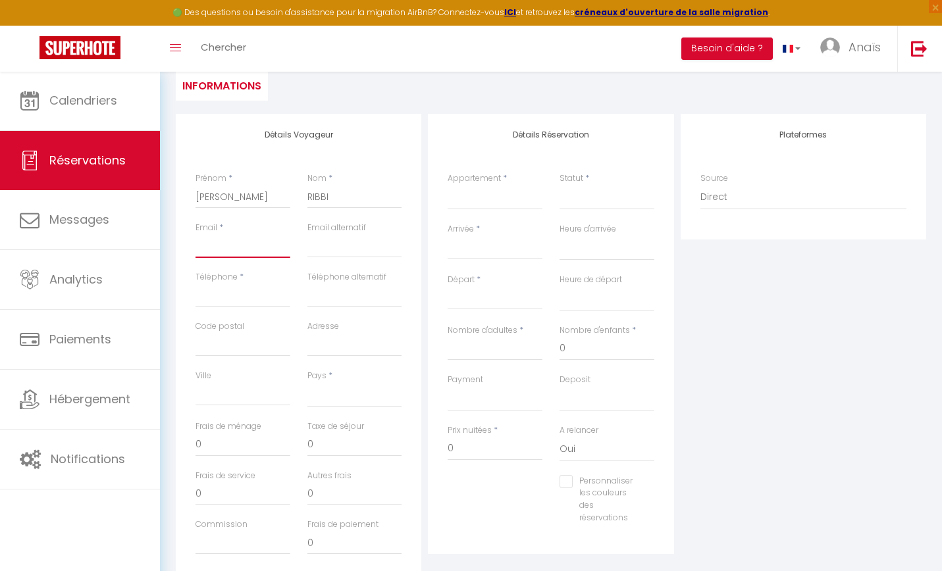
scroll to position [191, 0]
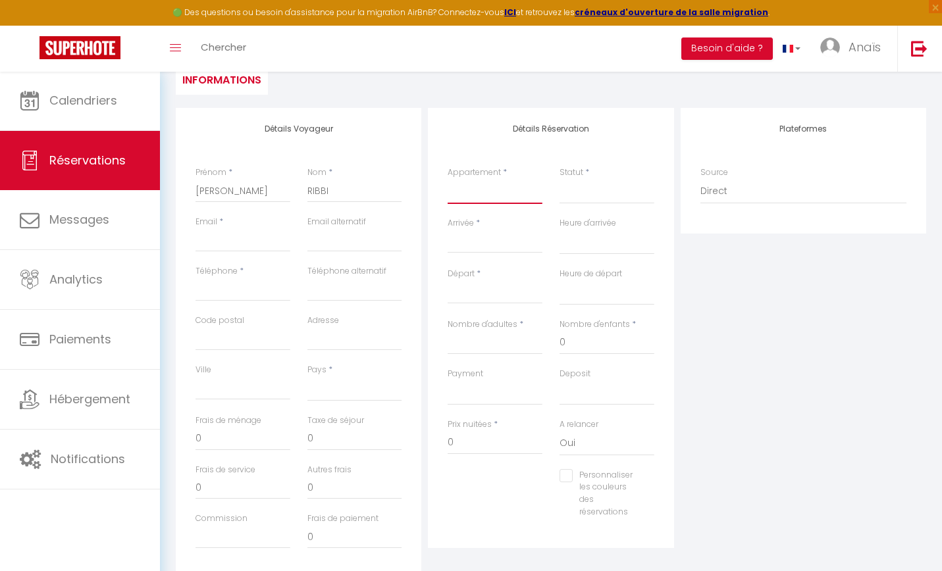
select select "76839"
select select
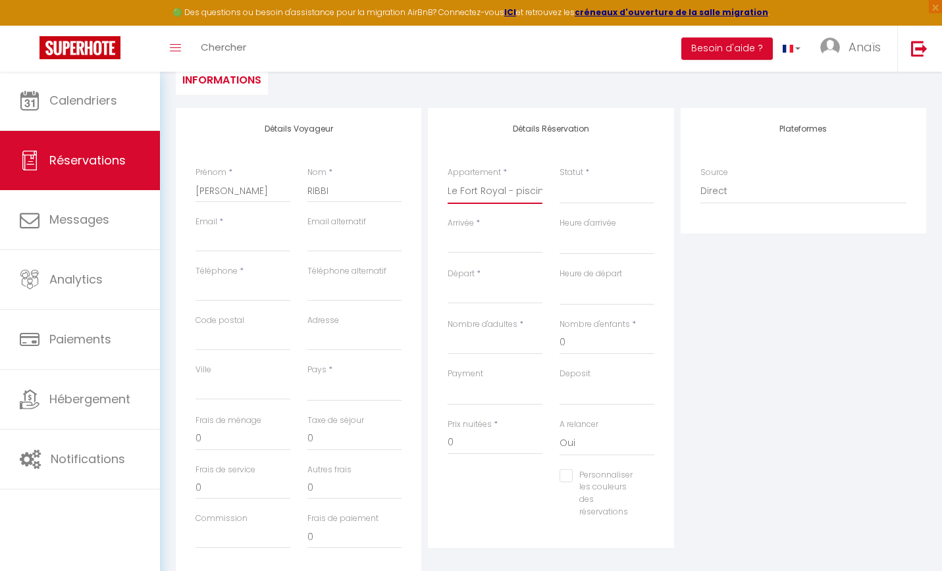
select select
checkbox input "false"
select select
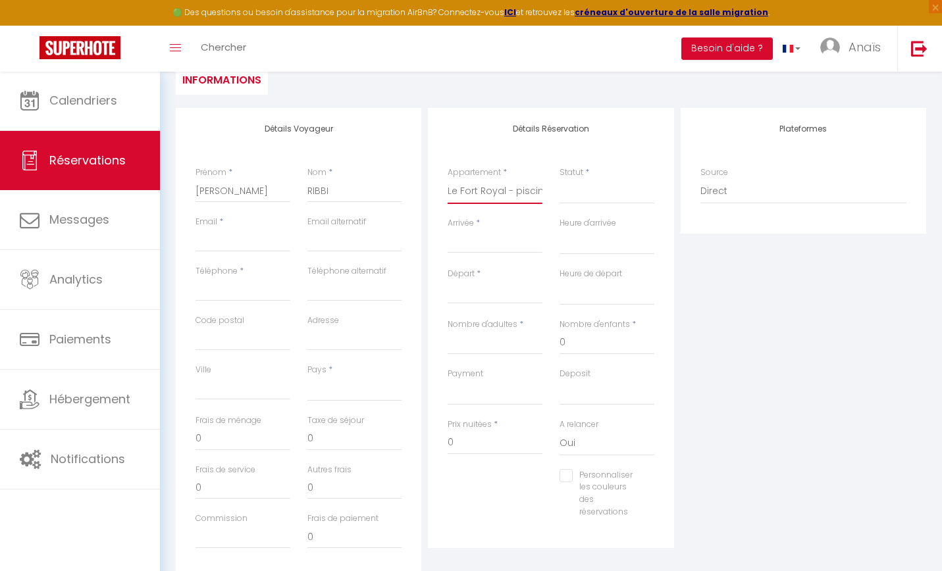
select select
checkbox input "false"
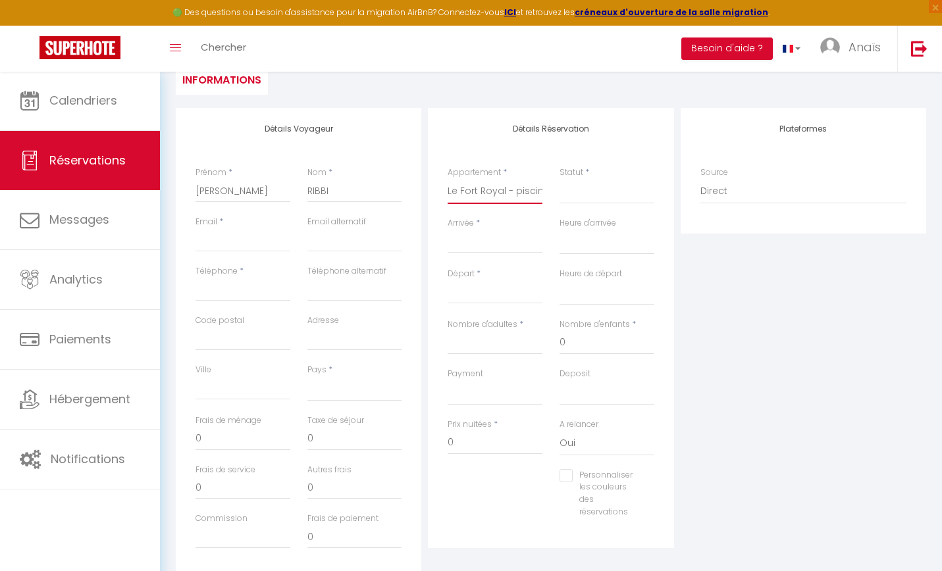
click at [504, 238] on input "Arrivée" at bounding box center [495, 242] width 95 height 17
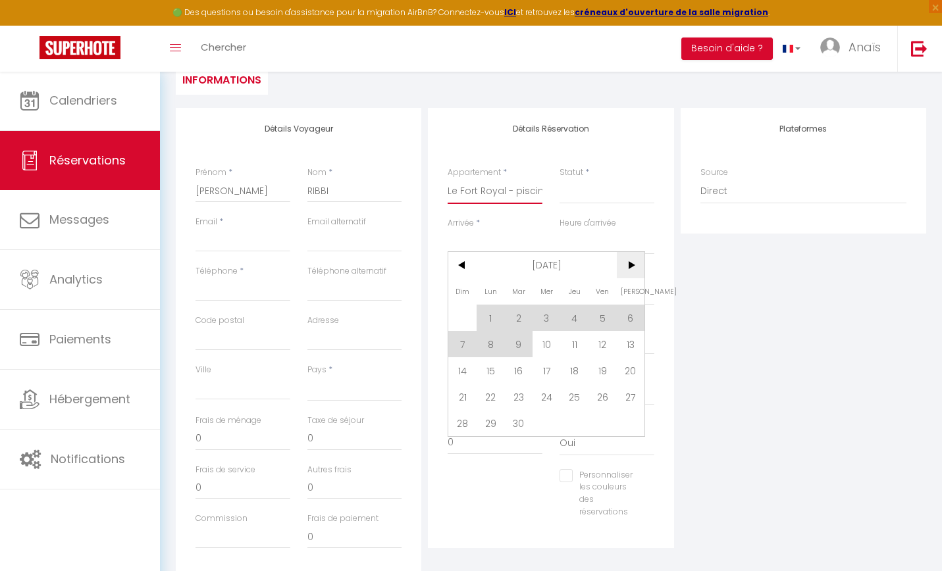
click at [627, 270] on span ">" at bounding box center [631, 265] width 28 height 26
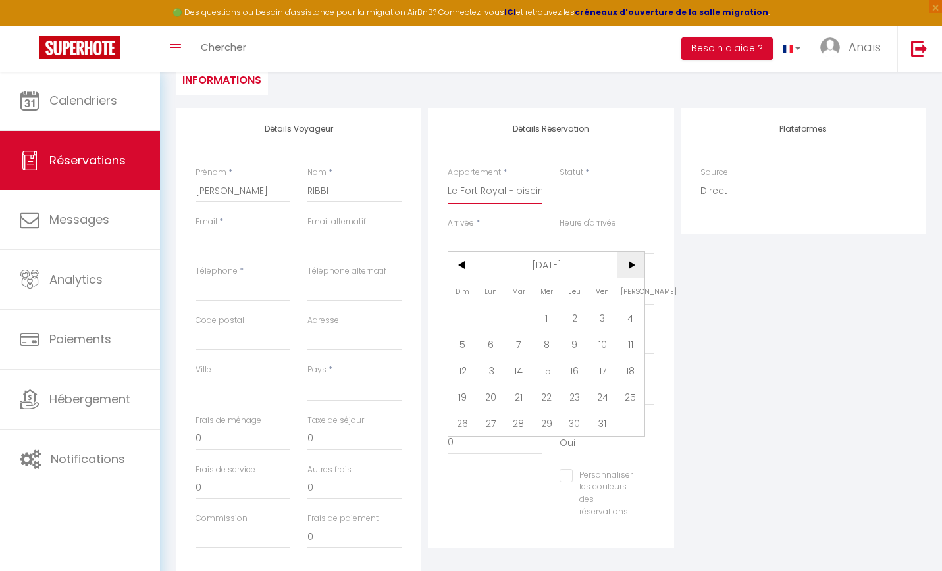
click at [627, 270] on span ">" at bounding box center [631, 265] width 28 height 26
click at [465, 267] on span "<" at bounding box center [462, 265] width 28 height 26
click at [630, 315] on span "1" at bounding box center [631, 318] width 28 height 26
select select
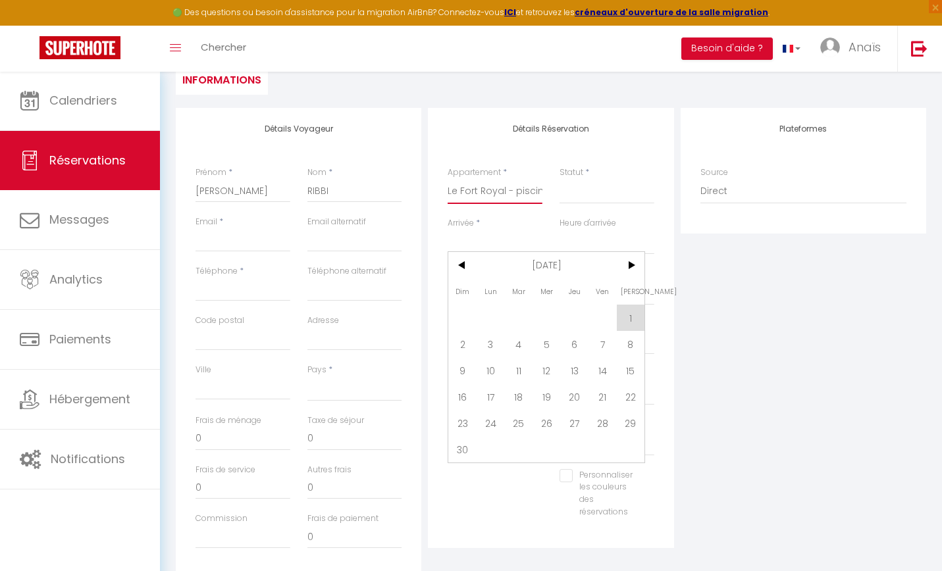
select select
type input "[PERSON_NAME] 01 Novembre 2025"
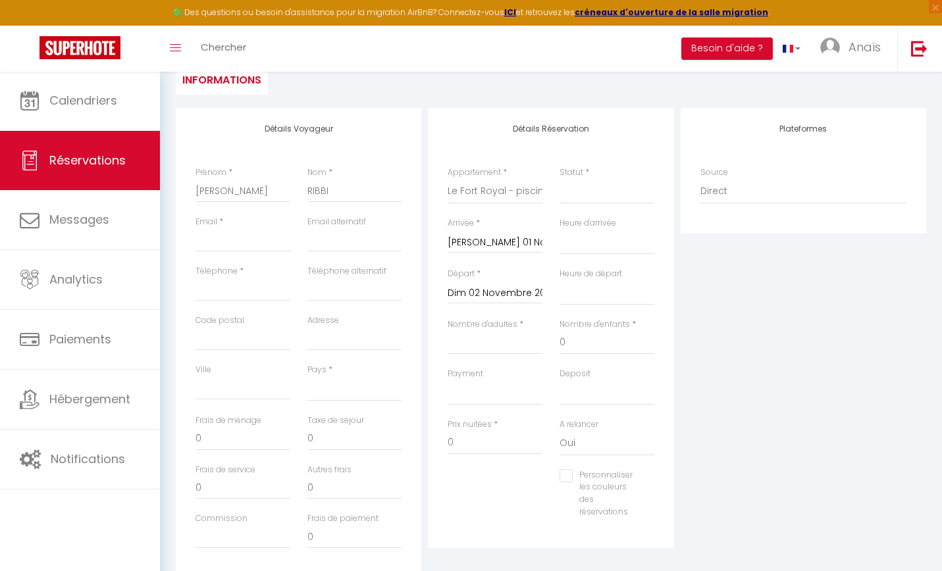
click at [505, 293] on input "Dim 02 Novembre 2025" at bounding box center [495, 293] width 95 height 17
click at [692, 323] on div "Plateformes Source Direct [DOMAIN_NAME] [DOMAIN_NAME] Chalet montagne Expedia G…" at bounding box center [803, 343] width 252 height 471
click at [217, 238] on input "Email client" at bounding box center [242, 240] width 95 height 24
click at [246, 228] on input "Email client" at bounding box center [242, 240] width 95 height 24
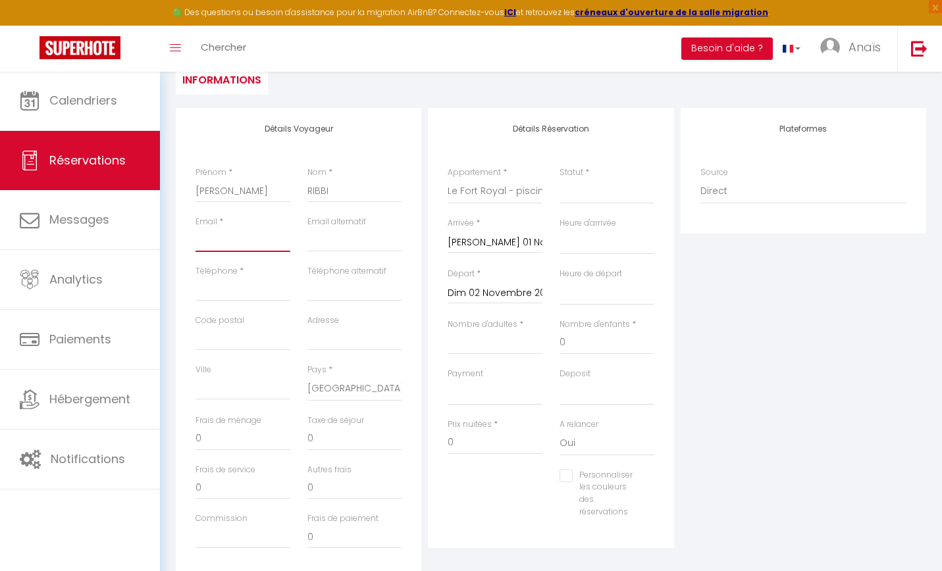
click at [242, 243] on input "Email client" at bounding box center [242, 240] width 95 height 24
click at [236, 239] on input "Email client" at bounding box center [242, 240] width 95 height 24
click at [556, 403] on div "Deposit OK KO" at bounding box center [607, 393] width 112 height 51
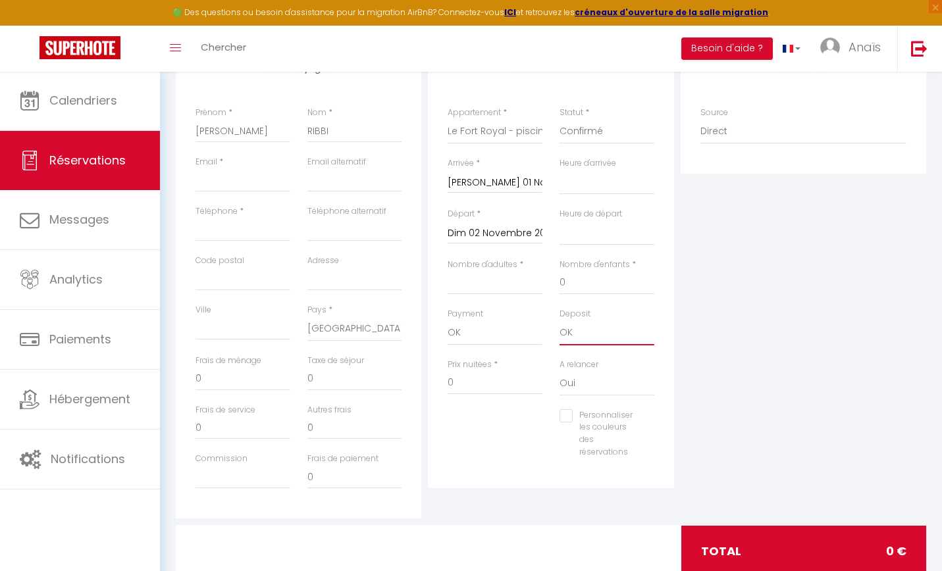
scroll to position [174, 0]
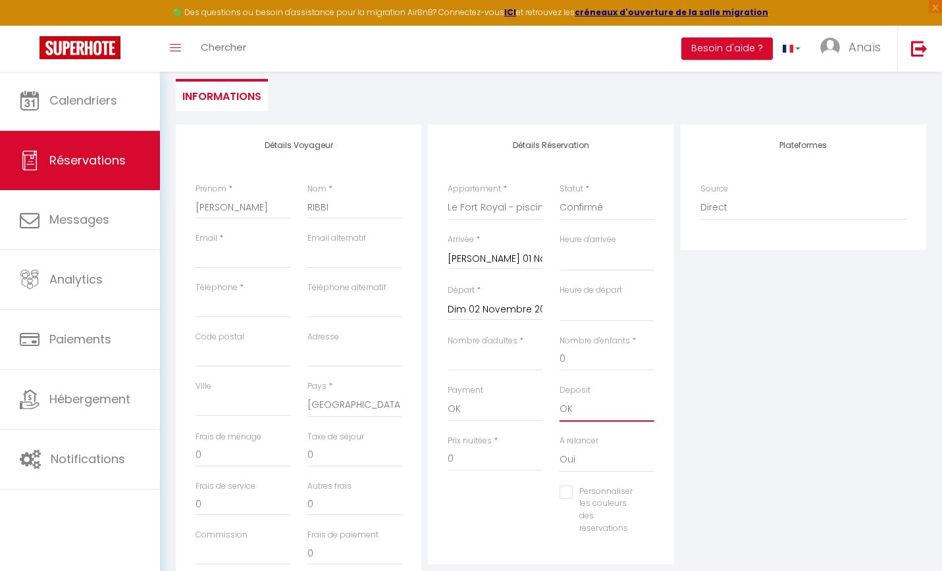
click at [232, 266] on input "Email client" at bounding box center [242, 257] width 95 height 24
click at [228, 263] on input "Email client" at bounding box center [242, 257] width 95 height 24
paste input "[EMAIL_ADDRESS][PERSON_NAME][DOMAIN_NAME]"
click at [287, 309] on input "Téléphone" at bounding box center [242, 306] width 95 height 24
click at [284, 304] on input "Téléphone" at bounding box center [242, 306] width 95 height 24
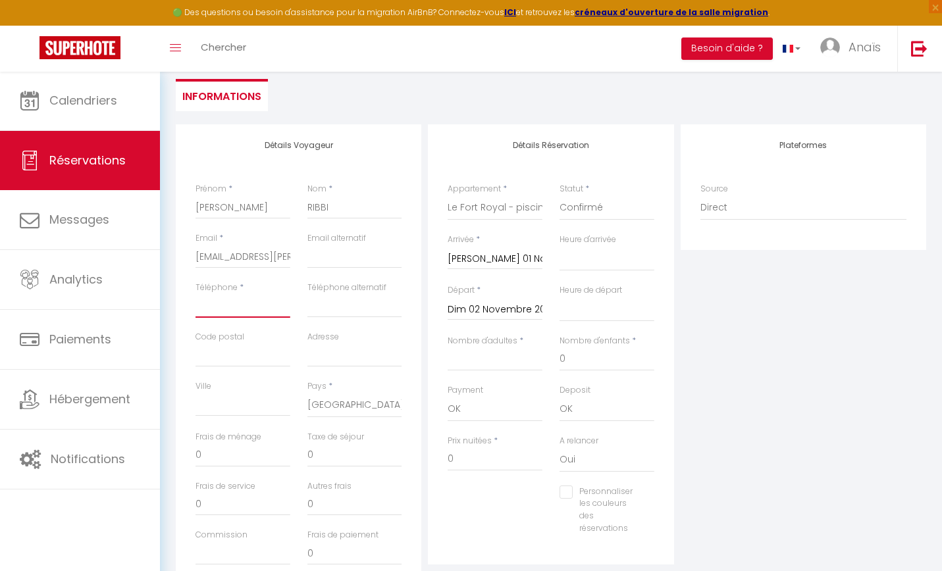
click at [218, 301] on input "Téléphone" at bounding box center [242, 306] width 95 height 24
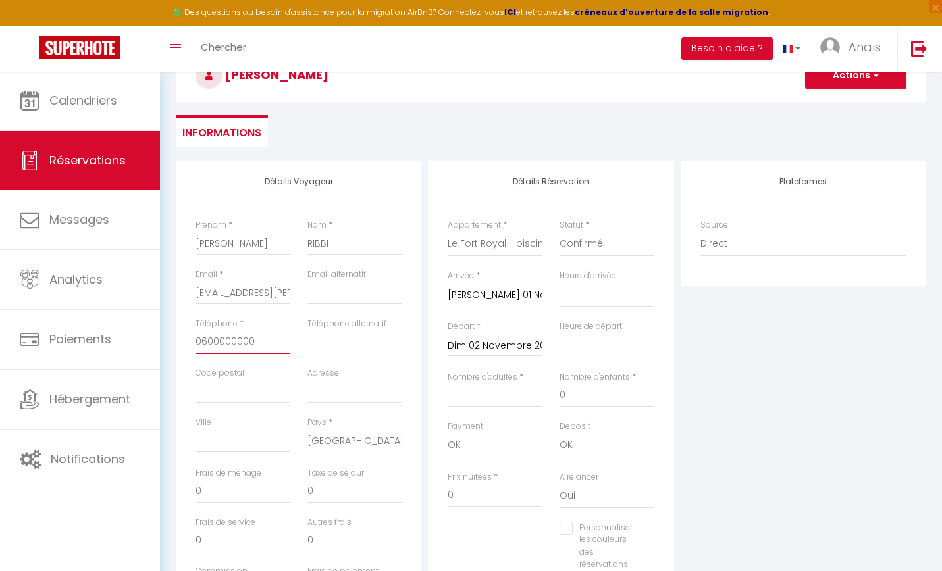
scroll to position [134, 0]
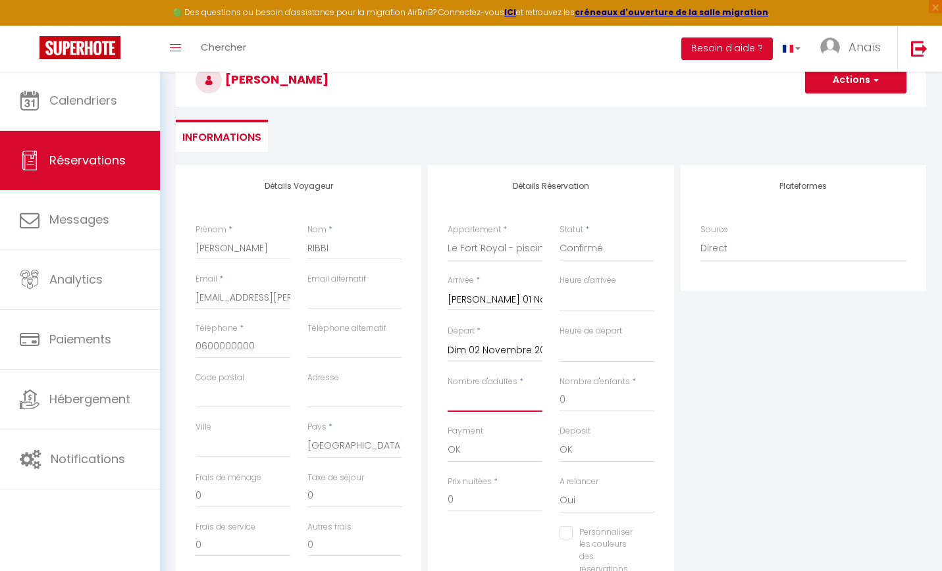
click at [492, 392] on input "Nombre d'adultes" at bounding box center [495, 400] width 95 height 24
click at [754, 409] on div "Plateformes Source Direct [DOMAIN_NAME] [DOMAIN_NAME] Chalet montagne Expedia G…" at bounding box center [803, 400] width 252 height 471
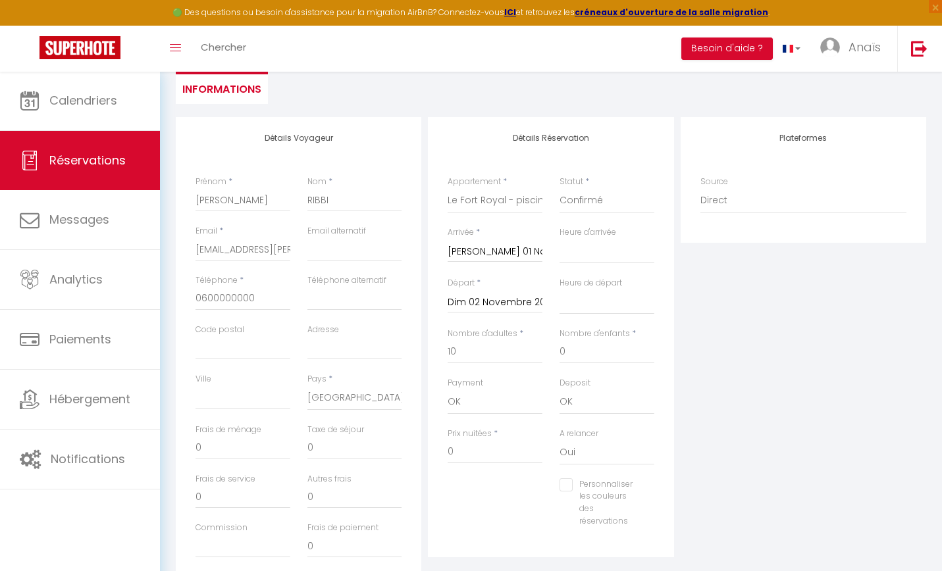
scroll to position [184, 0]
click at [486, 452] on input "0" at bounding box center [495, 450] width 95 height 24
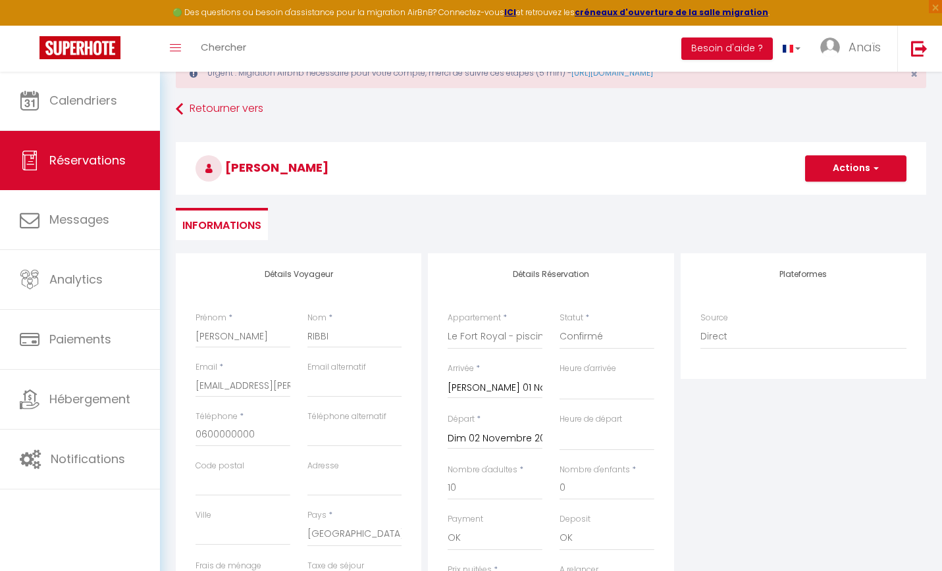
scroll to position [25, 0]
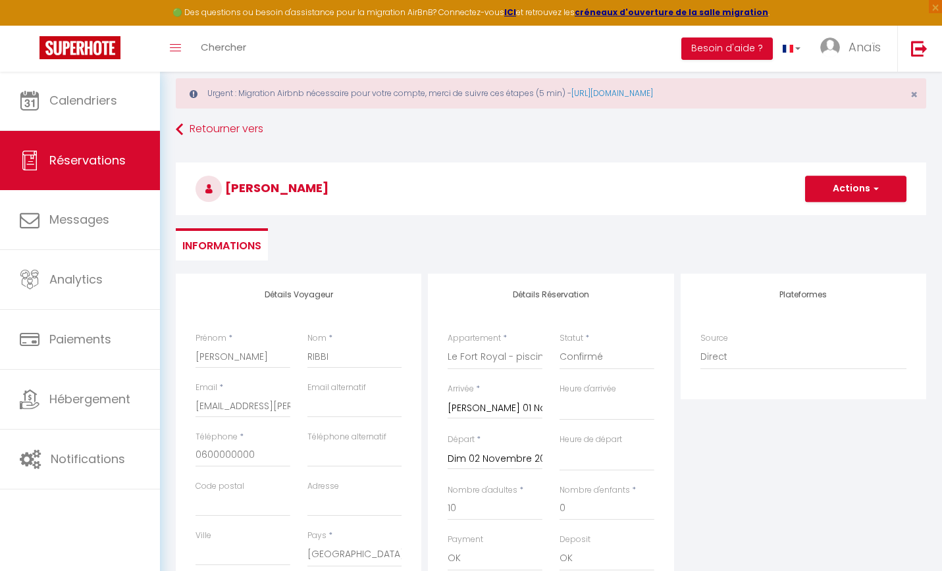
click at [847, 188] on button "Actions" at bounding box center [855, 189] width 101 height 26
click at [840, 218] on link "Enregistrer" at bounding box center [843, 217] width 104 height 17
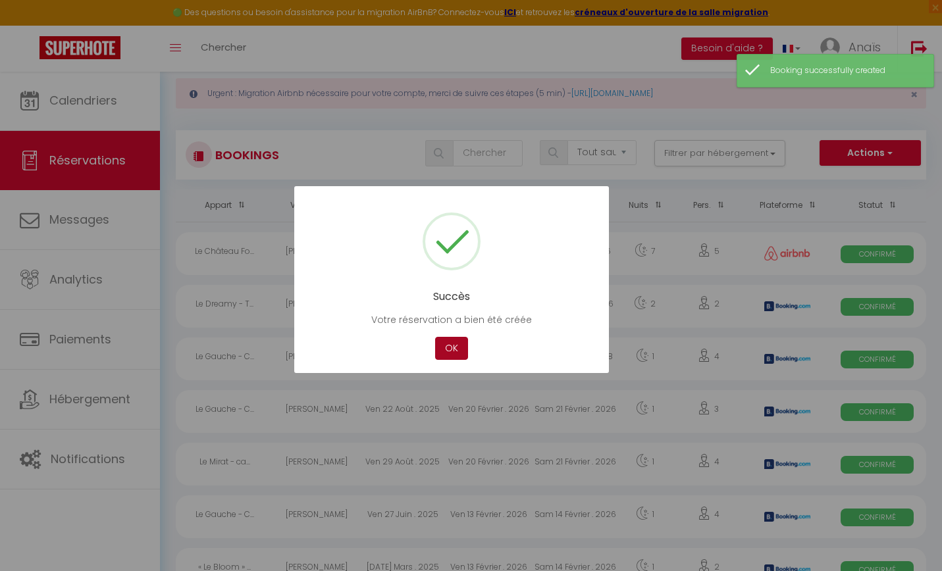
click at [459, 348] on button "OK" at bounding box center [451, 348] width 33 height 23
